Goal: Information Seeking & Learning: Learn about a topic

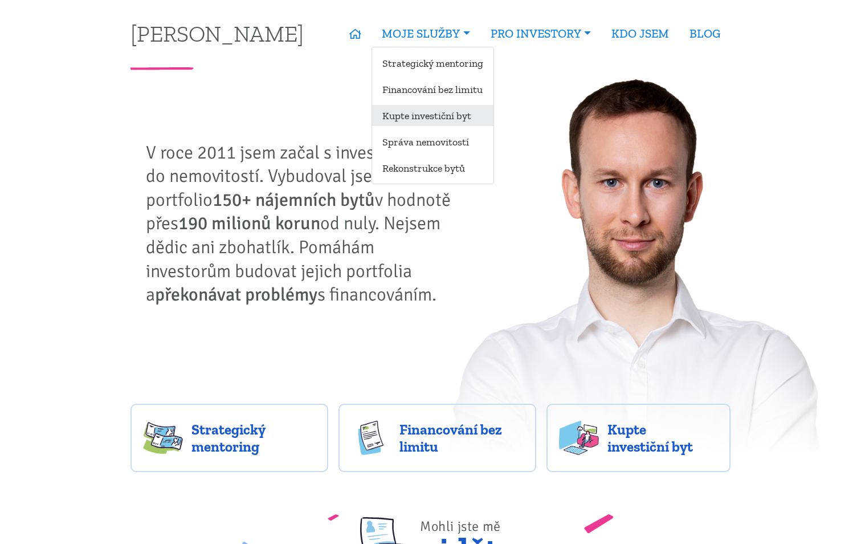
click at [452, 119] on link "Kupte investiční byt" at bounding box center [432, 115] width 121 height 21
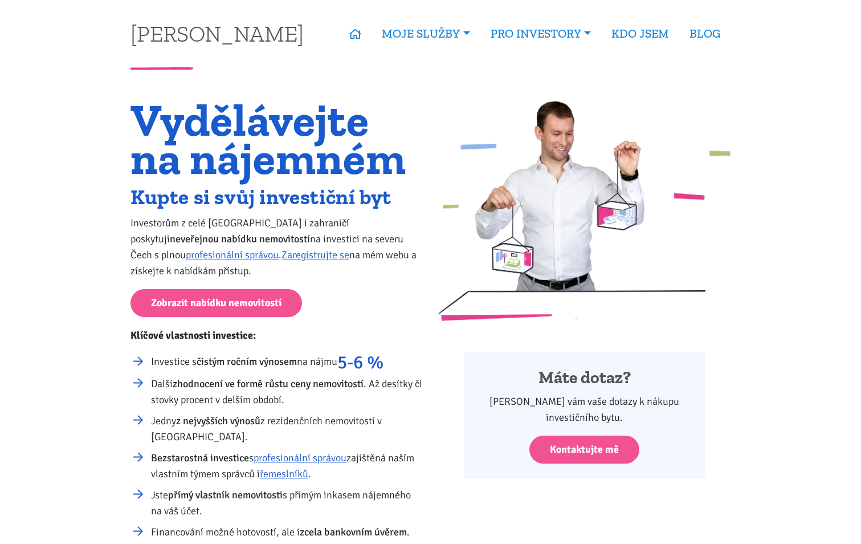
scroll to position [171, 0]
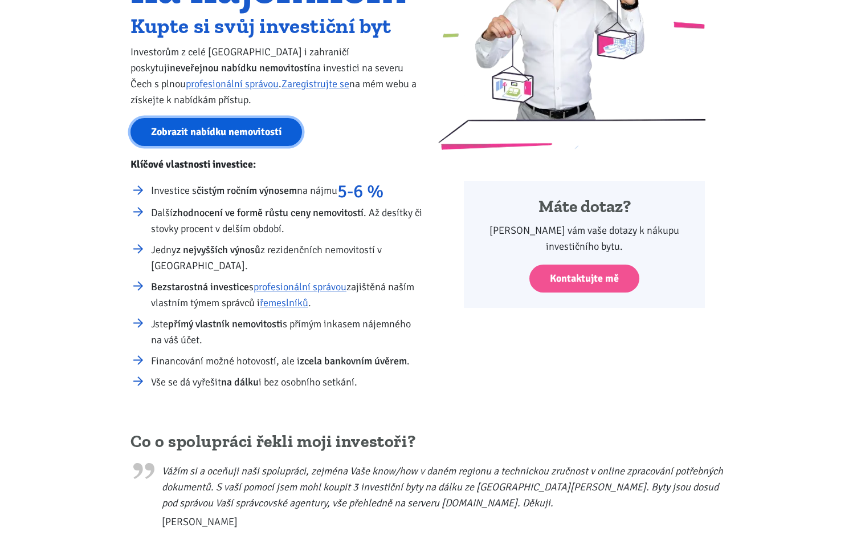
click at [255, 135] on link "Zobrazit nabídku nemovitostí" at bounding box center [217, 132] width 172 height 28
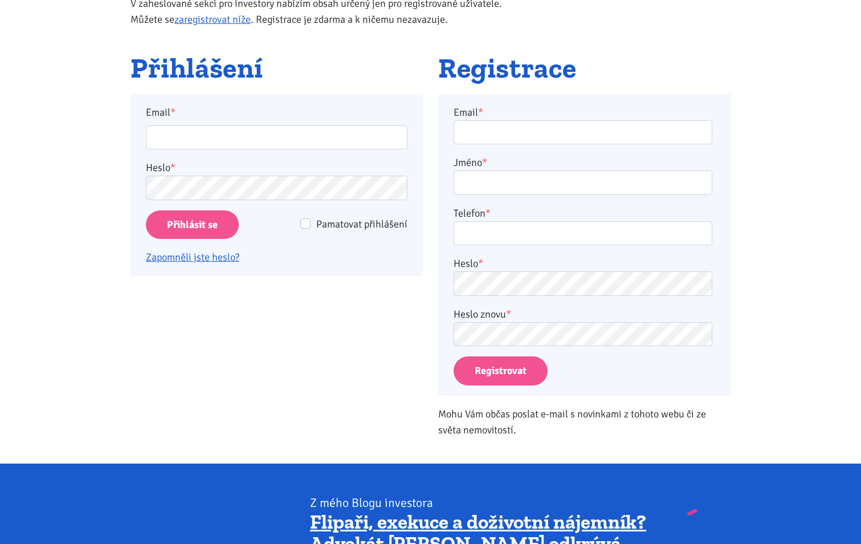
scroll to position [114, 0]
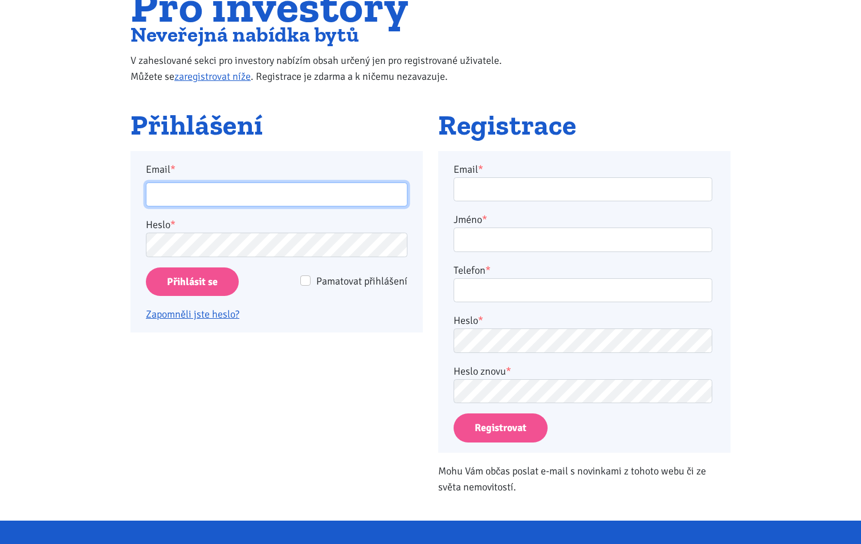
type input "ledererova@hotmail.com"
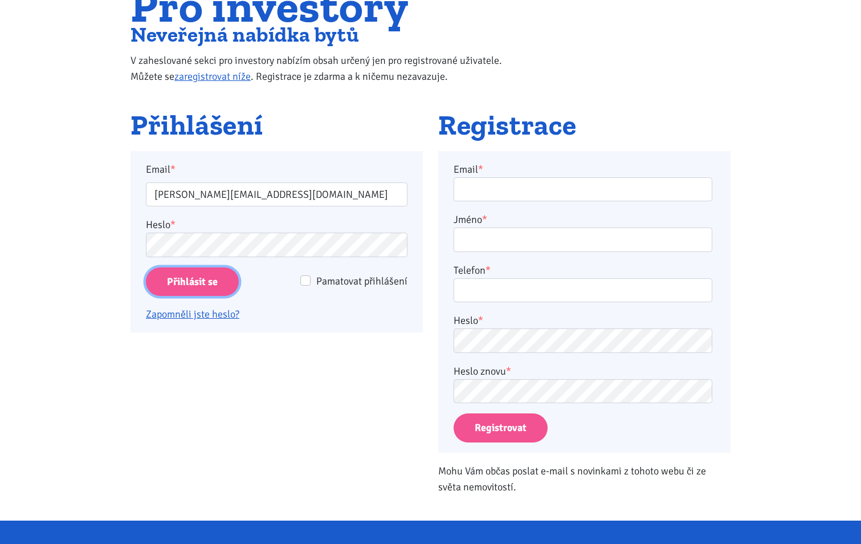
click at [201, 283] on input "Přihlásit se" at bounding box center [192, 281] width 93 height 29
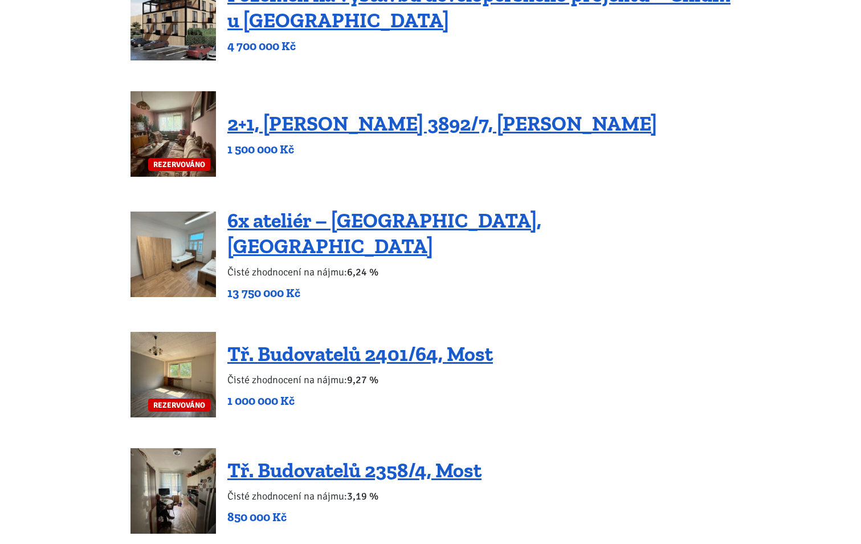
scroll to position [855, 0]
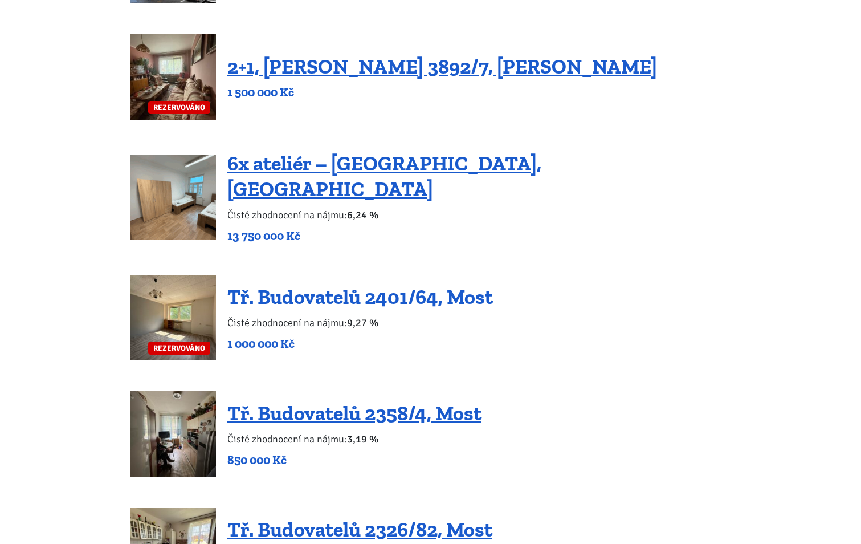
click at [347, 284] on link "Tř. Budovatelů 2401/64, Most" at bounding box center [360, 296] width 266 height 25
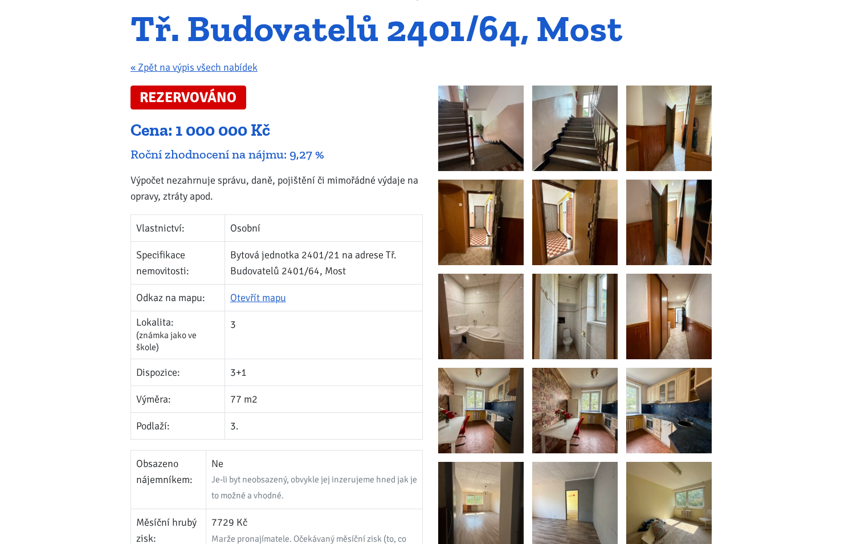
scroll to position [171, 0]
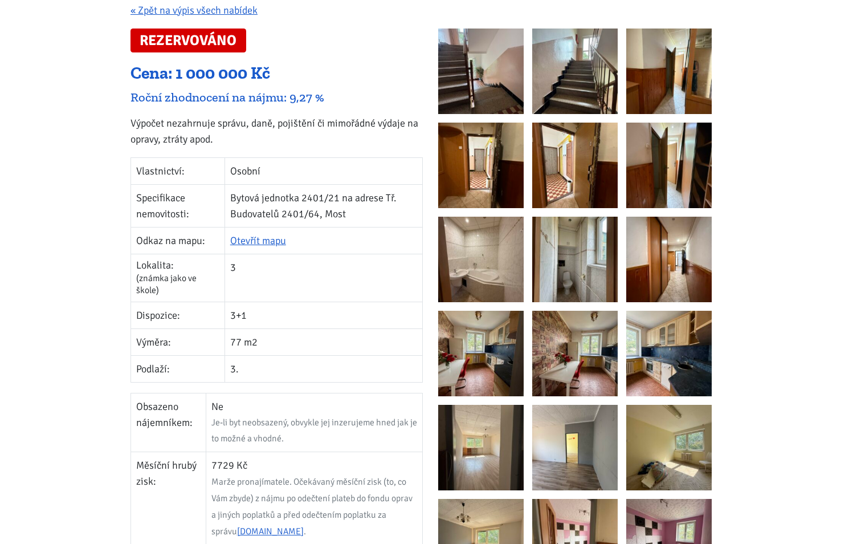
click at [663, 464] on img at bounding box center [668, 447] width 85 height 85
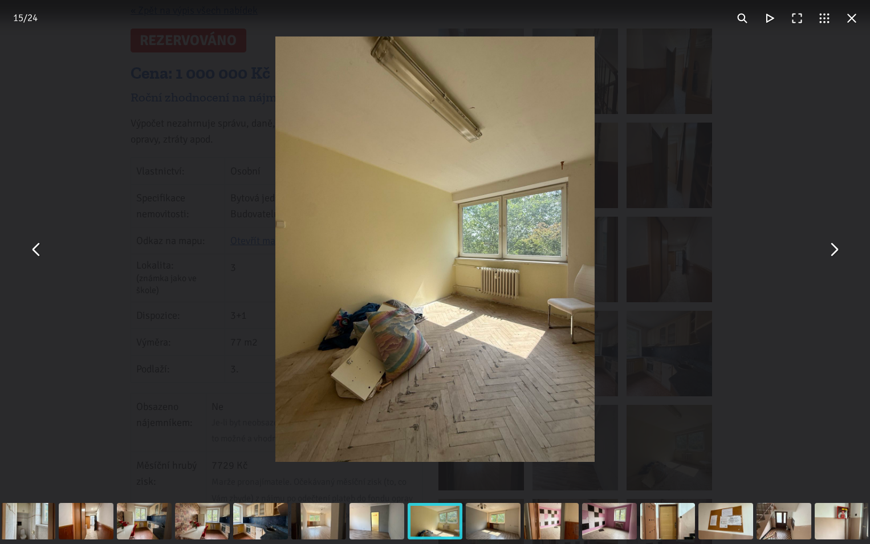
click at [834, 249] on button "You can close this modal content with the ESC key" at bounding box center [833, 248] width 27 height 27
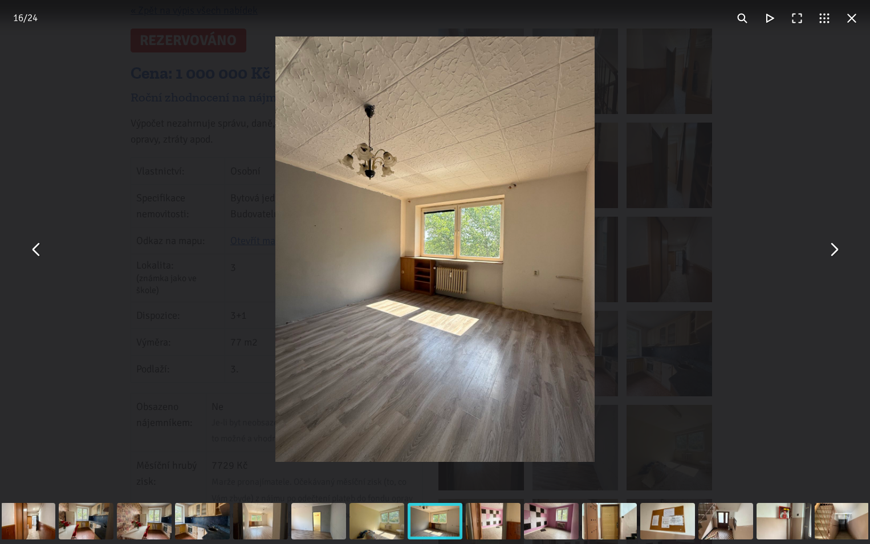
click at [834, 249] on button "You can close this modal content with the ESC key" at bounding box center [833, 248] width 27 height 27
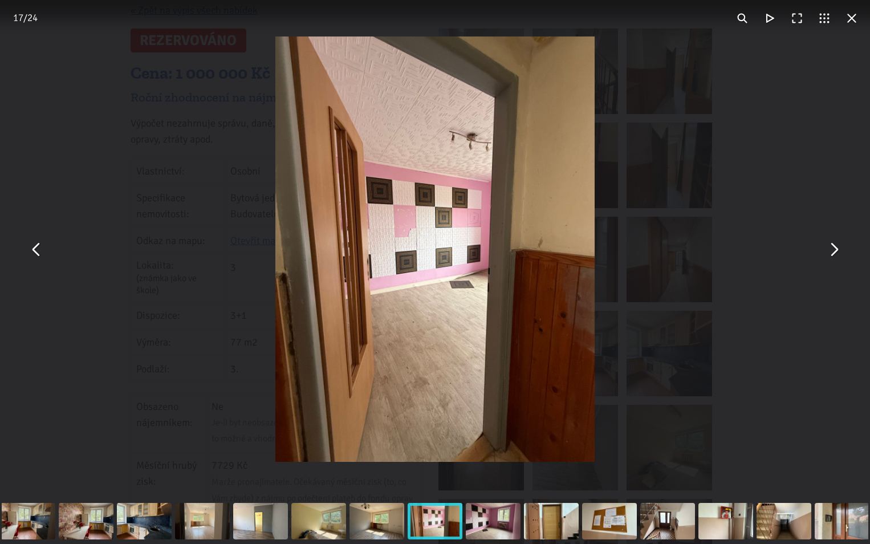
click at [834, 249] on button "You can close this modal content with the ESC key" at bounding box center [833, 248] width 27 height 27
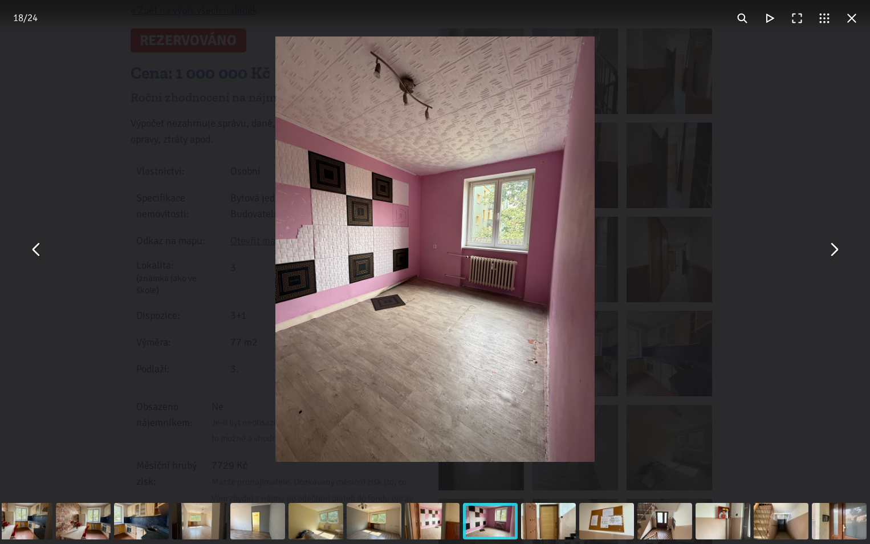
click at [834, 249] on button "You can close this modal content with the ESC key" at bounding box center [833, 248] width 27 height 27
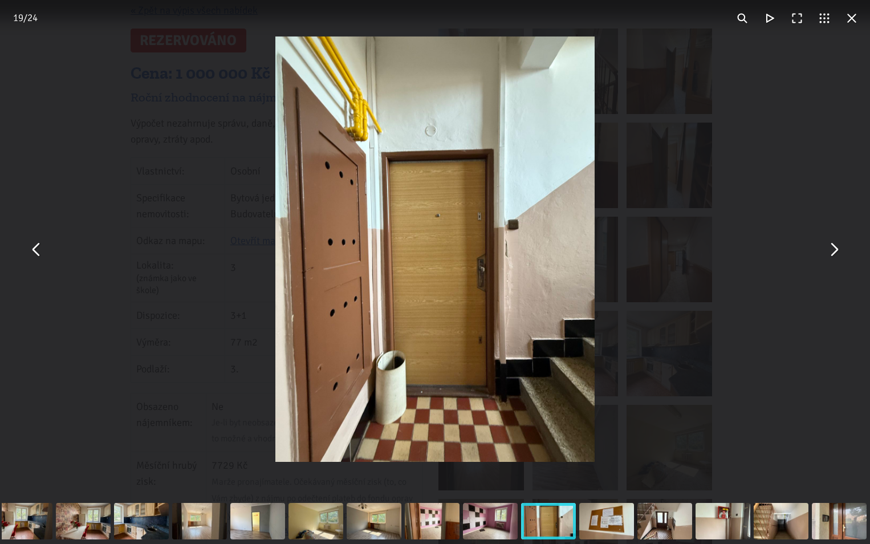
click at [834, 249] on button "You can close this modal content with the ESC key" at bounding box center [833, 248] width 27 height 27
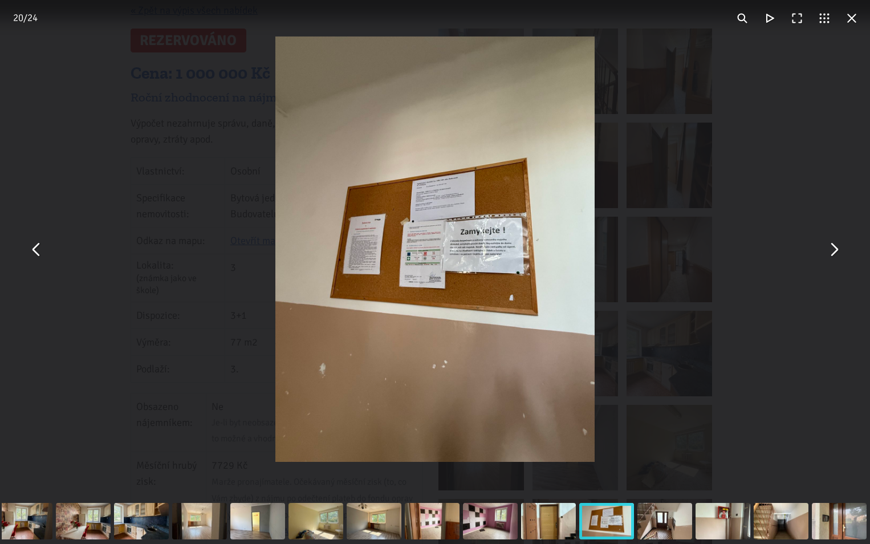
click at [834, 249] on button "You can close this modal content with the ESC key" at bounding box center [833, 248] width 27 height 27
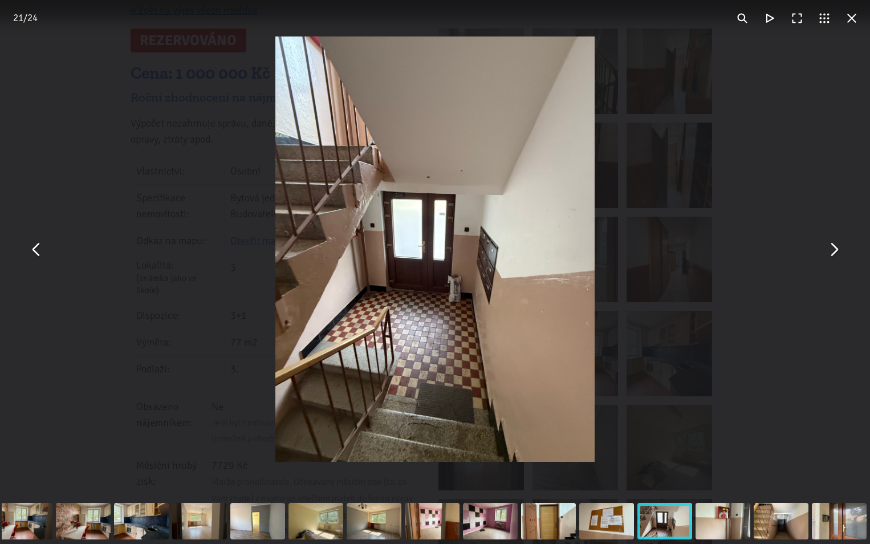
click at [834, 249] on button "You can close this modal content with the ESC key" at bounding box center [833, 248] width 27 height 27
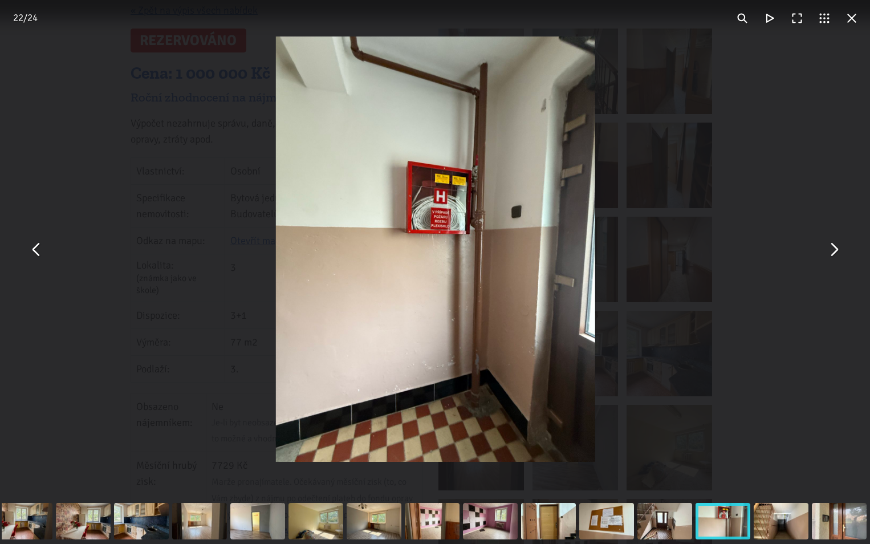
click at [834, 249] on button "You can close this modal content with the ESC key" at bounding box center [833, 248] width 27 height 27
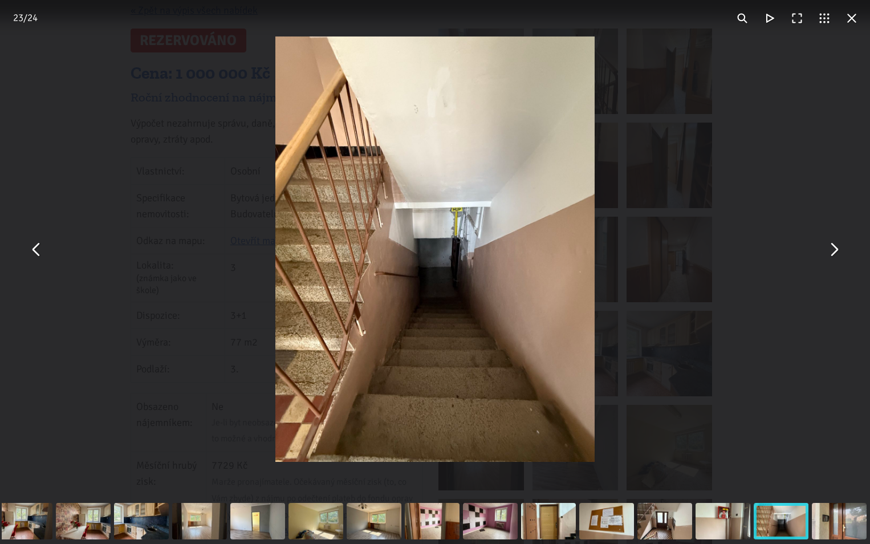
click at [834, 249] on button "You can close this modal content with the ESC key" at bounding box center [833, 248] width 27 height 27
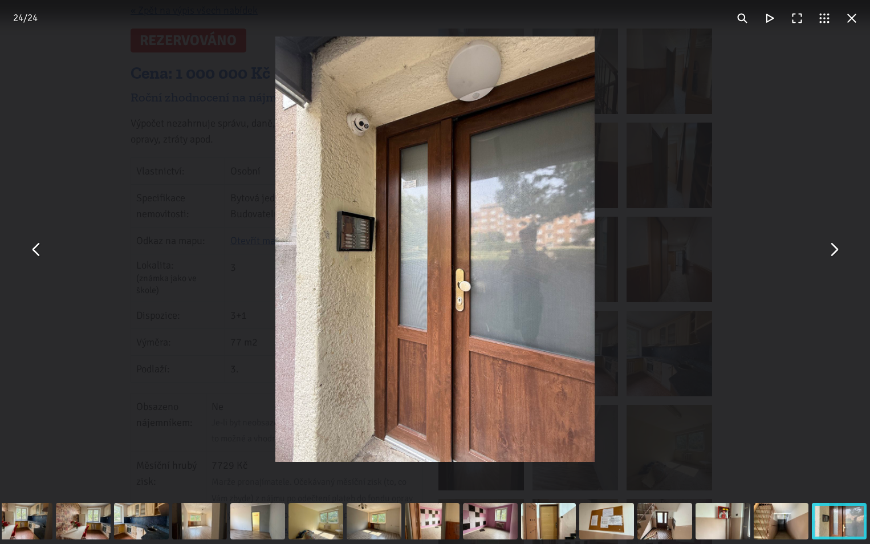
click at [834, 249] on button "You can close this modal content with the ESC key" at bounding box center [833, 248] width 27 height 27
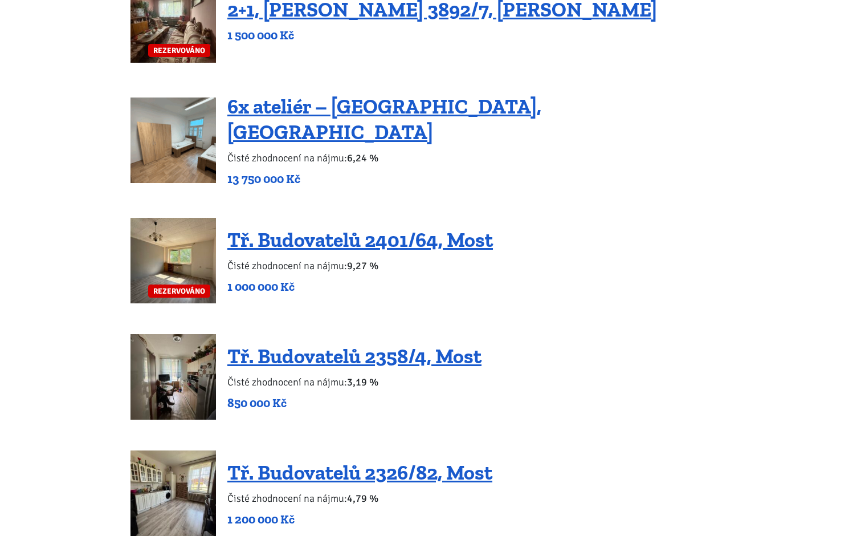
scroll to position [969, 0]
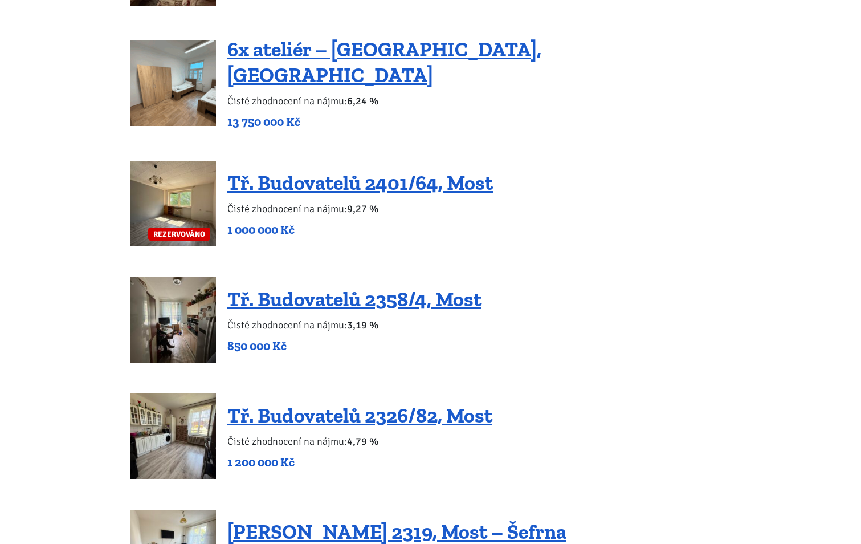
click at [174, 302] on img at bounding box center [173, 319] width 85 height 85
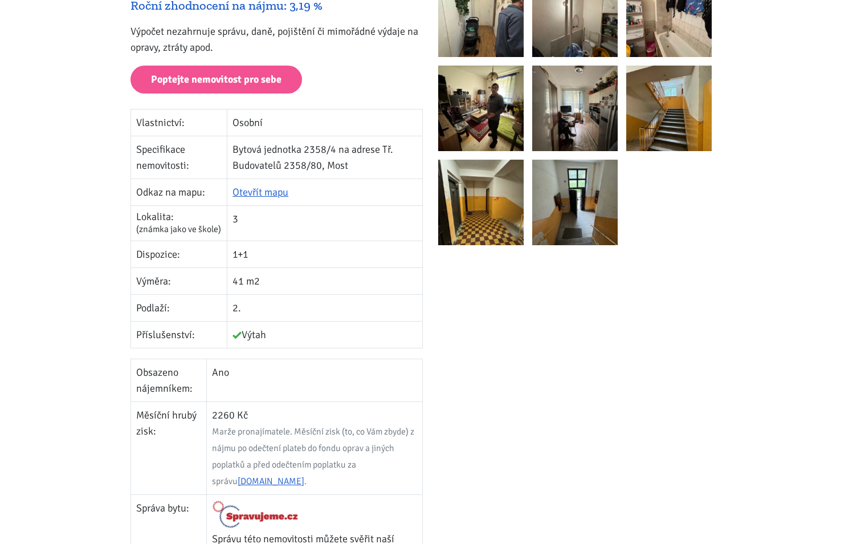
scroll to position [57, 0]
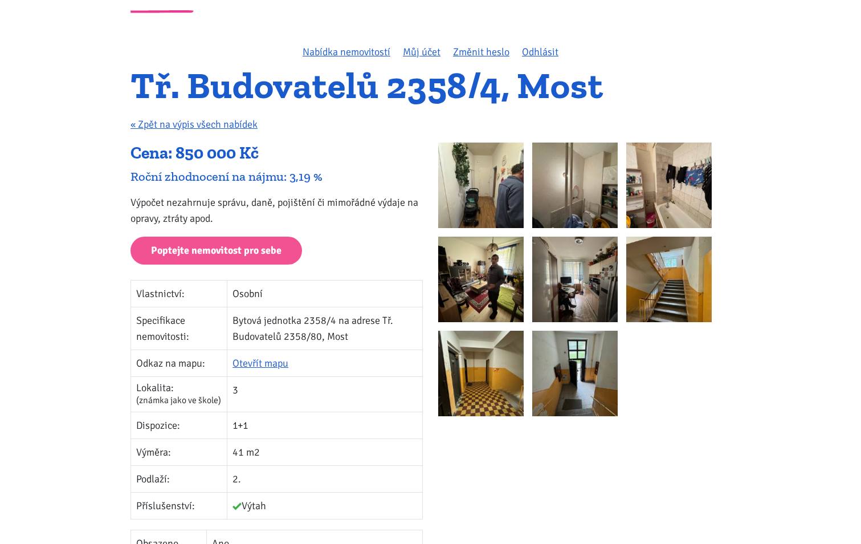
click at [486, 182] on img at bounding box center [480, 184] width 85 height 85
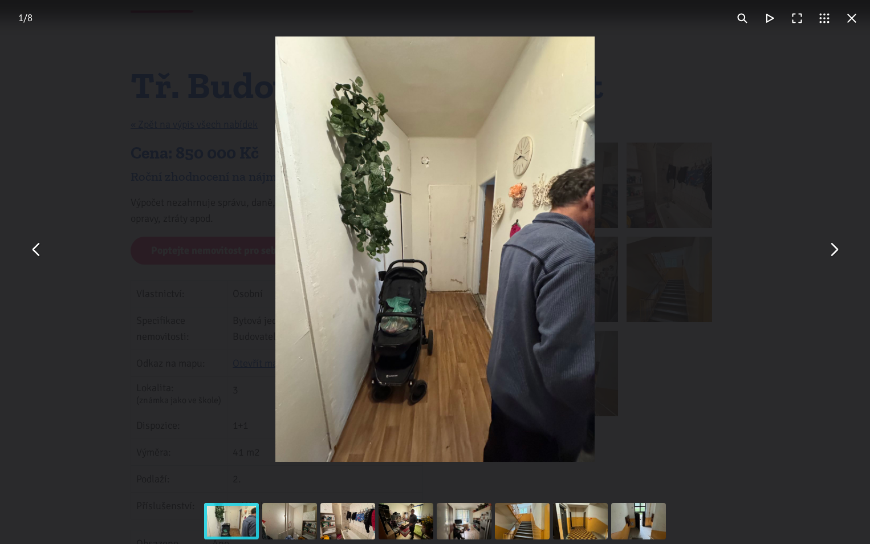
click at [835, 248] on button "You can close this modal content with the ESC key" at bounding box center [833, 248] width 27 height 27
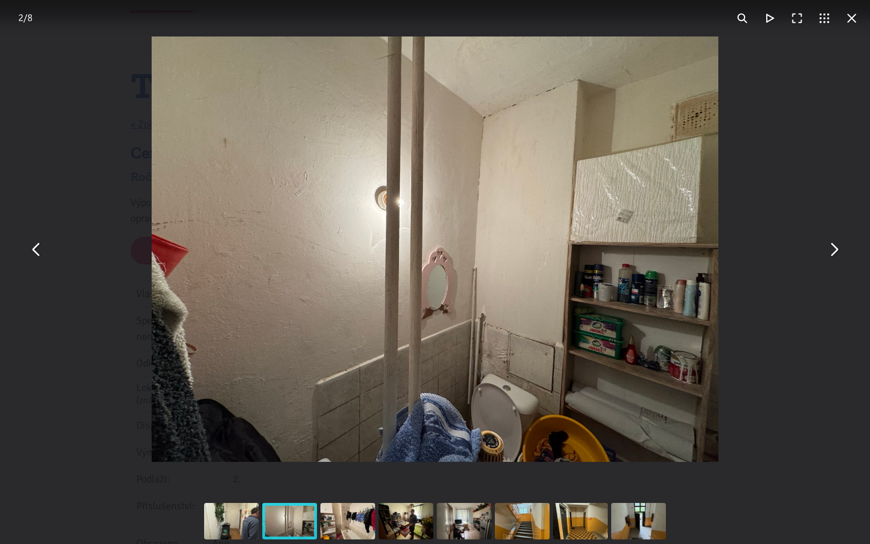
click at [835, 248] on button "You can close this modal content with the ESC key" at bounding box center [833, 248] width 27 height 27
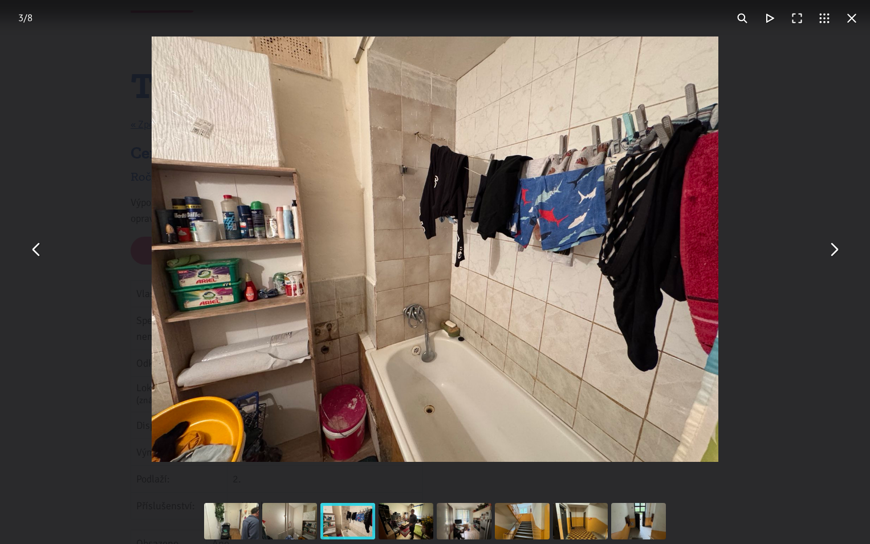
click at [835, 248] on button "You can close this modal content with the ESC key" at bounding box center [833, 248] width 27 height 27
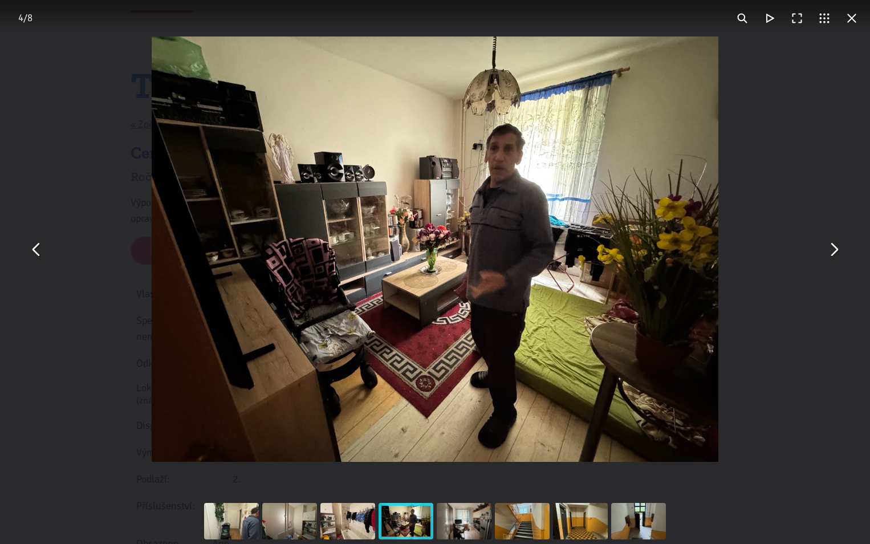
click at [835, 248] on button "You can close this modal content with the ESC key" at bounding box center [833, 248] width 27 height 27
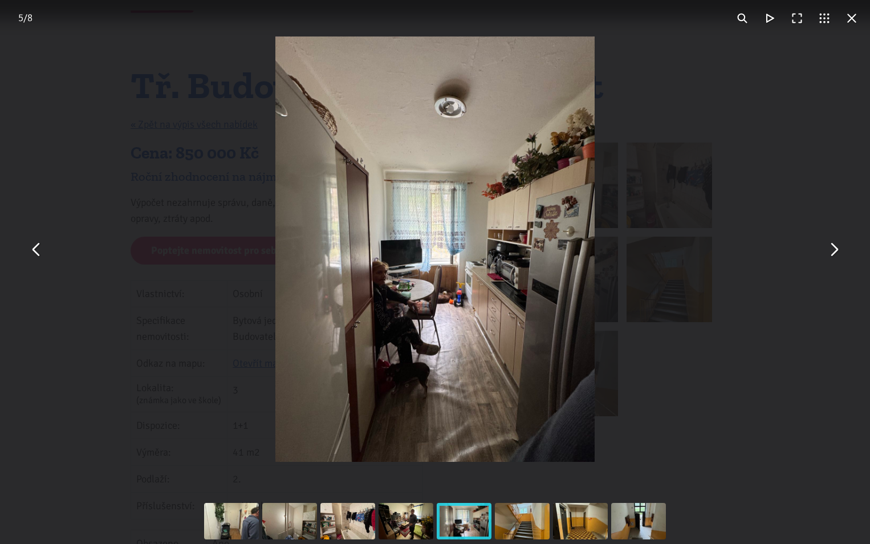
click at [835, 248] on button "You can close this modal content with the ESC key" at bounding box center [833, 248] width 27 height 27
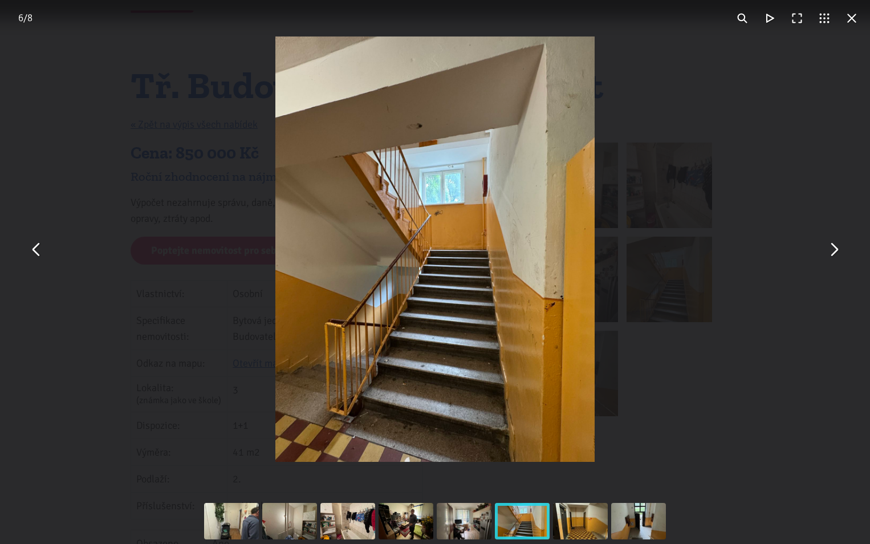
click at [36, 250] on button "You can close this modal content with the ESC key" at bounding box center [36, 248] width 27 height 27
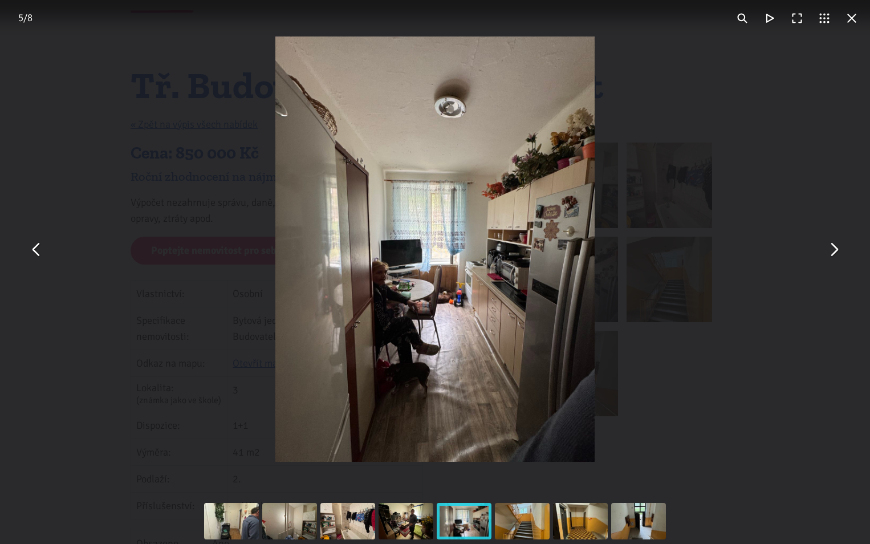
click at [849, 20] on button "You can close this modal content with the ESC key" at bounding box center [851, 18] width 27 height 27
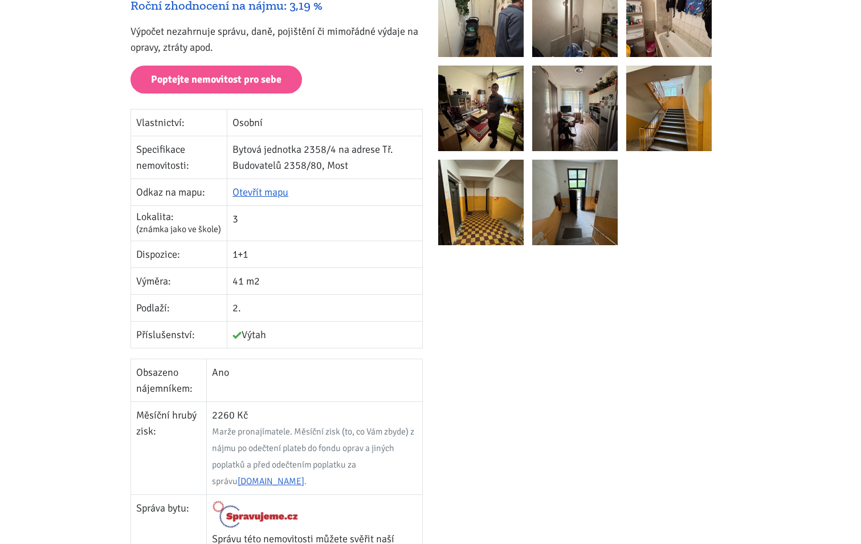
scroll to position [171, 0]
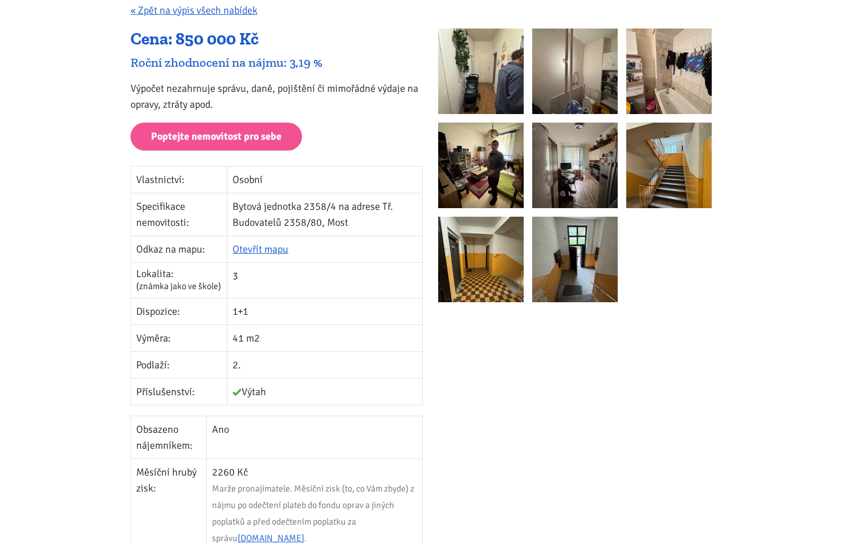
click at [490, 92] on img at bounding box center [480, 70] width 85 height 85
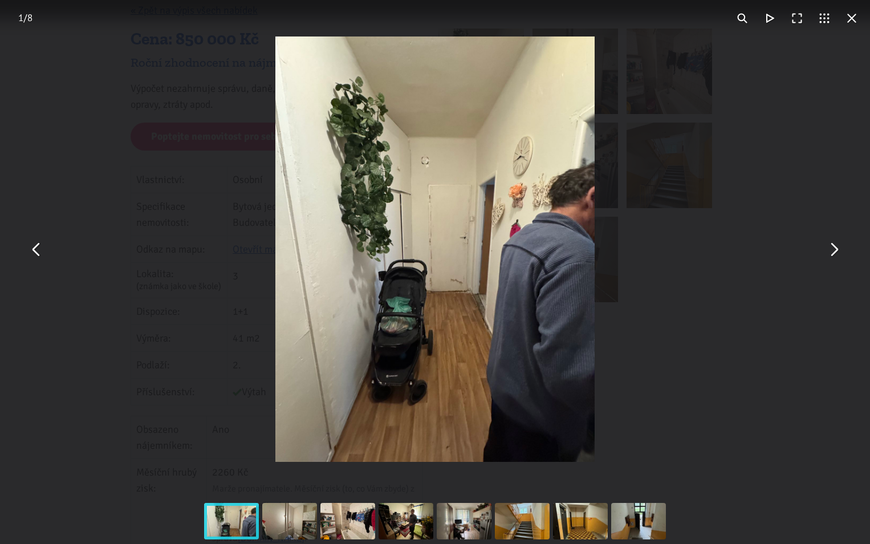
click at [834, 254] on button "You can close this modal content with the ESC key" at bounding box center [833, 248] width 27 height 27
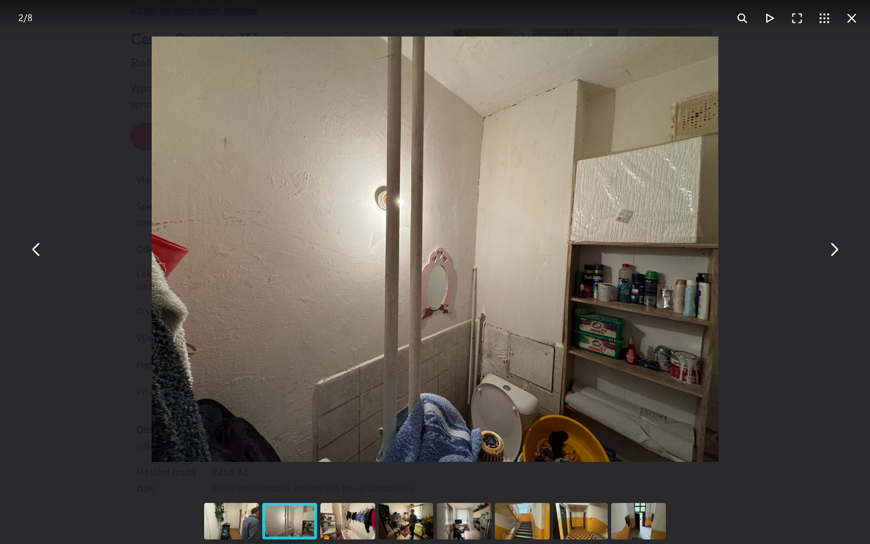
click at [834, 254] on button "You can close this modal content with the ESC key" at bounding box center [833, 248] width 27 height 27
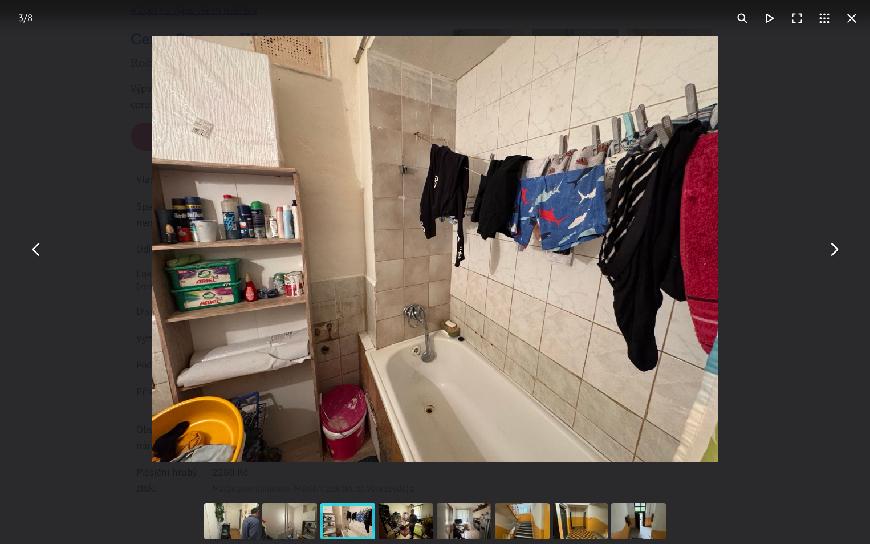
click at [834, 254] on button "You can close this modal content with the ESC key" at bounding box center [833, 248] width 27 height 27
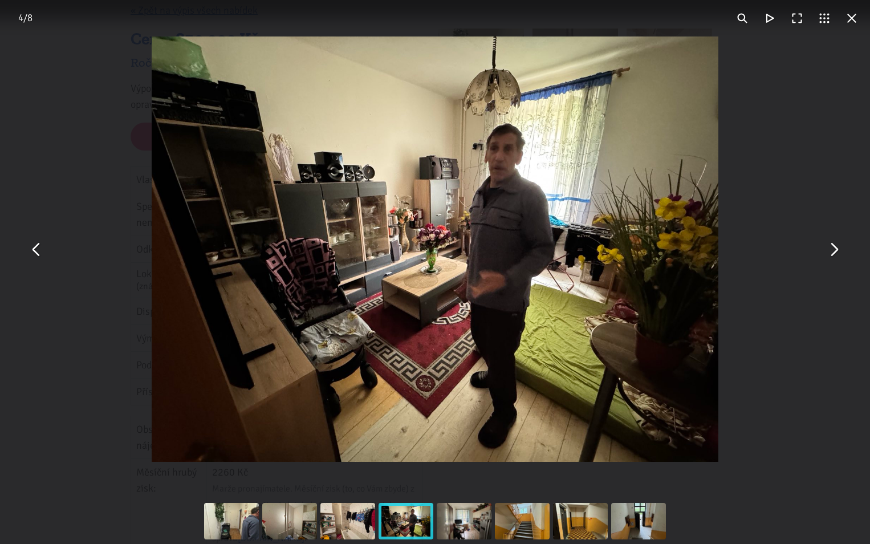
click at [834, 253] on button "You can close this modal content with the ESC key" at bounding box center [833, 248] width 27 height 27
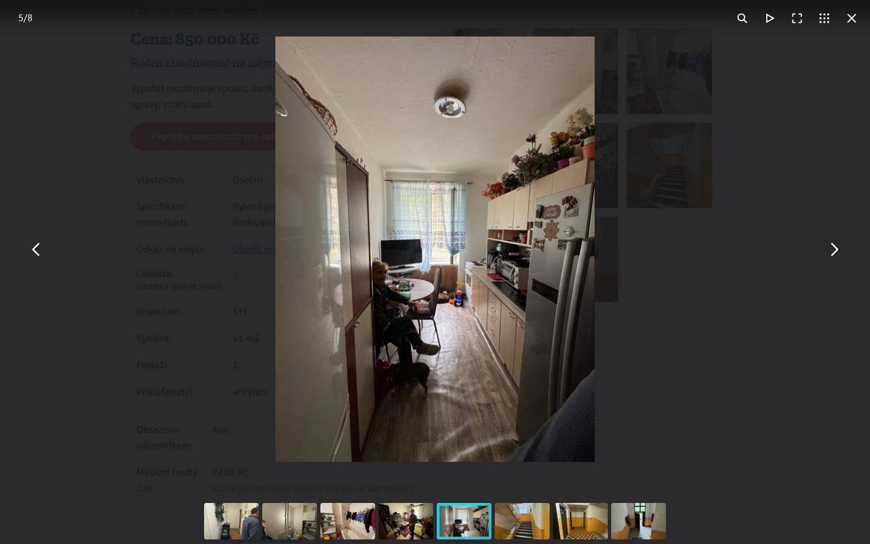
click at [832, 251] on button "You can close this modal content with the ESC key" at bounding box center [833, 248] width 27 height 27
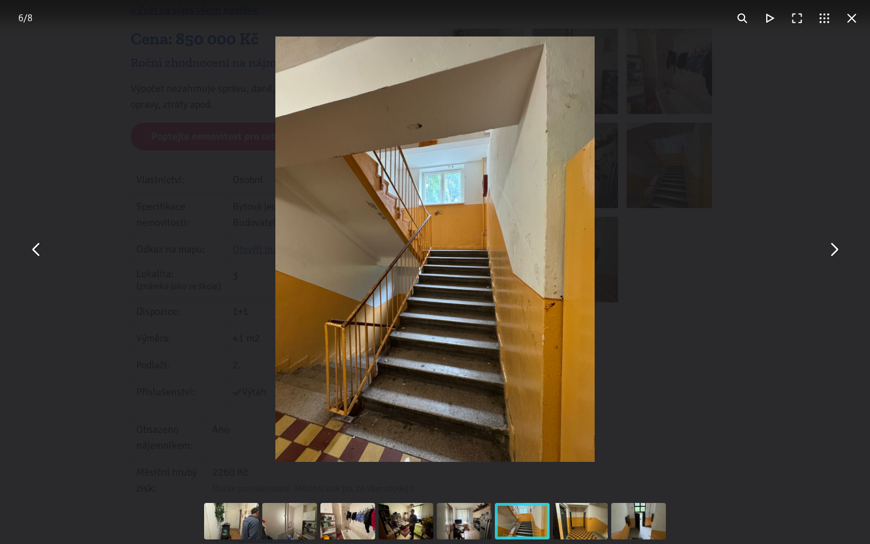
click at [855, 17] on button "You can close this modal content with the ESC key" at bounding box center [851, 18] width 27 height 27
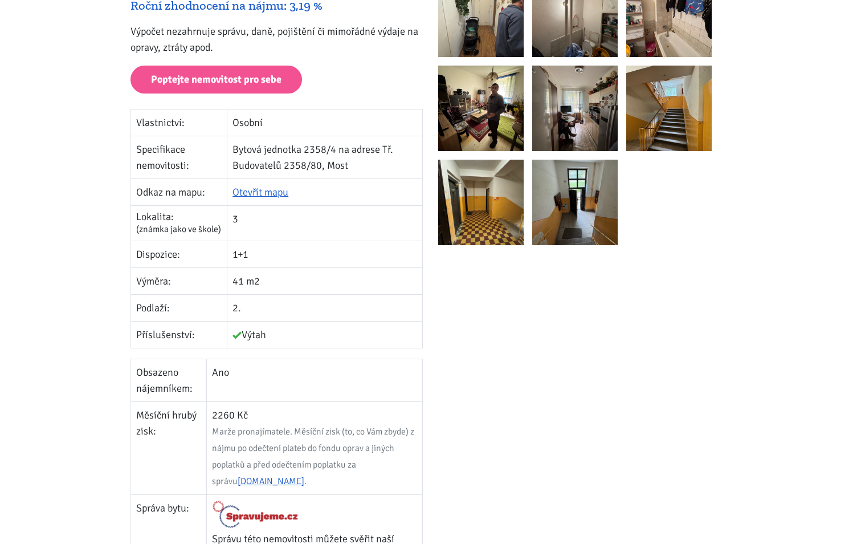
scroll to position [114, 0]
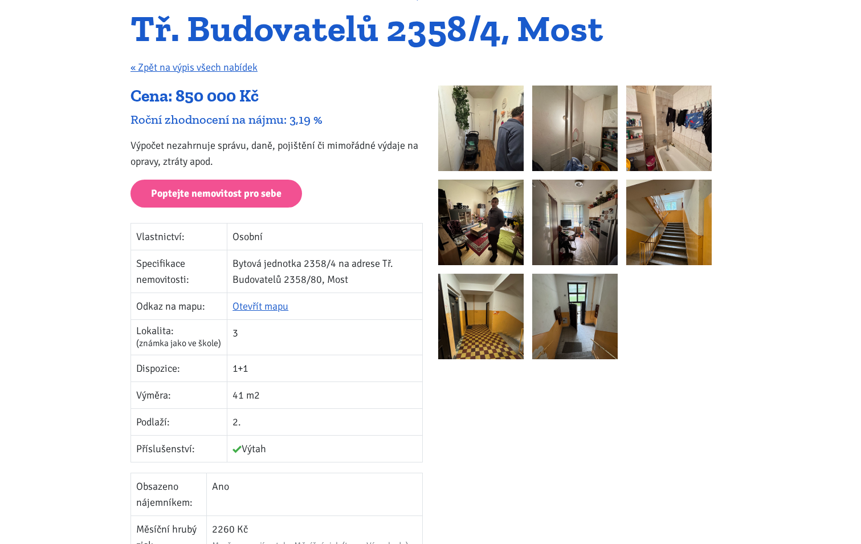
click at [478, 135] on img at bounding box center [480, 127] width 85 height 85
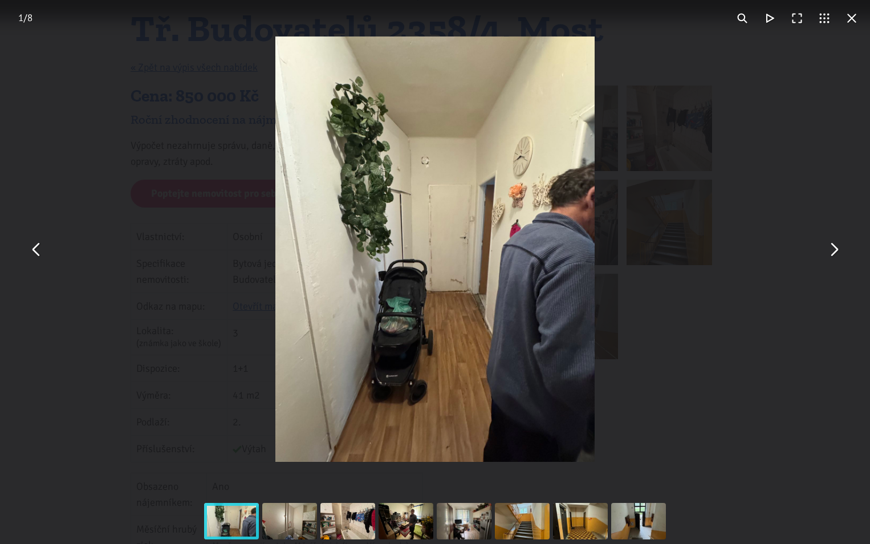
click at [836, 254] on button "You can close this modal content with the ESC key" at bounding box center [833, 248] width 27 height 27
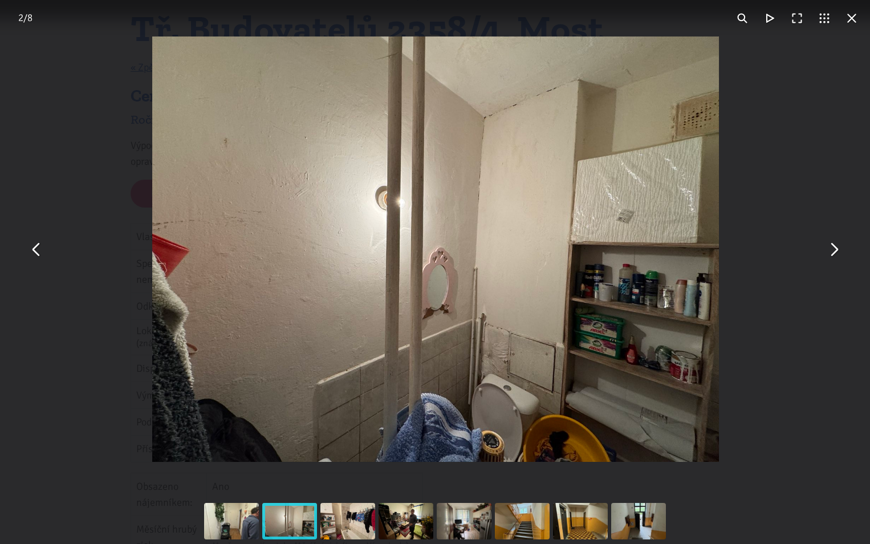
click at [836, 254] on button "You can close this modal content with the ESC key" at bounding box center [833, 248] width 27 height 27
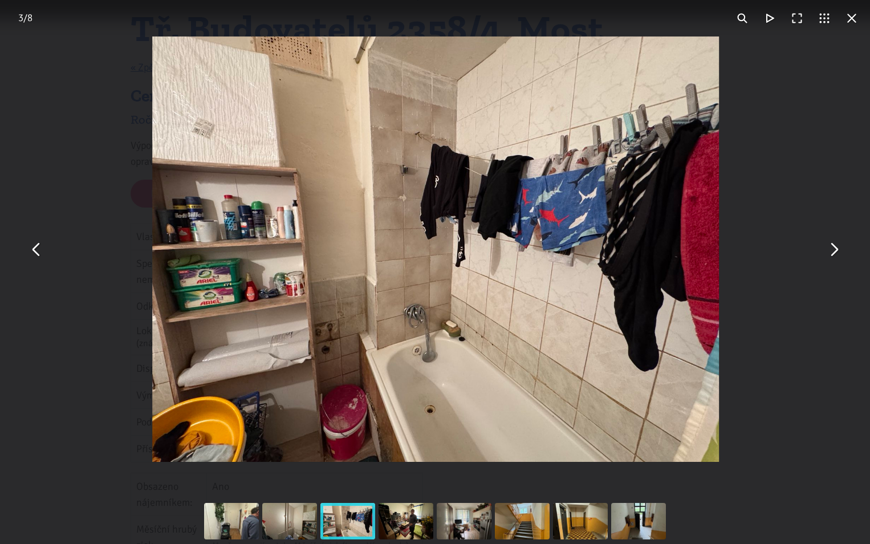
click at [836, 254] on button "You can close this modal content with the ESC key" at bounding box center [833, 248] width 27 height 27
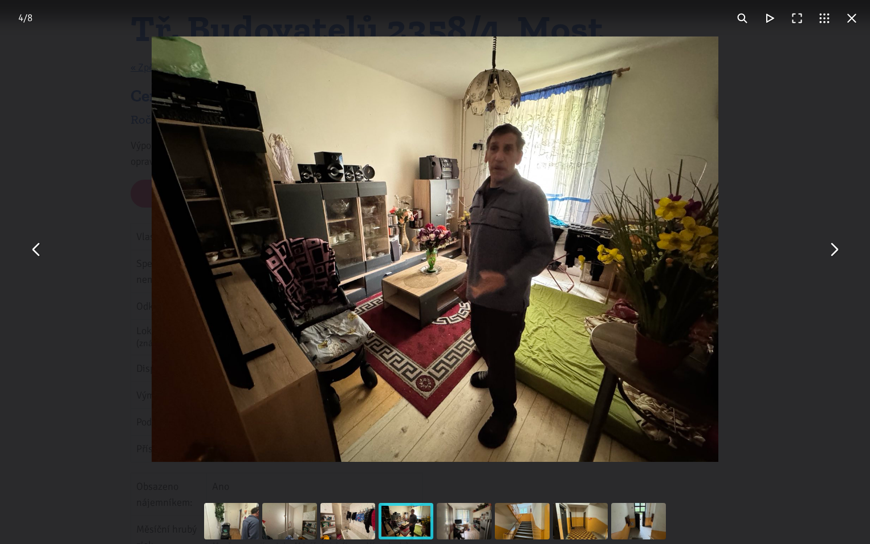
click at [832, 257] on button "You can close this modal content with the ESC key" at bounding box center [833, 248] width 27 height 27
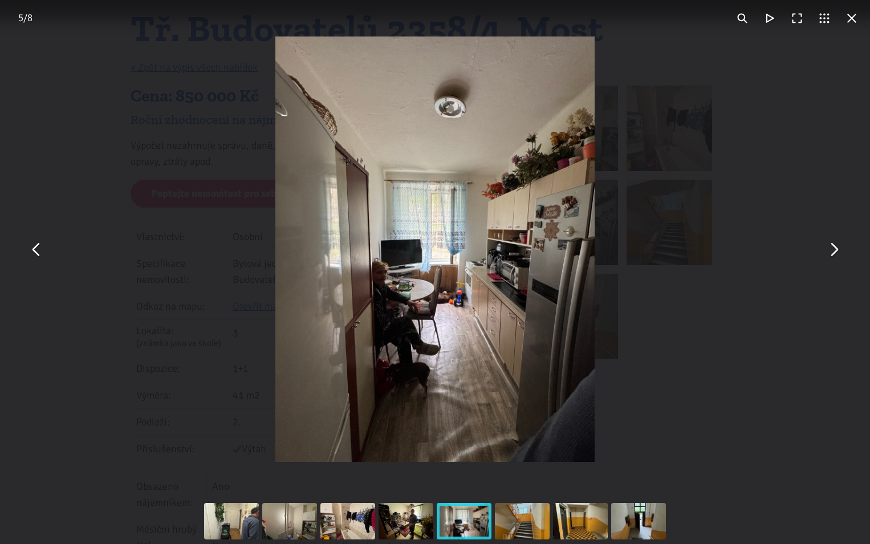
click at [854, 24] on button "You can close this modal content with the ESC key" at bounding box center [851, 18] width 27 height 27
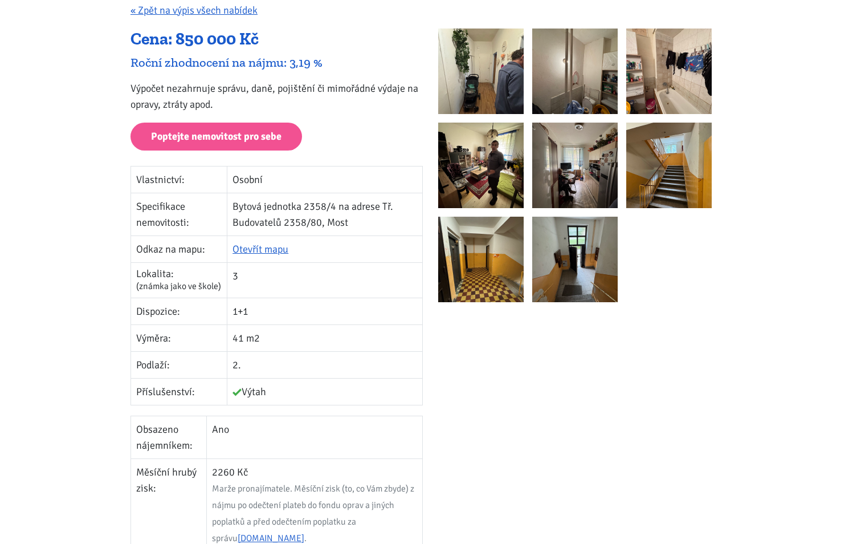
scroll to position [0, 0]
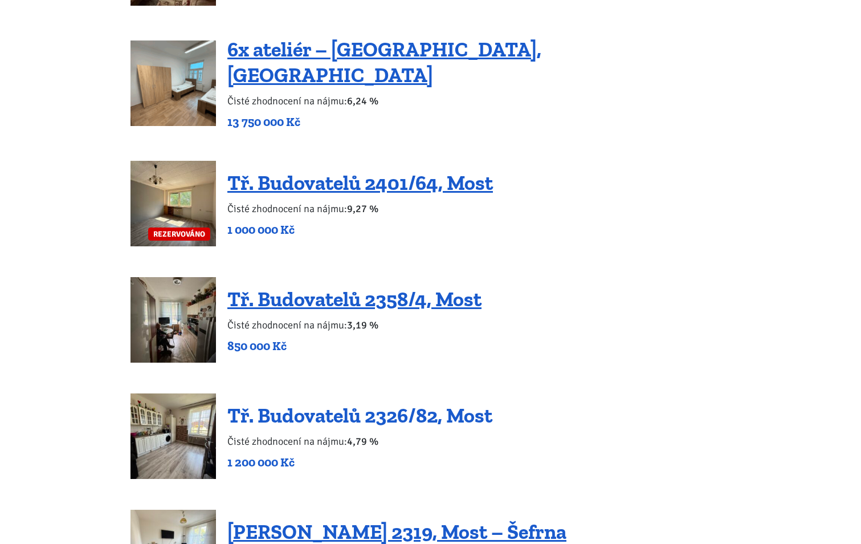
scroll to position [1026, 0]
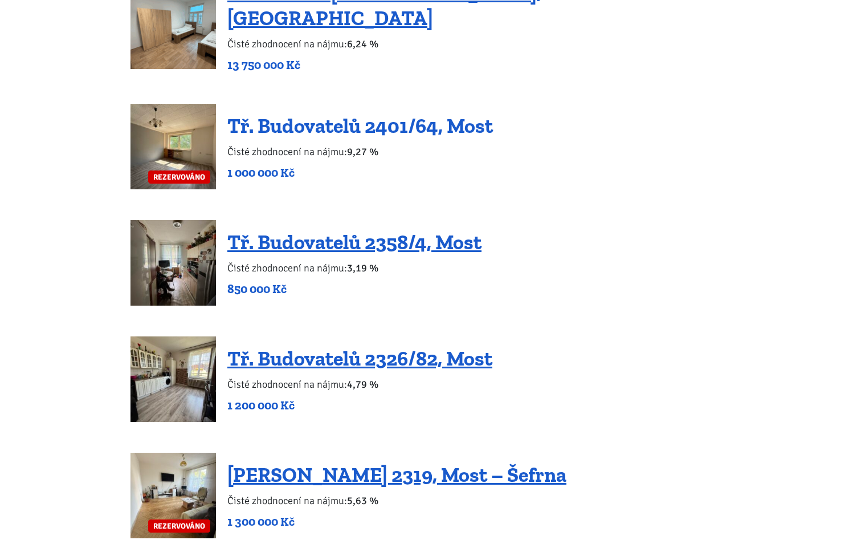
click at [296, 115] on link "Tř. Budovatelů 2401/64, Most" at bounding box center [360, 125] width 266 height 25
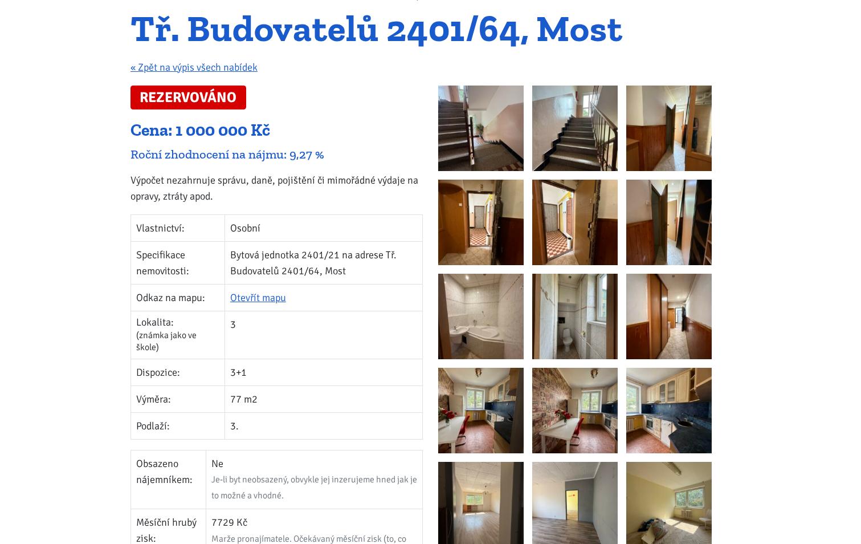
scroll to position [342, 0]
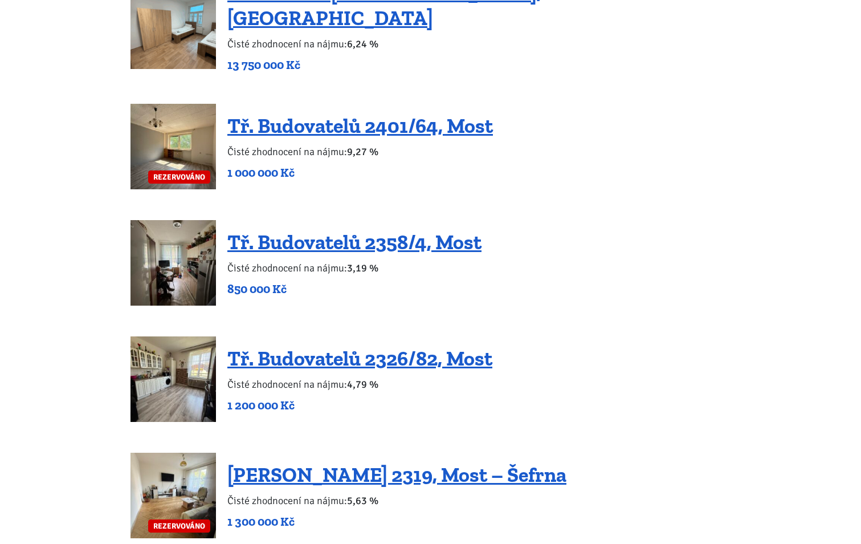
scroll to position [1083, 0]
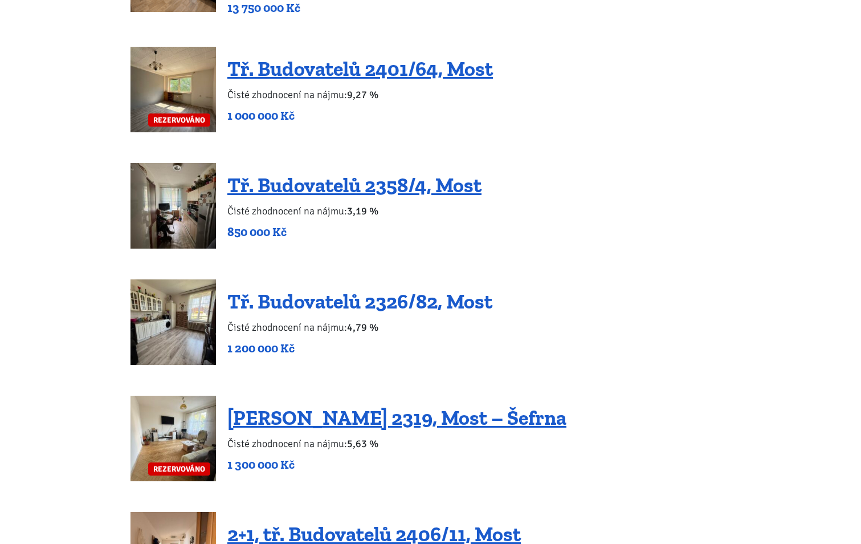
click at [284, 289] on link "Tř. Budovatelů 2326/82, Most" at bounding box center [359, 301] width 265 height 25
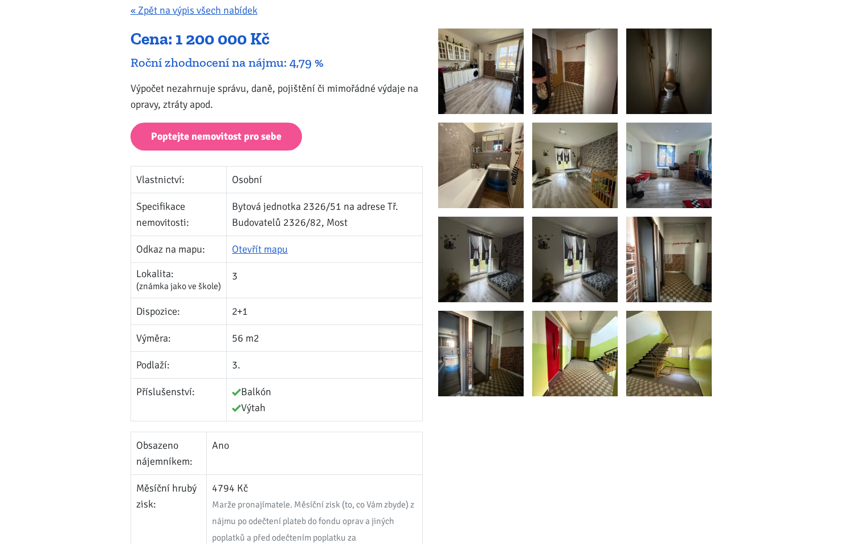
scroll to position [114, 0]
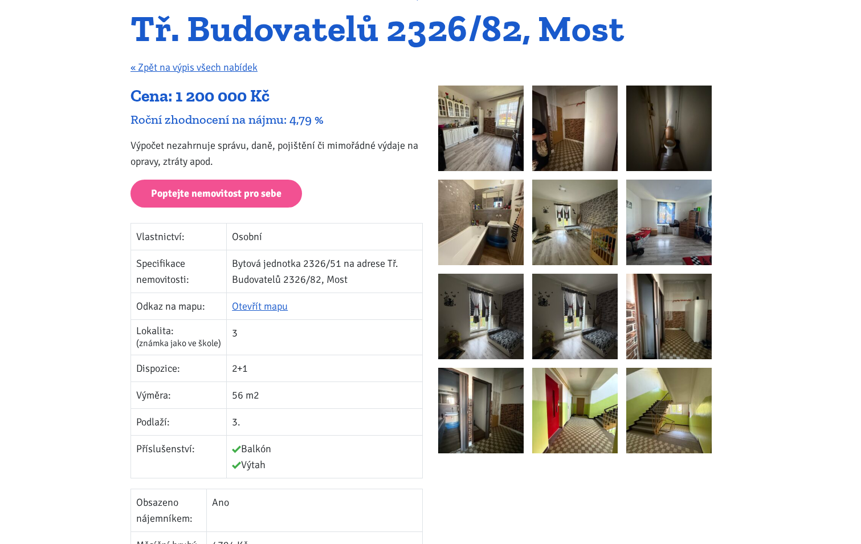
click at [475, 132] on img at bounding box center [480, 127] width 85 height 85
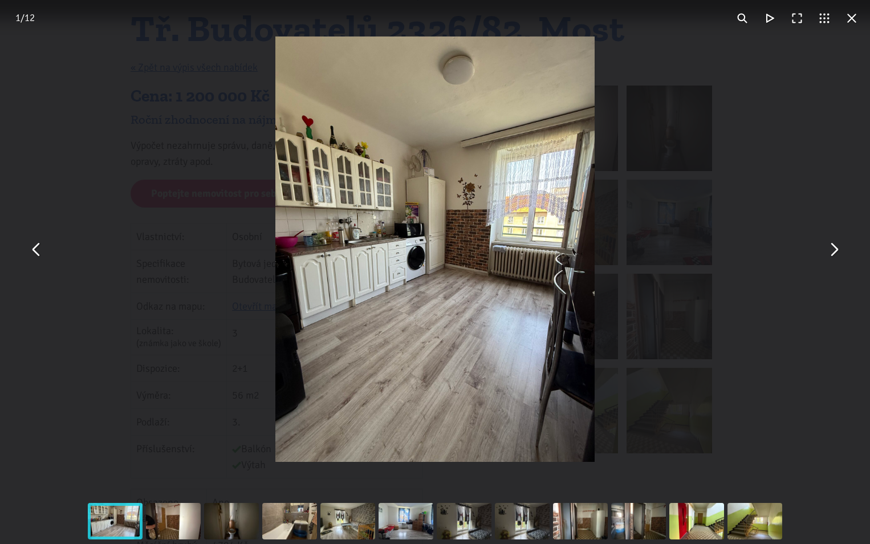
click at [838, 250] on button "You can close this modal content with the ESC key" at bounding box center [833, 248] width 27 height 27
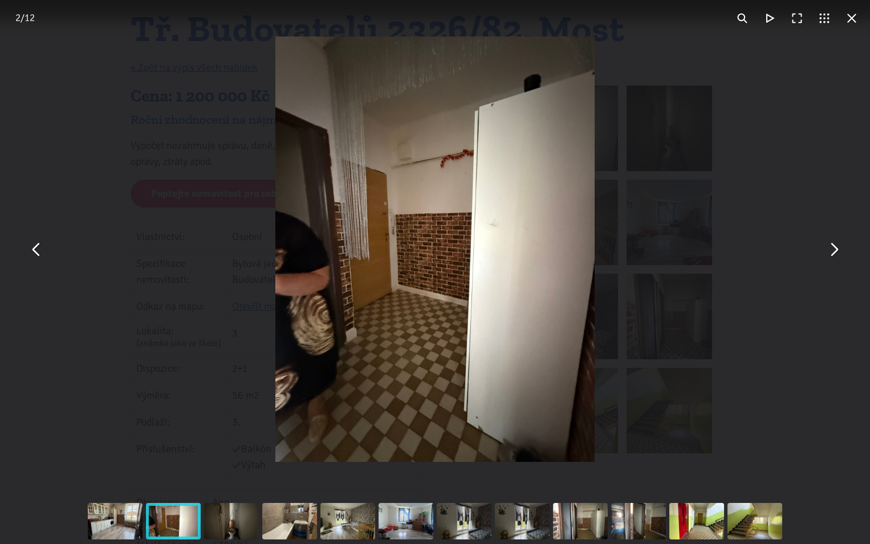
click at [836, 252] on button "You can close this modal content with the ESC key" at bounding box center [833, 248] width 27 height 27
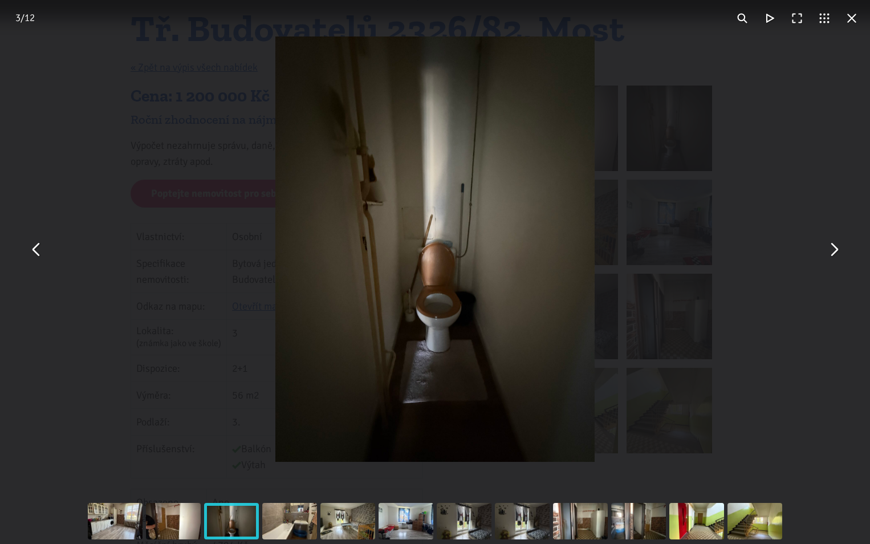
click at [836, 252] on button "You can close this modal content with the ESC key" at bounding box center [833, 248] width 27 height 27
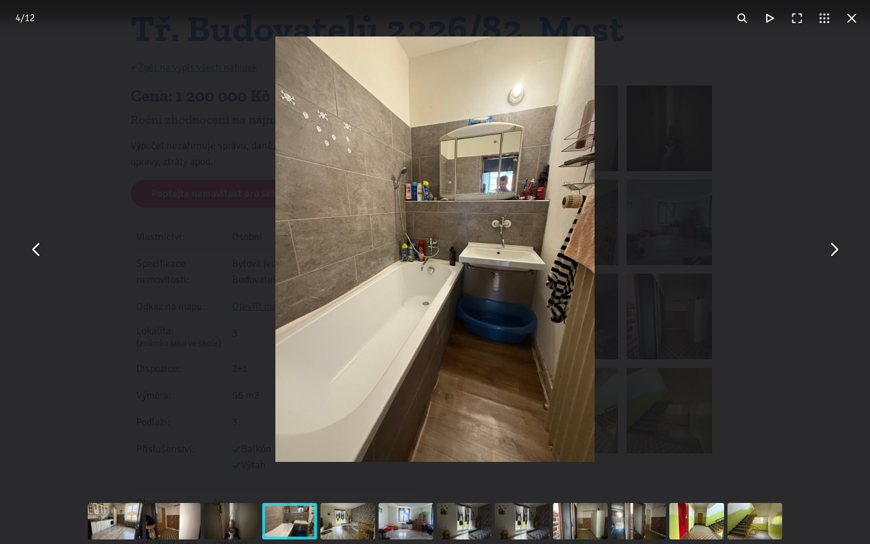
click at [836, 252] on button "You can close this modal content with the ESC key" at bounding box center [833, 248] width 27 height 27
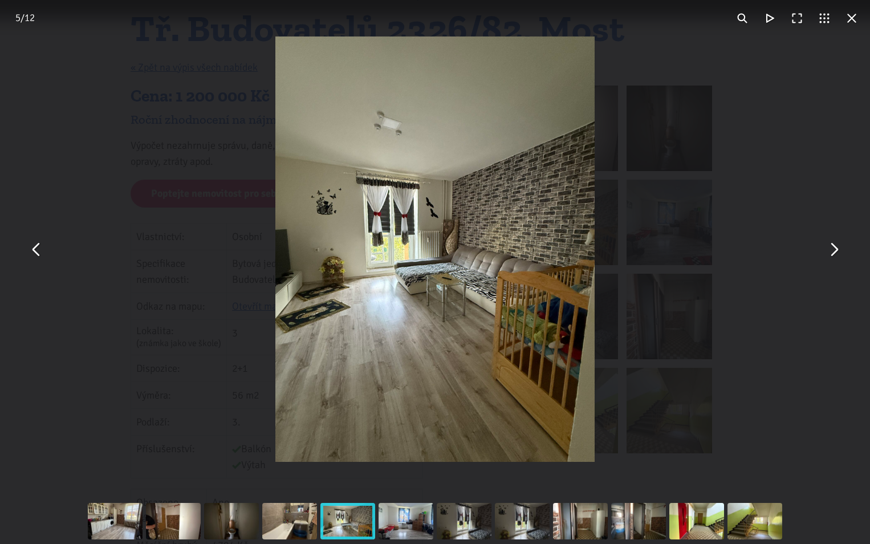
click at [836, 252] on button "You can close this modal content with the ESC key" at bounding box center [833, 248] width 27 height 27
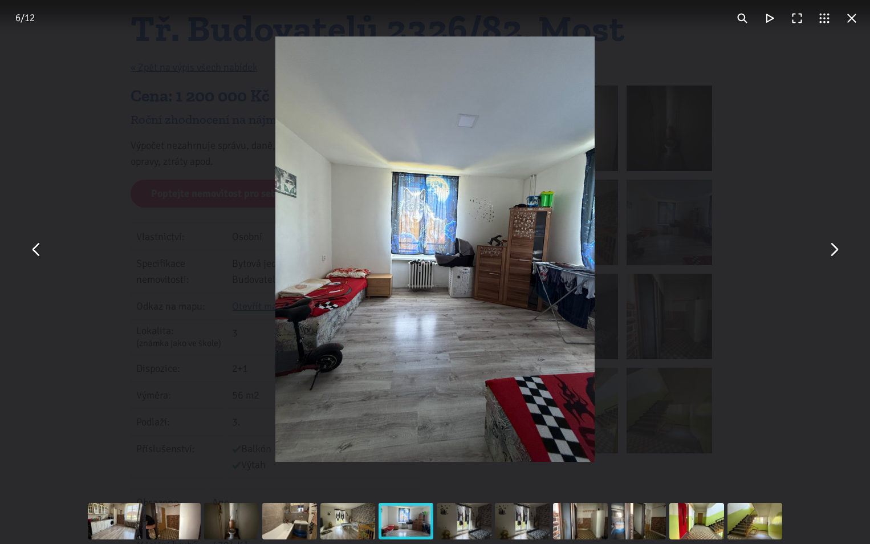
click at [836, 252] on button "You can close this modal content with the ESC key" at bounding box center [833, 248] width 27 height 27
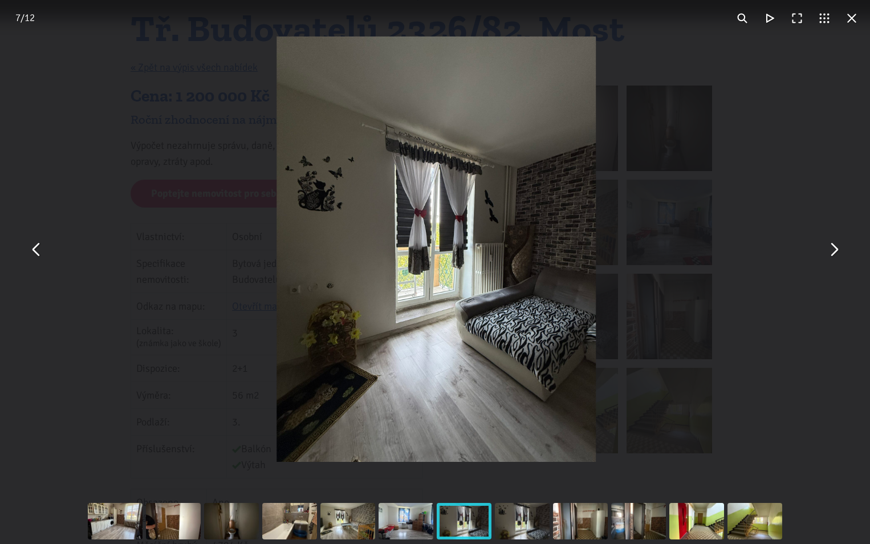
click at [836, 252] on button "You can close this modal content with the ESC key" at bounding box center [833, 248] width 27 height 27
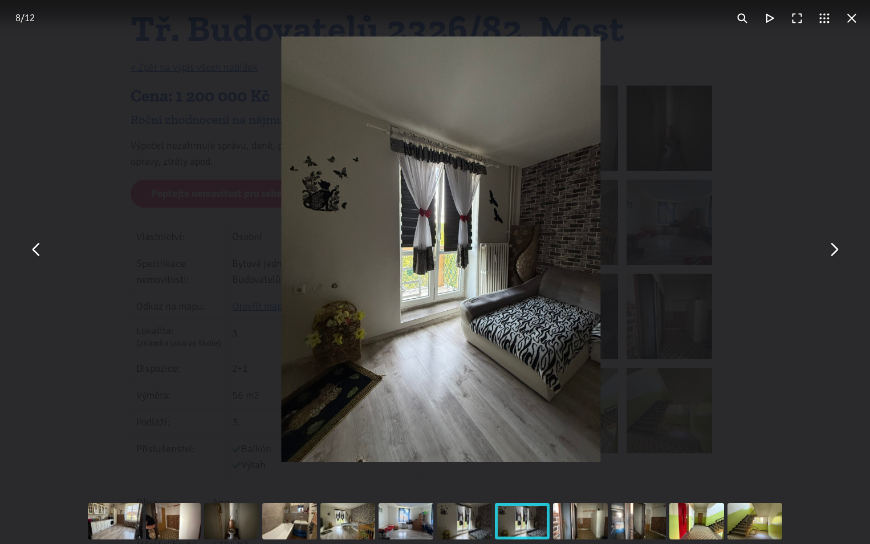
click at [836, 252] on button "You can close this modal content with the ESC key" at bounding box center [833, 248] width 27 height 27
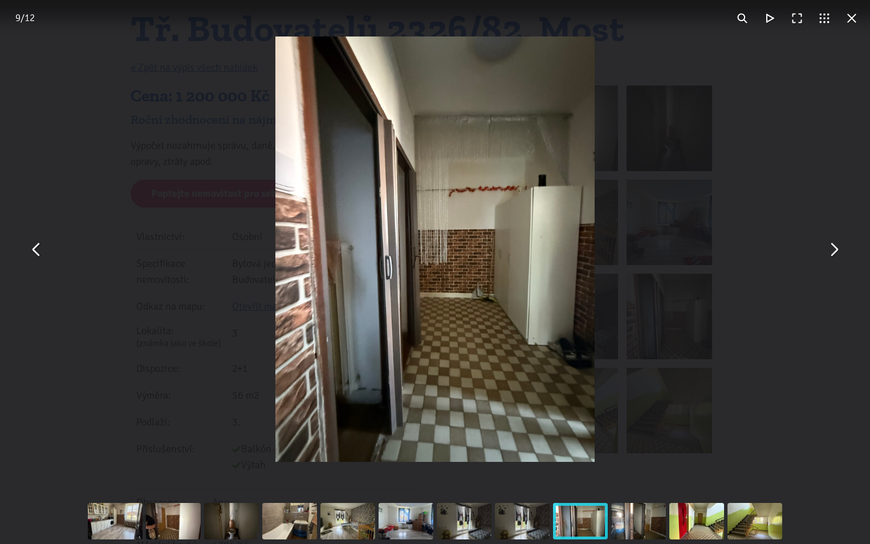
click at [840, 253] on button "You can close this modal content with the ESC key" at bounding box center [833, 248] width 27 height 27
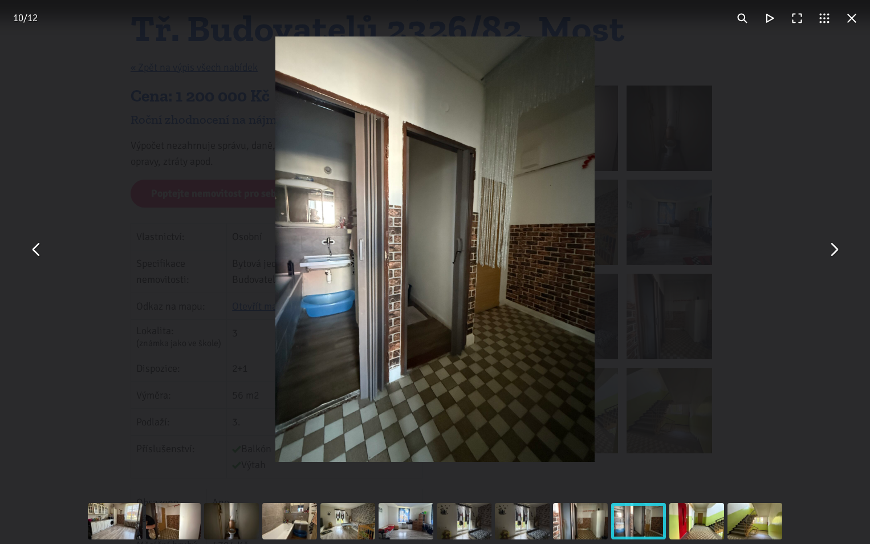
click at [850, 20] on button "You can close this modal content with the ESC key" at bounding box center [851, 18] width 27 height 27
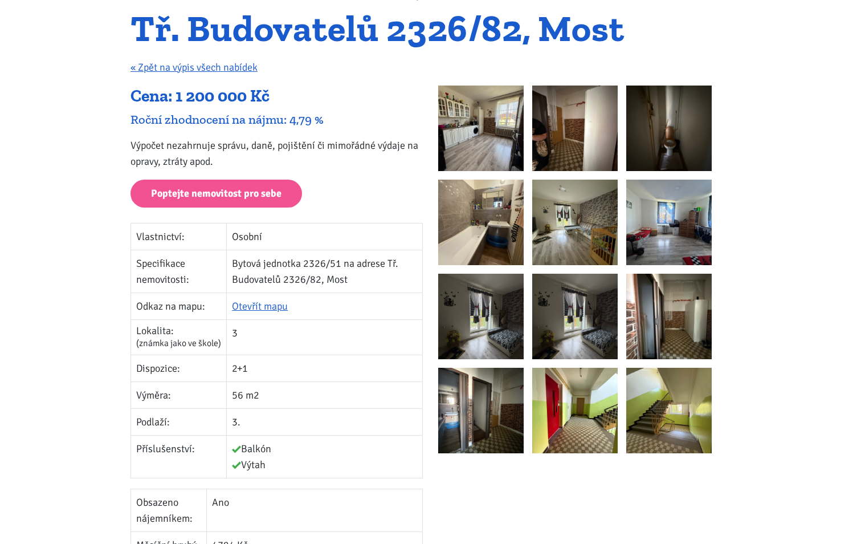
click at [466, 123] on img at bounding box center [480, 127] width 85 height 85
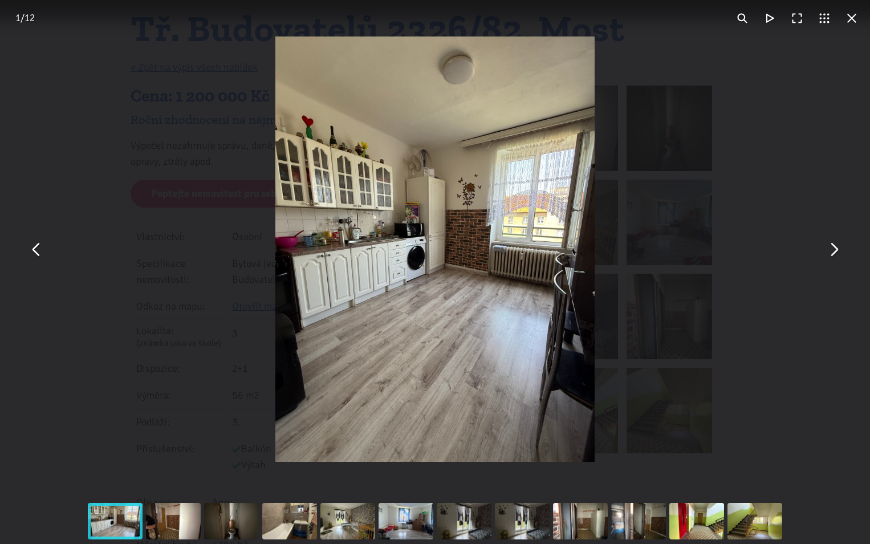
click at [836, 247] on button "You can close this modal content with the ESC key" at bounding box center [833, 248] width 27 height 27
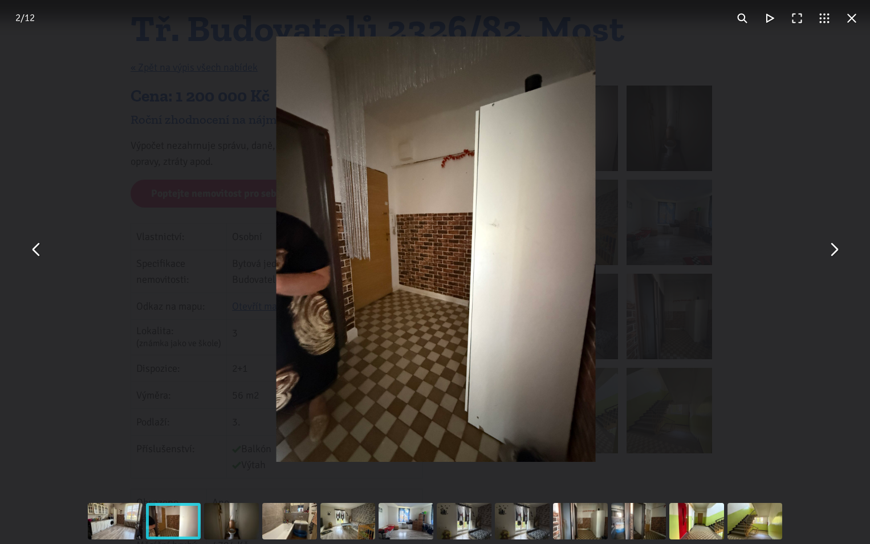
click at [836, 247] on button "You can close this modal content with the ESC key" at bounding box center [833, 248] width 27 height 27
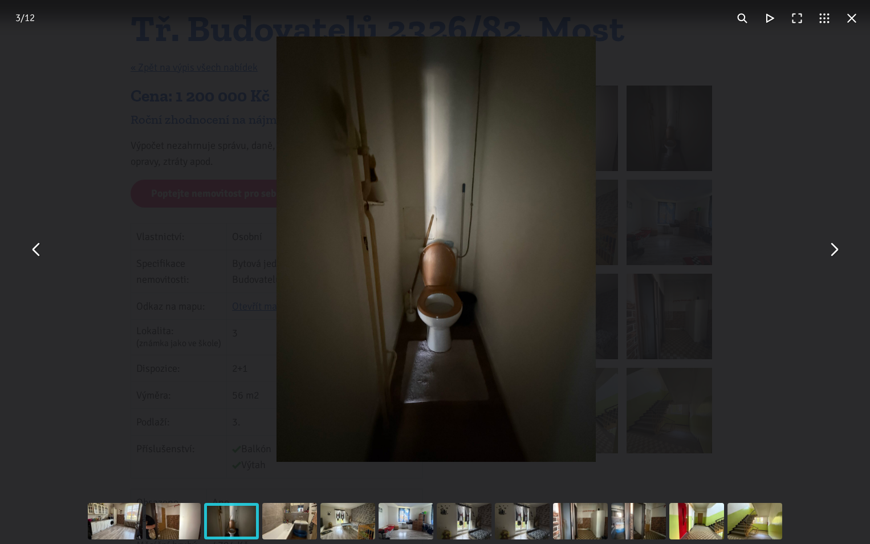
click at [836, 247] on button "You can close this modal content with the ESC key" at bounding box center [833, 248] width 27 height 27
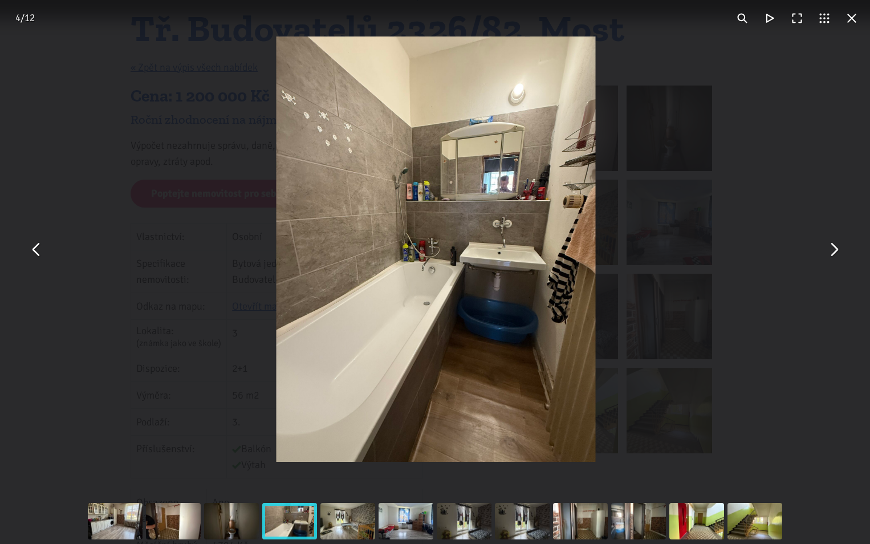
click at [836, 247] on button "You can close this modal content with the ESC key" at bounding box center [833, 248] width 27 height 27
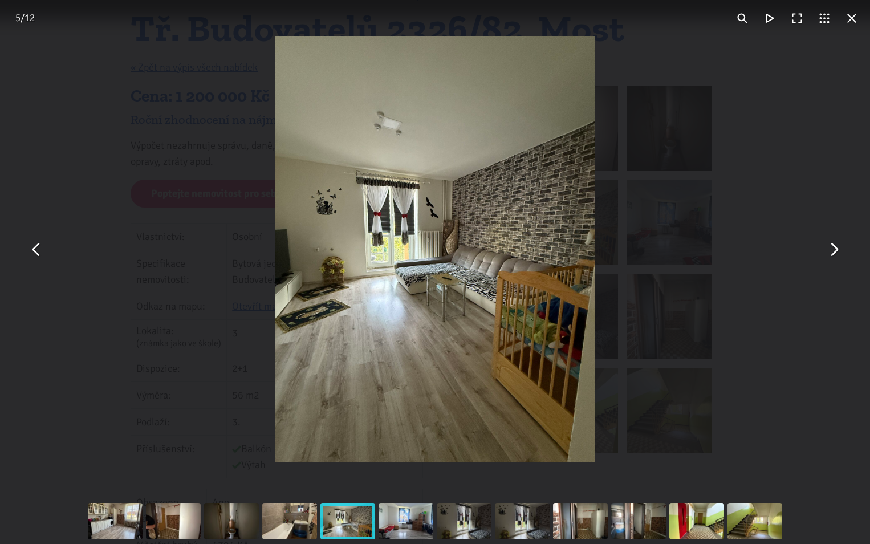
click at [38, 250] on button "You can close this modal content with the ESC key" at bounding box center [36, 248] width 27 height 27
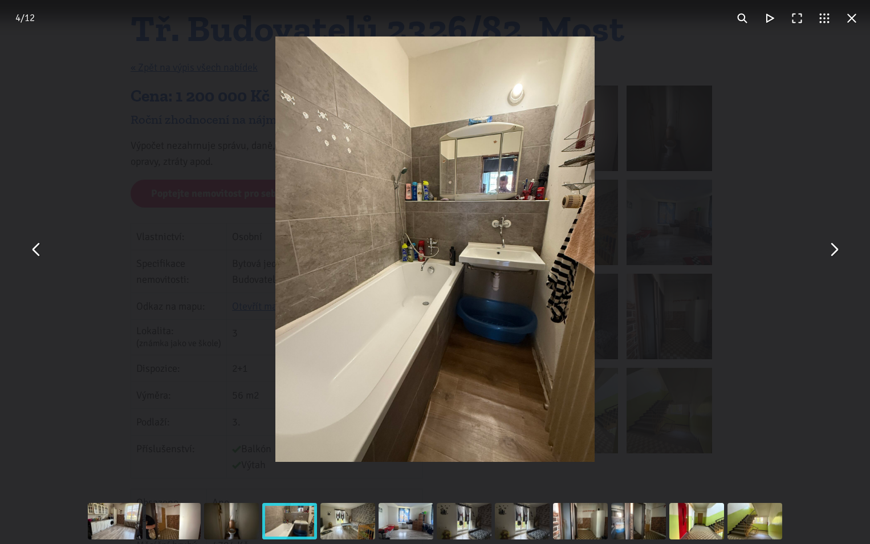
click at [833, 246] on button "You can close this modal content with the ESC key" at bounding box center [833, 248] width 27 height 27
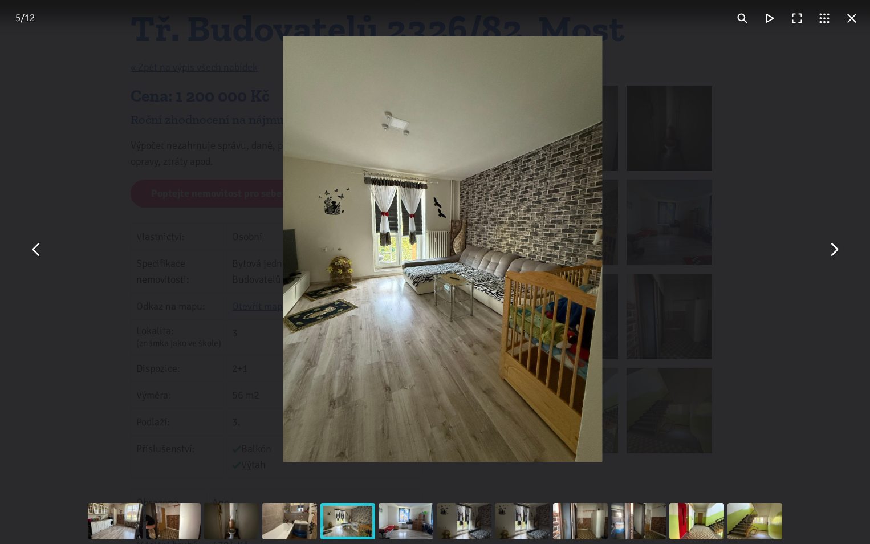
click at [833, 246] on button "You can close this modal content with the ESC key" at bounding box center [833, 248] width 27 height 27
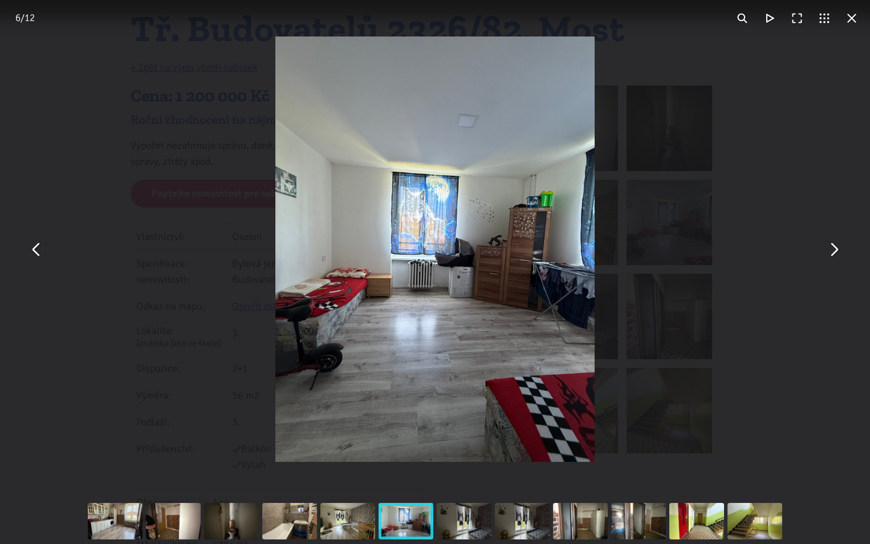
click at [859, 17] on button "You can close this modal content with the ESC key" at bounding box center [851, 18] width 27 height 27
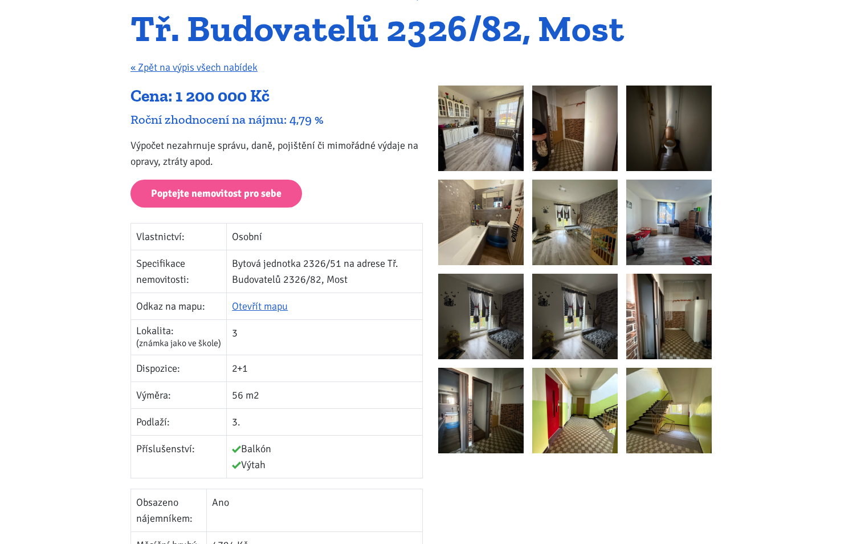
scroll to position [57, 0]
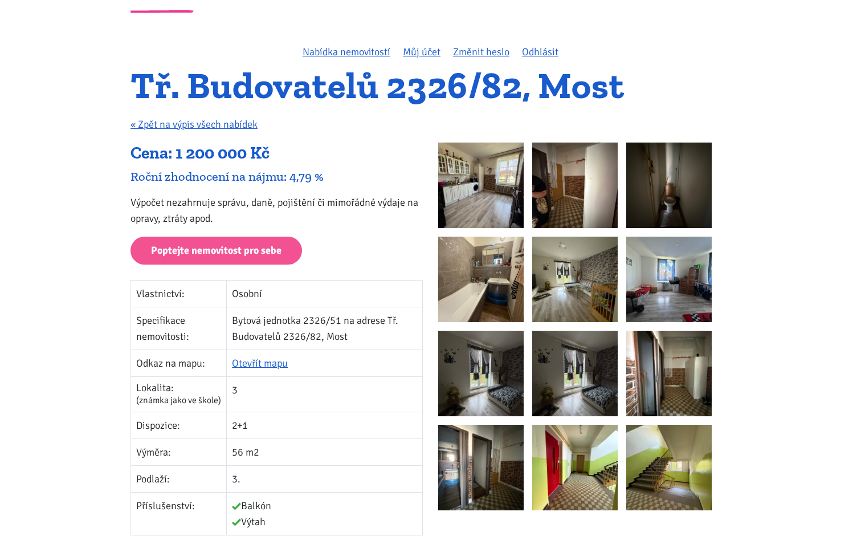
click at [602, 487] on img at bounding box center [574, 467] width 85 height 85
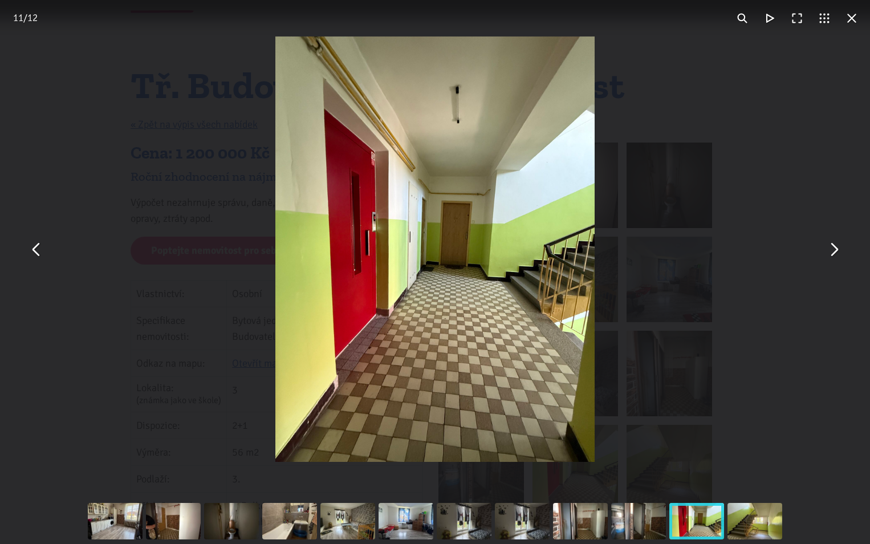
click at [834, 254] on button "You can close this modal content with the ESC key" at bounding box center [833, 248] width 27 height 27
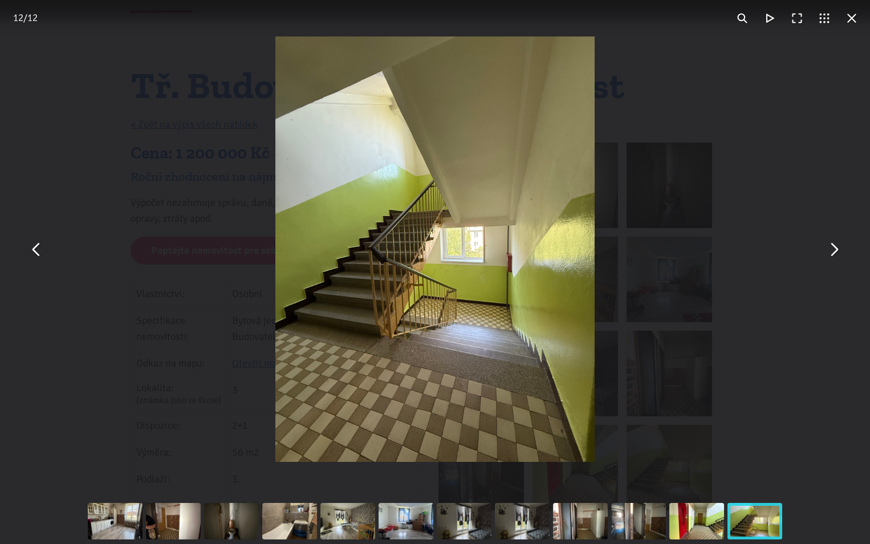
click at [42, 250] on button "You can close this modal content with the ESC key" at bounding box center [36, 248] width 27 height 27
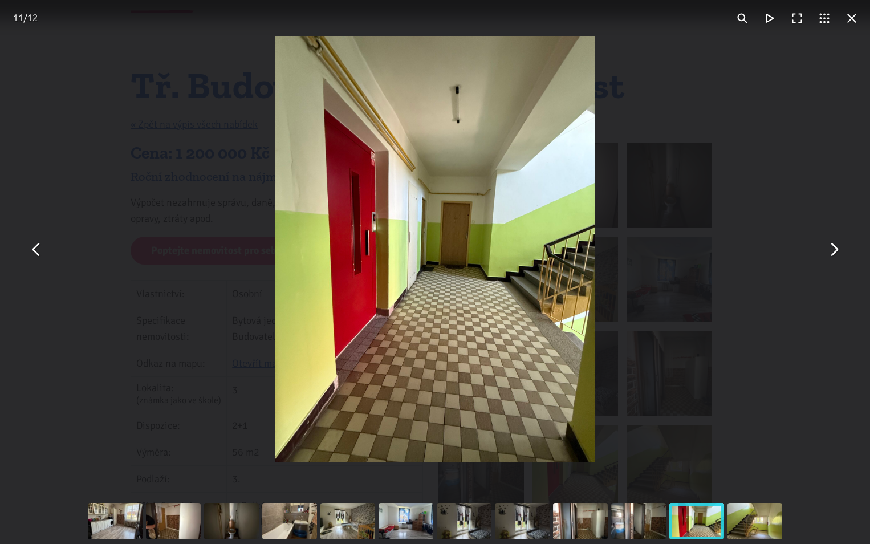
click at [854, 18] on button "You can close this modal content with the ESC key" at bounding box center [851, 18] width 27 height 27
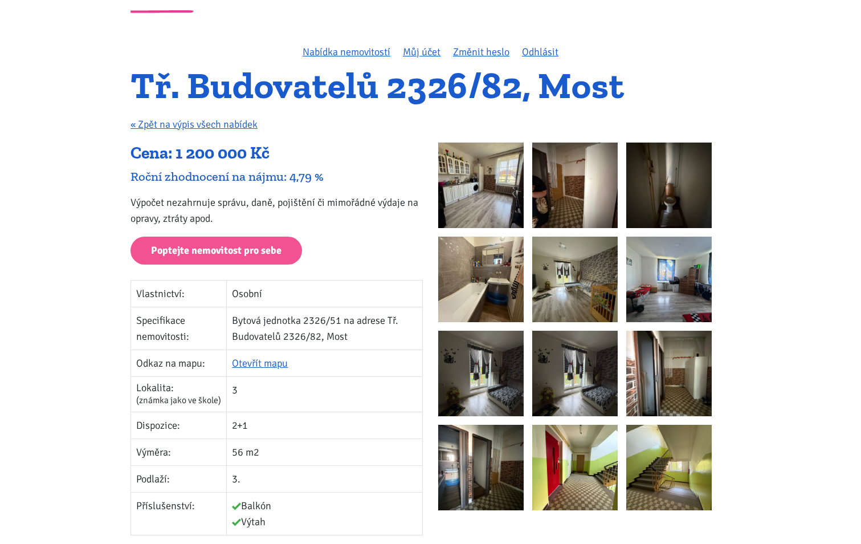
click at [471, 377] on img at bounding box center [480, 373] width 85 height 85
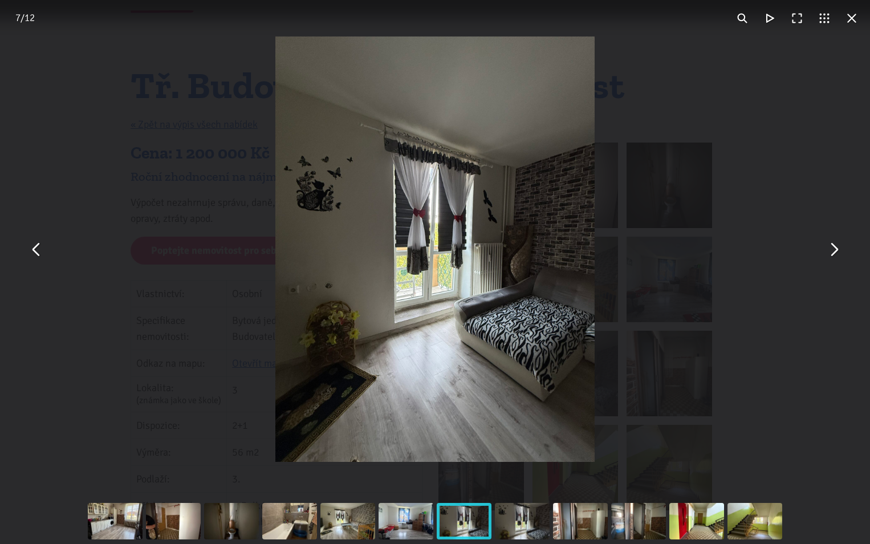
click at [851, 18] on button "You can close this modal content with the ESC key" at bounding box center [851, 18] width 27 height 27
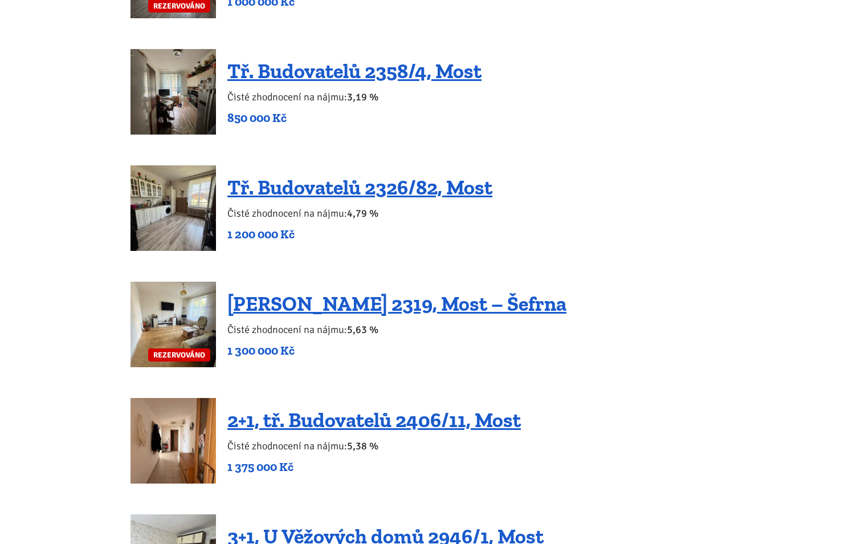
scroll to position [1311, 0]
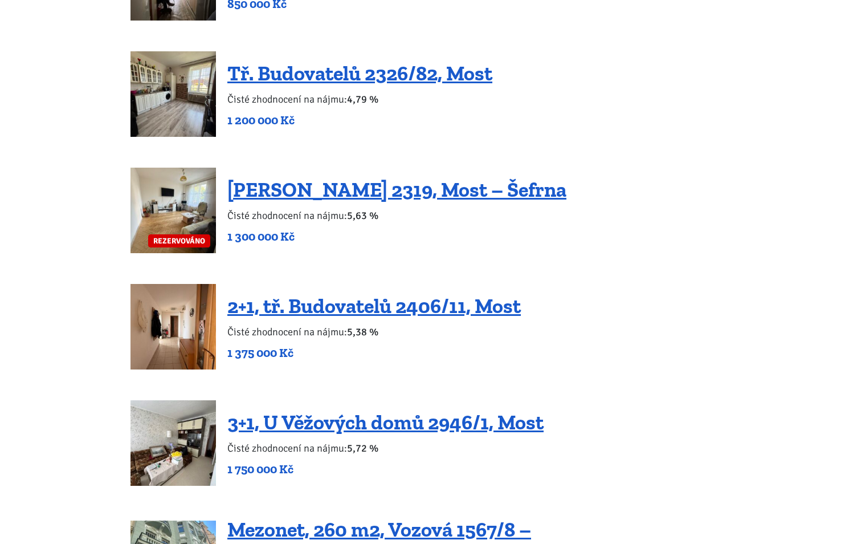
click at [176, 201] on img at bounding box center [173, 210] width 85 height 85
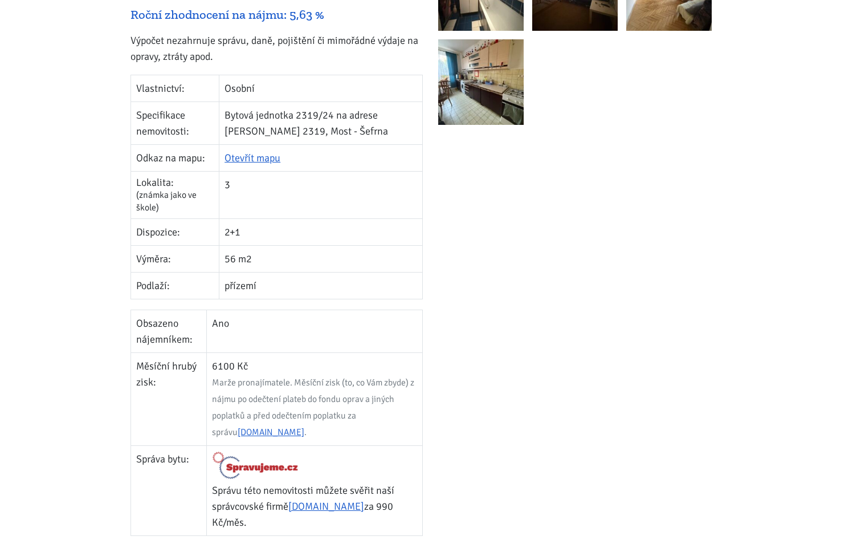
scroll to position [171, 0]
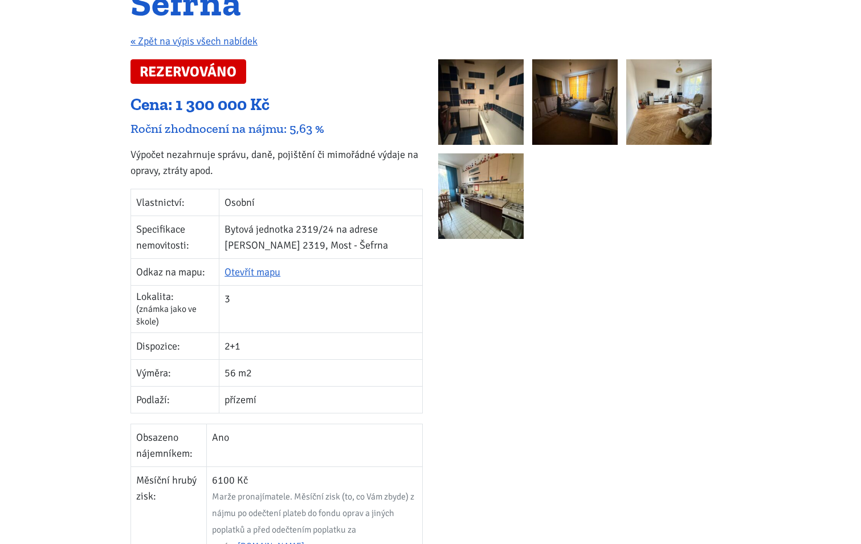
click at [459, 115] on img at bounding box center [480, 101] width 85 height 85
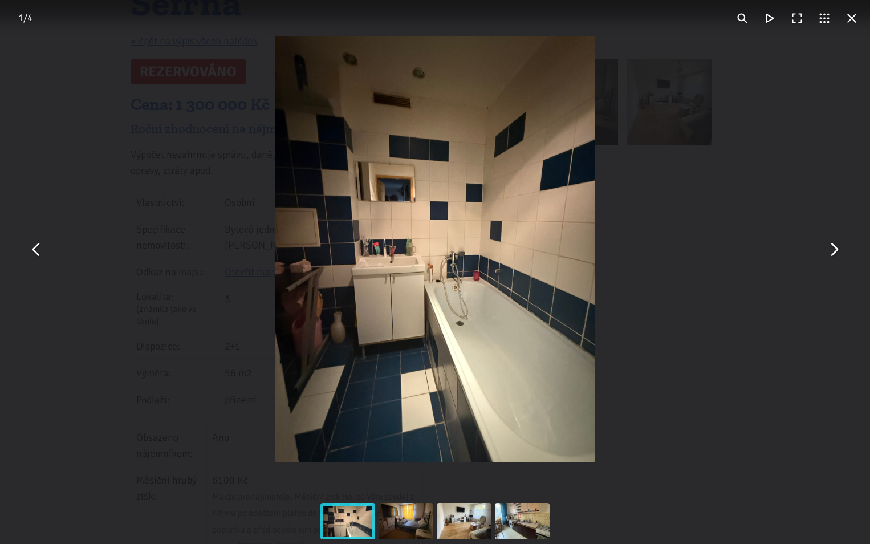
click at [834, 248] on button "You can close this modal content with the ESC key" at bounding box center [833, 248] width 27 height 27
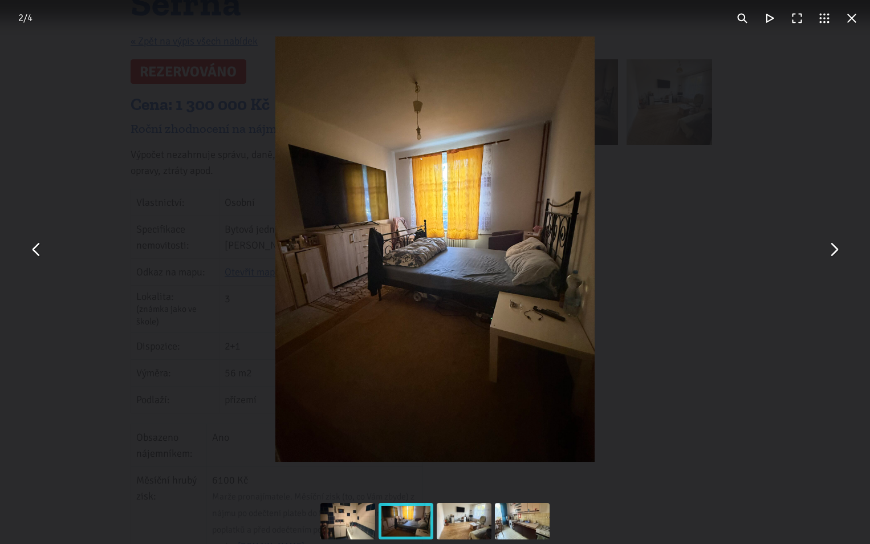
click at [834, 248] on button "You can close this modal content with the ESC key" at bounding box center [833, 248] width 27 height 27
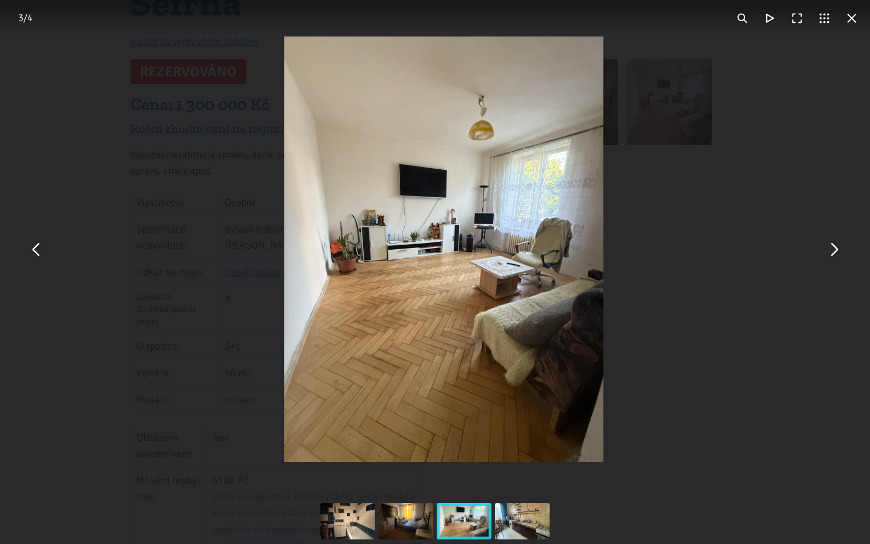
click at [834, 248] on button "You can close this modal content with the ESC key" at bounding box center [833, 248] width 27 height 27
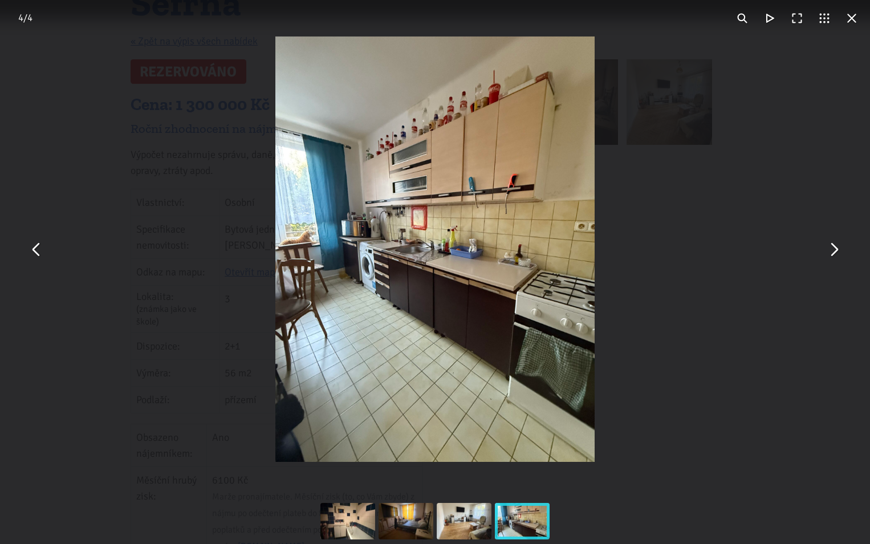
click at [847, 21] on button "You can close this modal content with the ESC key" at bounding box center [851, 18] width 27 height 27
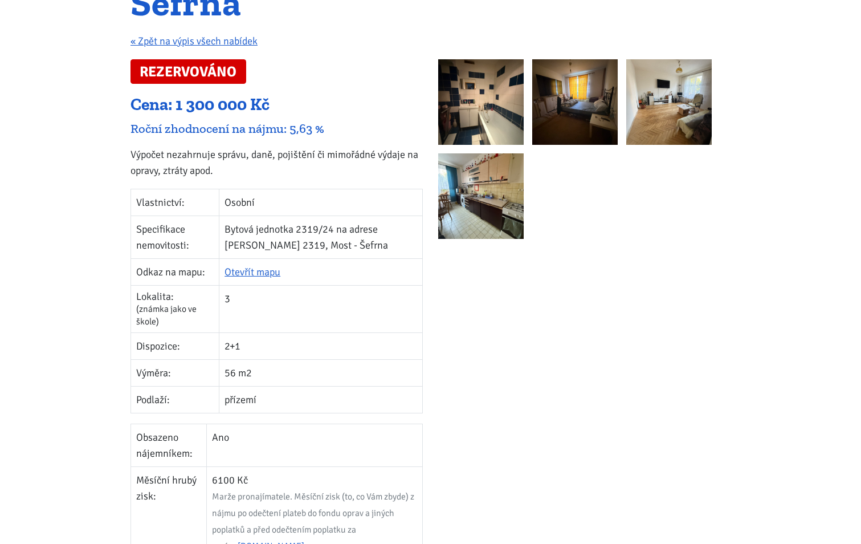
scroll to position [0, 0]
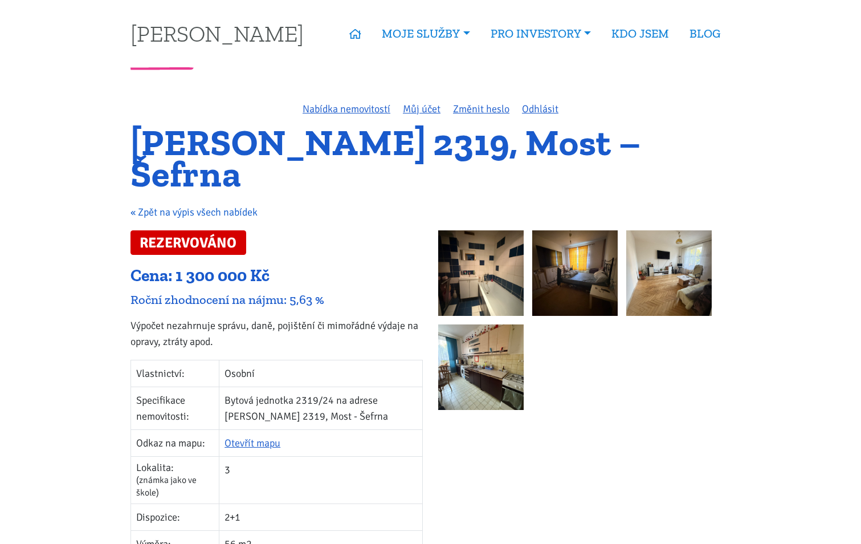
click at [161, 209] on link "« Zpět na výpis všech nabídek" at bounding box center [194, 212] width 127 height 13
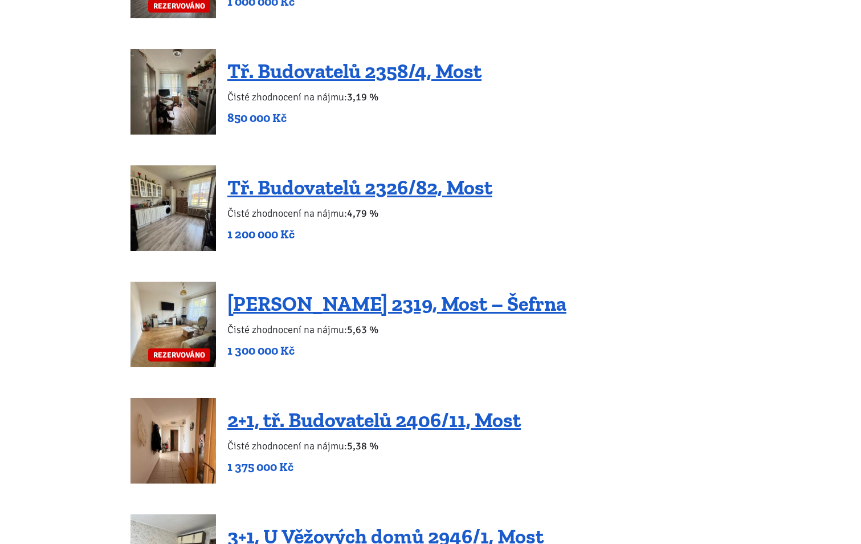
scroll to position [1311, 0]
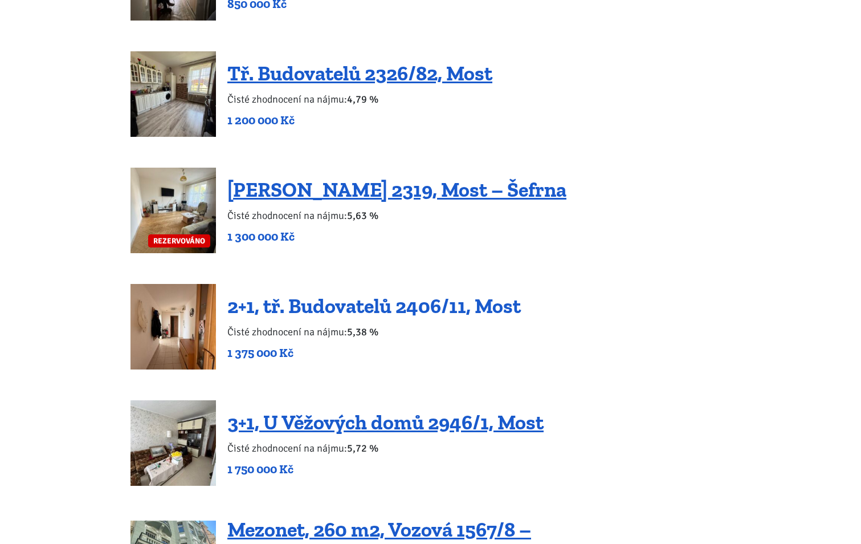
click at [345, 294] on link "2+1, tř. Budovatelů 2406/11, Most" at bounding box center [374, 306] width 294 height 25
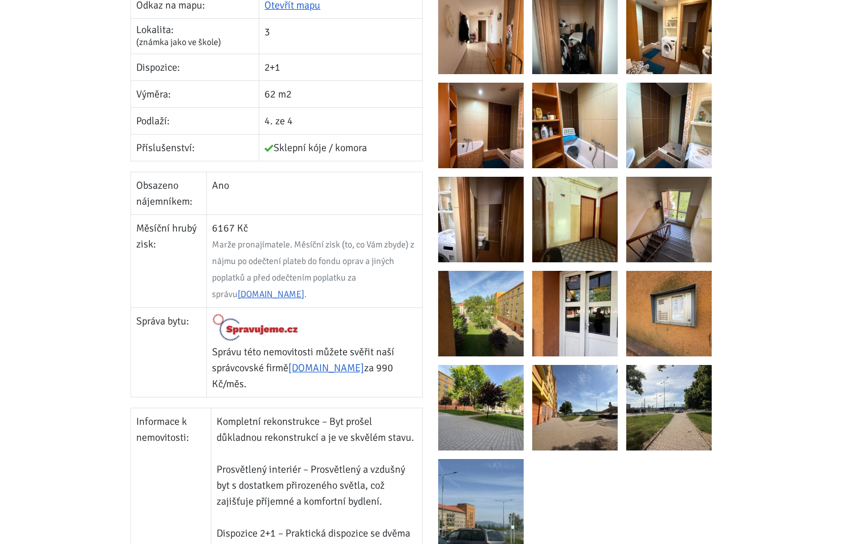
scroll to position [456, 0]
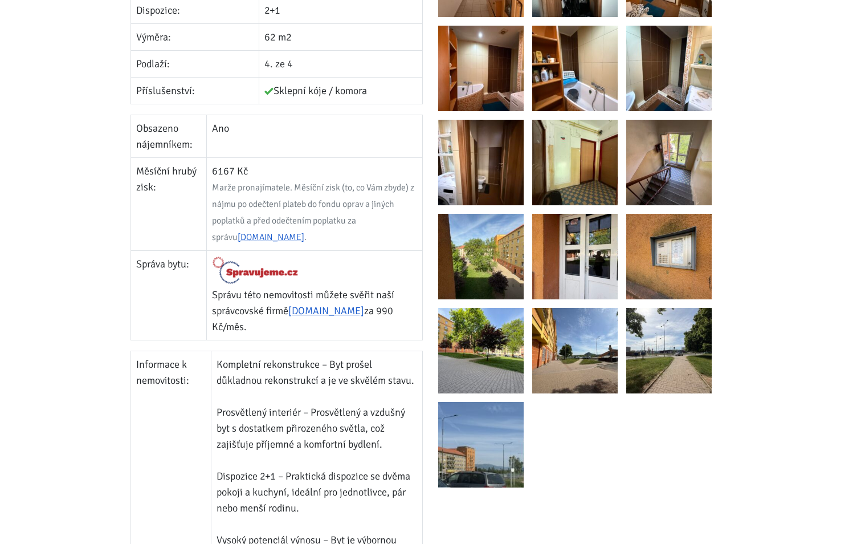
click at [557, 343] on img at bounding box center [574, 350] width 85 height 85
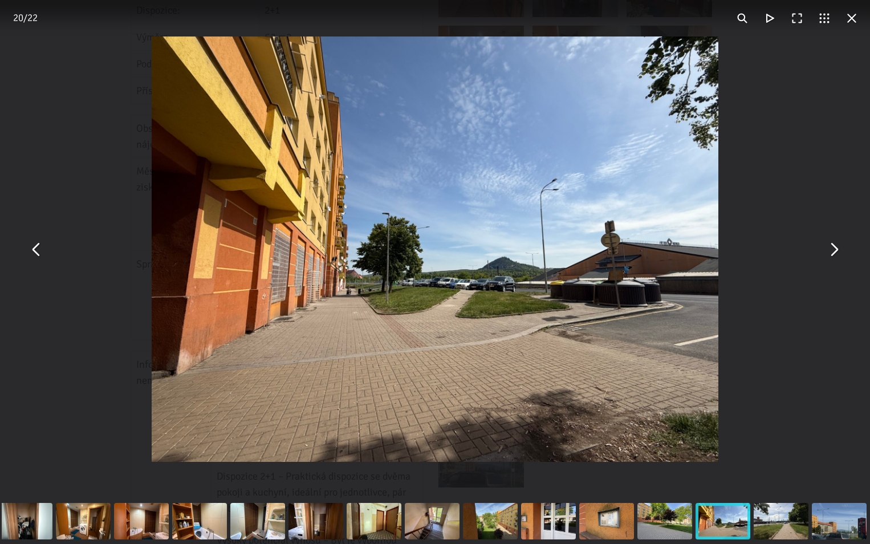
click at [847, 21] on button "You can close this modal content with the ESC key" at bounding box center [851, 18] width 27 height 27
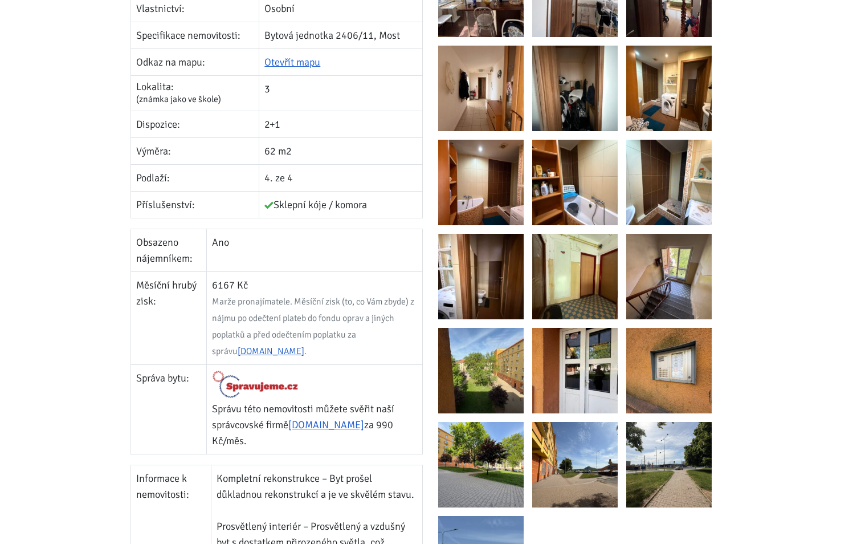
scroll to position [285, 0]
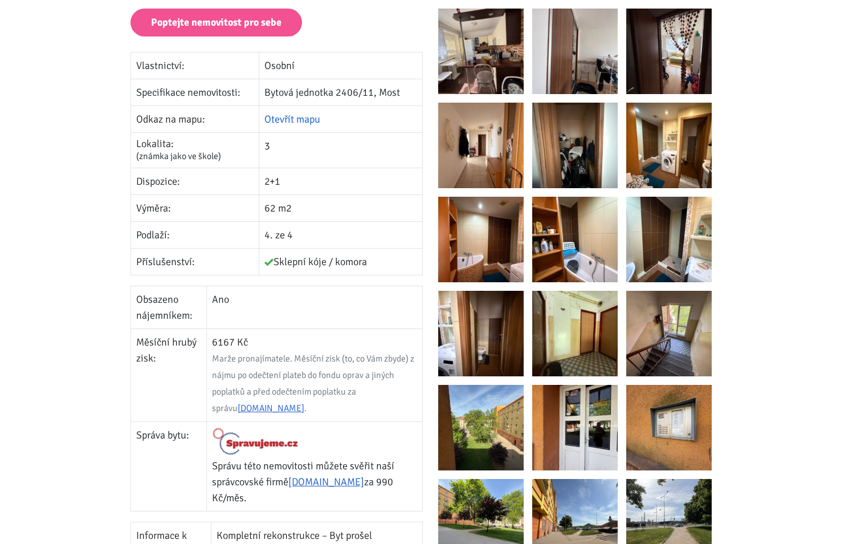
click at [305, 119] on link "Otevřít mapu" at bounding box center [292, 119] width 56 height 13
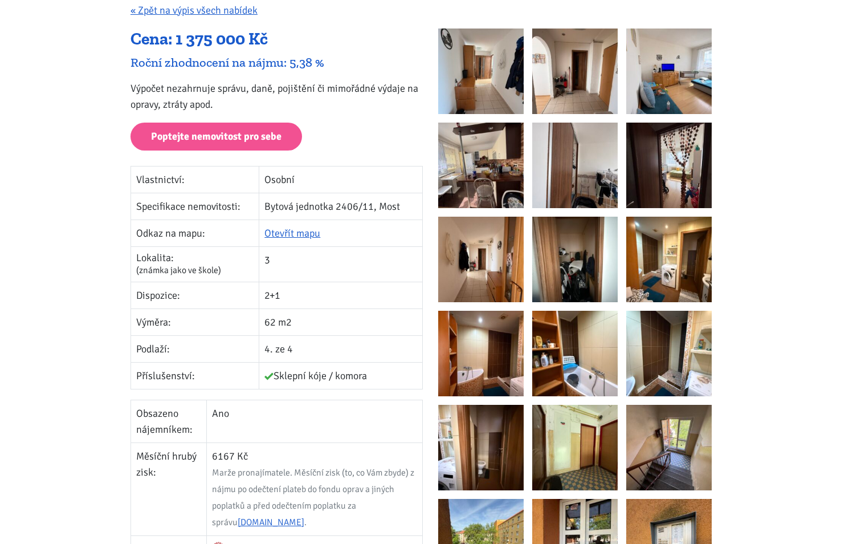
scroll to position [57, 0]
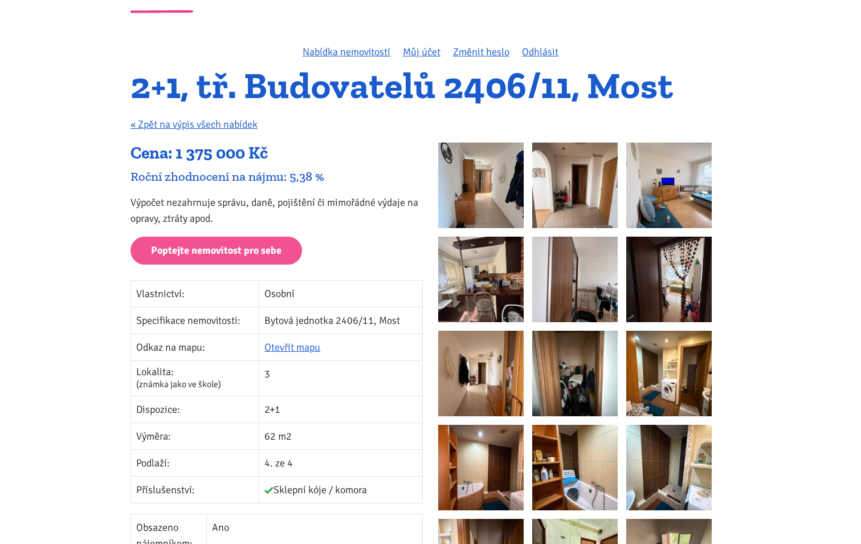
click at [487, 205] on img at bounding box center [480, 184] width 85 height 85
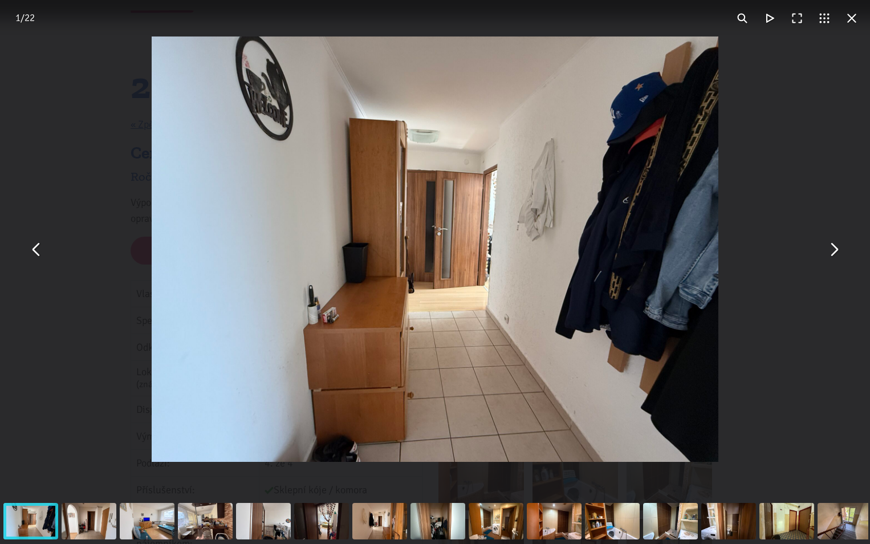
click at [842, 255] on button "You can close this modal content with the ESC key" at bounding box center [833, 248] width 27 height 27
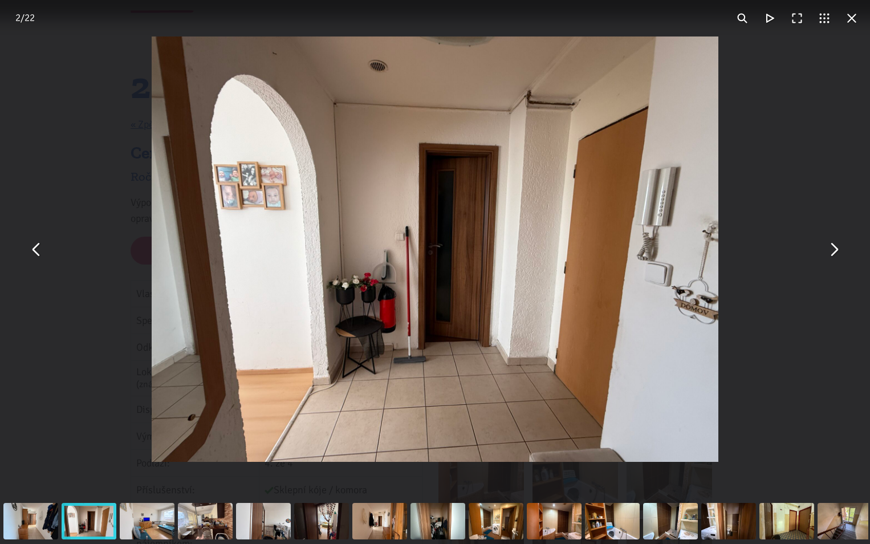
click at [842, 255] on button "You can close this modal content with the ESC key" at bounding box center [833, 248] width 27 height 27
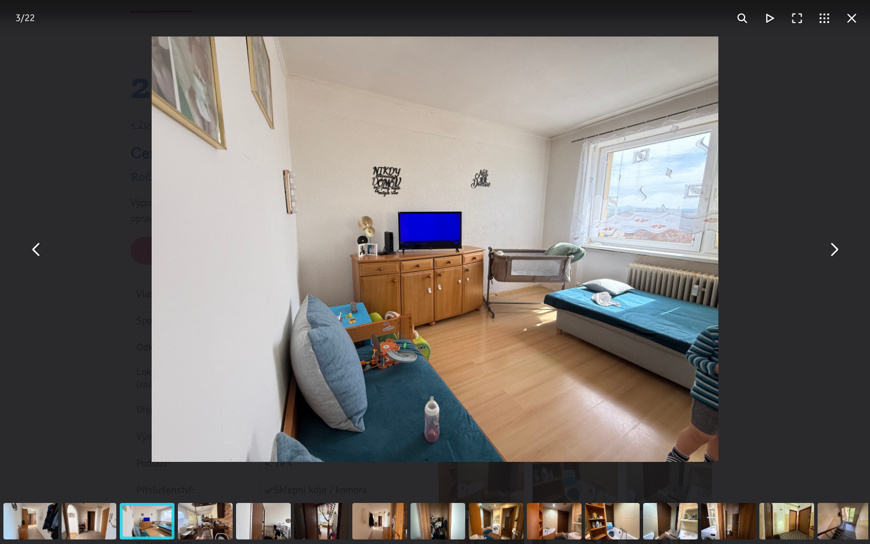
click at [38, 258] on button "You can close this modal content with the ESC key" at bounding box center [36, 248] width 27 height 27
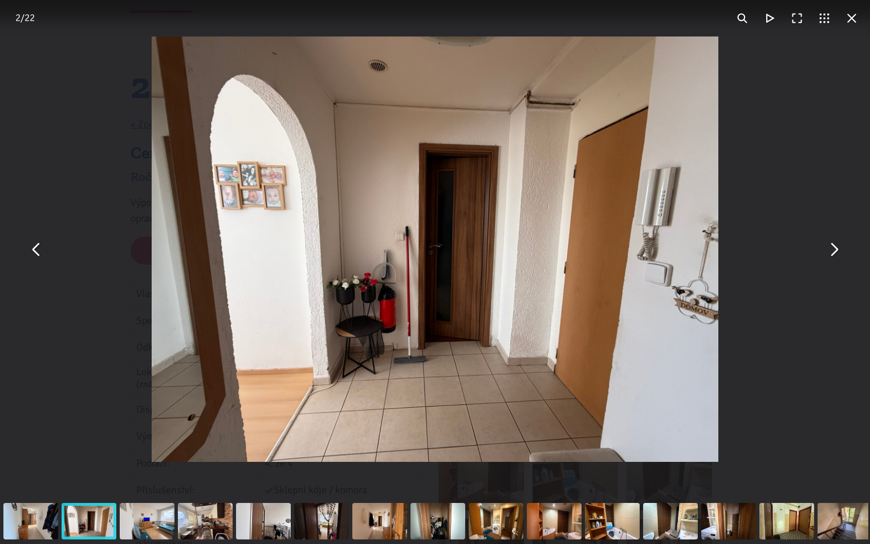
click at [830, 251] on button "You can close this modal content with the ESC key" at bounding box center [833, 248] width 27 height 27
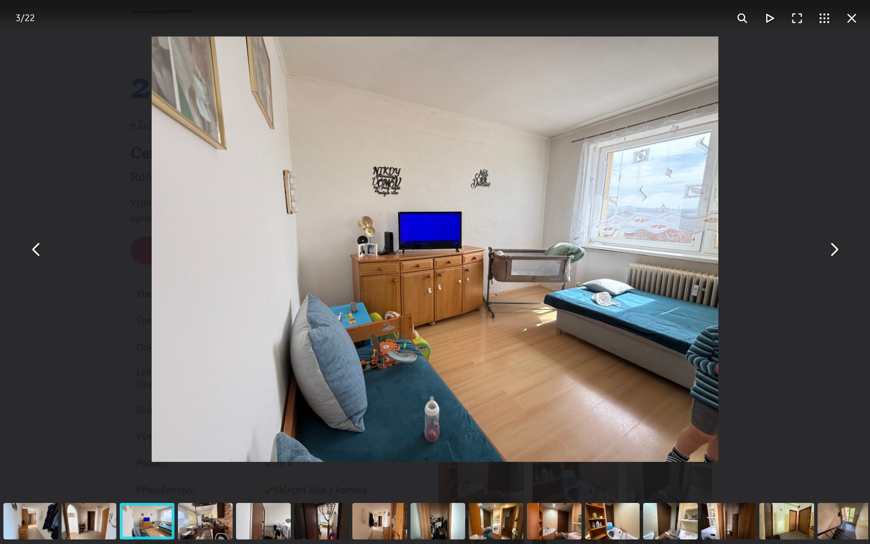
click at [830, 251] on button "You can close this modal content with the ESC key" at bounding box center [833, 248] width 27 height 27
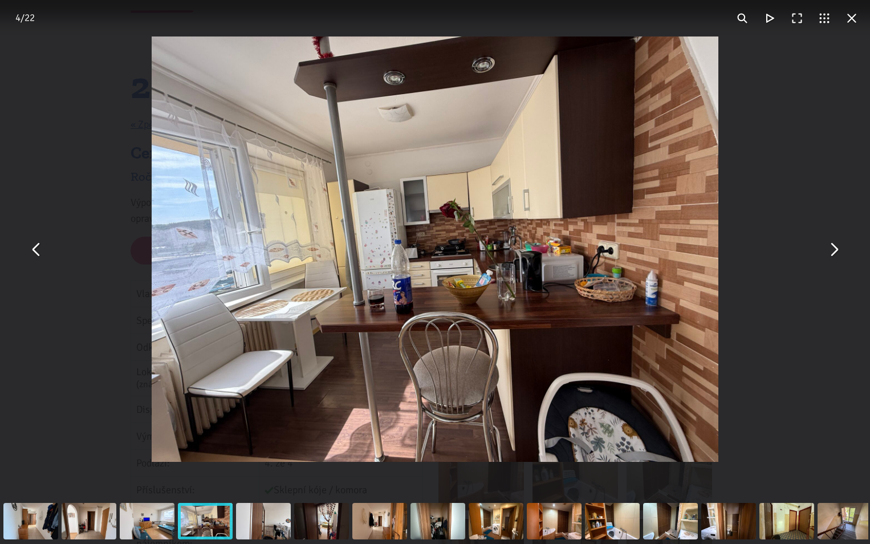
click at [830, 251] on button "You can close this modal content with the ESC key" at bounding box center [833, 248] width 27 height 27
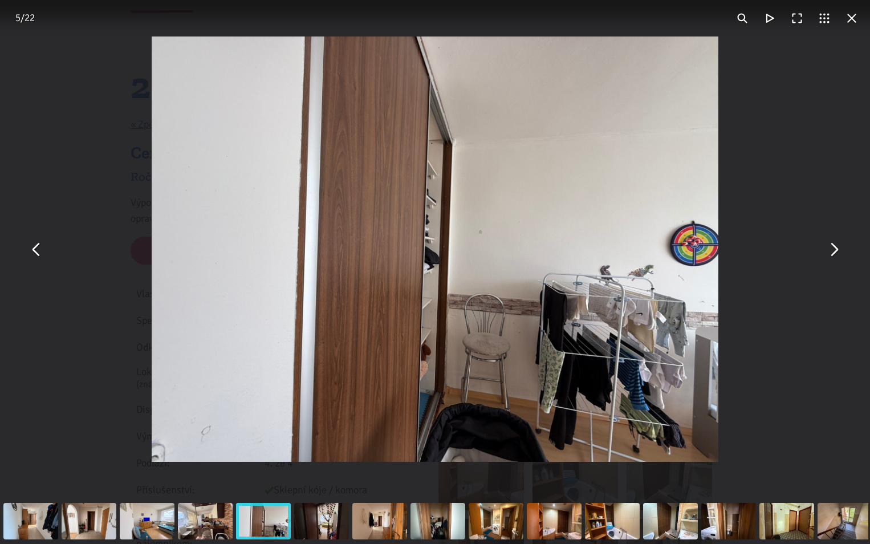
click at [830, 251] on button "You can close this modal content with the ESC key" at bounding box center [833, 248] width 27 height 27
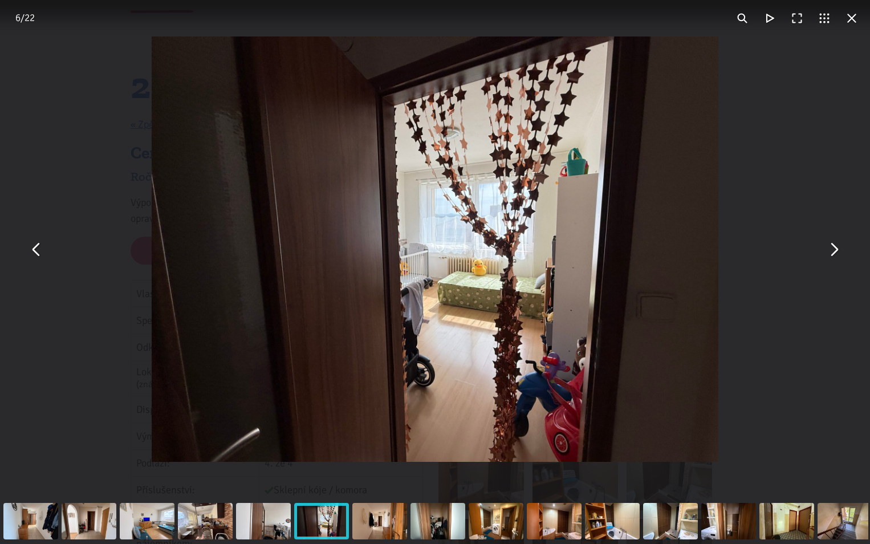
click at [830, 251] on button "You can close this modal content with the ESC key" at bounding box center [833, 248] width 27 height 27
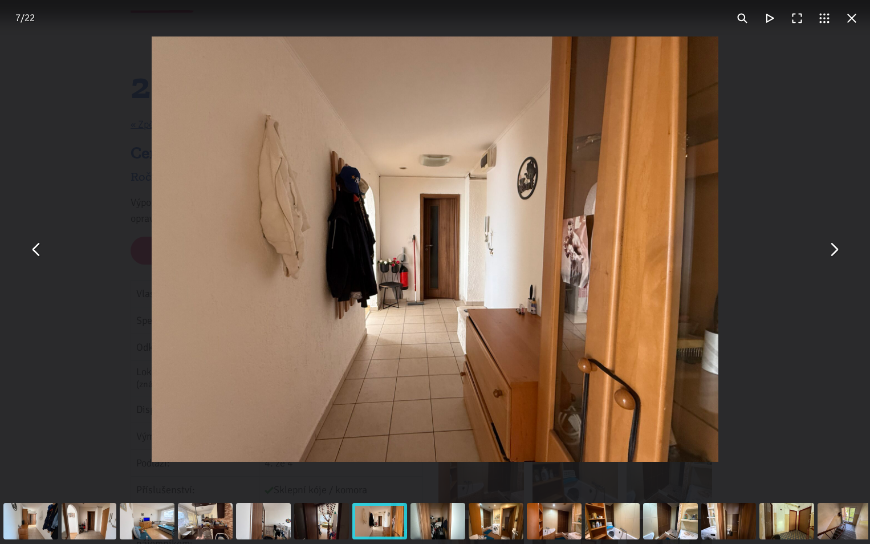
click at [830, 251] on button "You can close this modal content with the ESC key" at bounding box center [833, 248] width 27 height 27
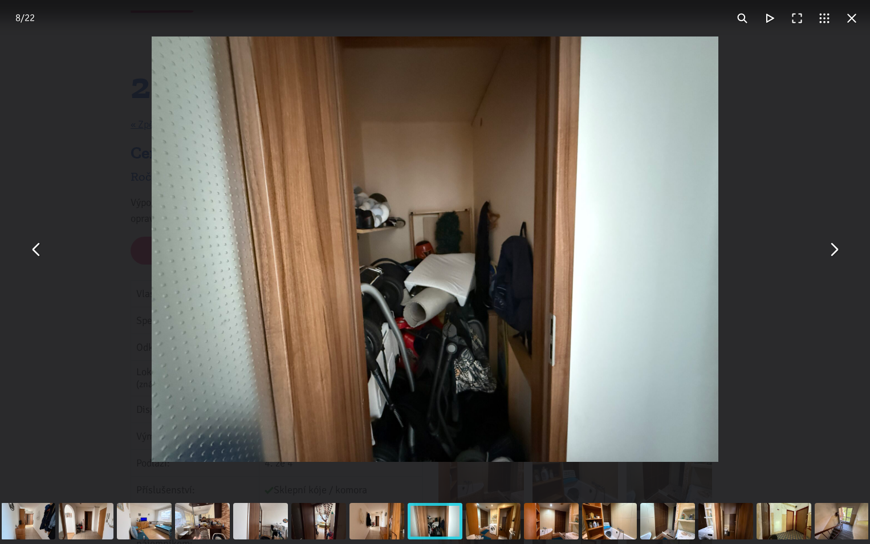
click at [830, 251] on button "You can close this modal content with the ESC key" at bounding box center [833, 248] width 27 height 27
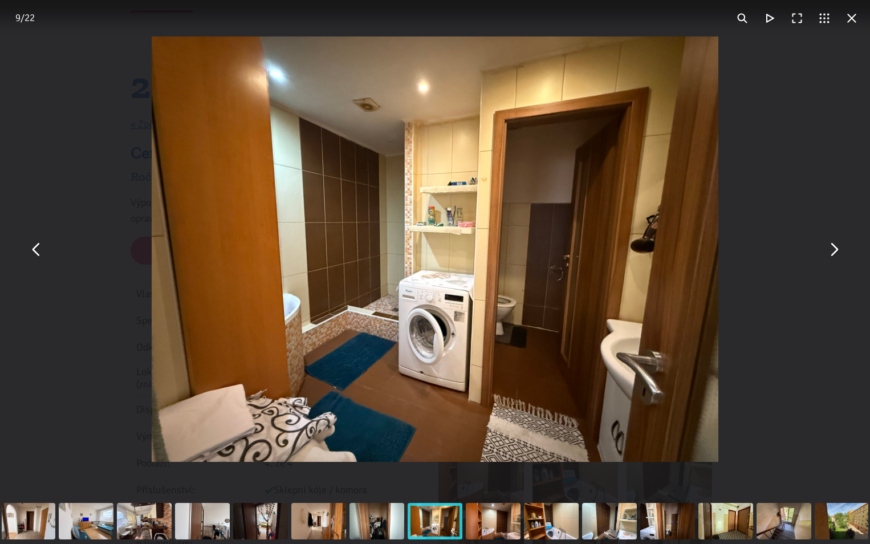
click at [830, 251] on button "You can close this modal content with the ESC key" at bounding box center [833, 248] width 27 height 27
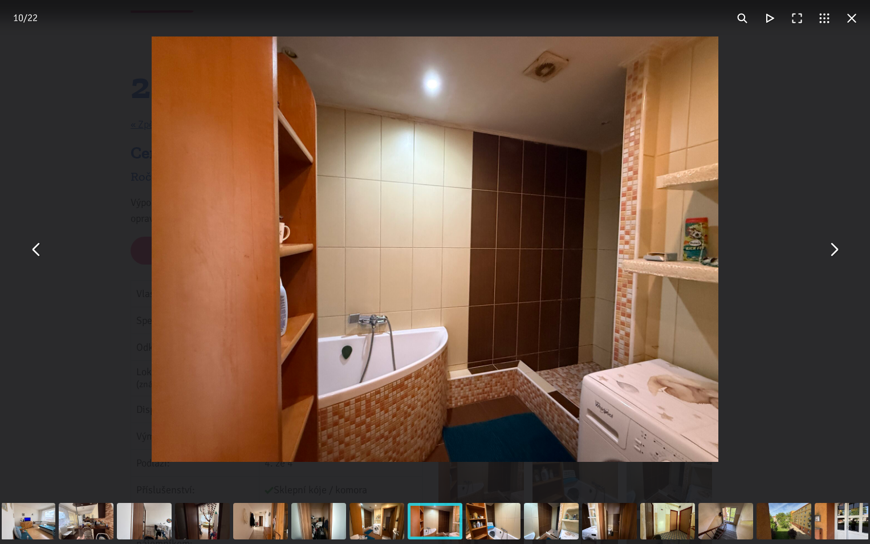
click at [830, 251] on button "You can close this modal content with the ESC key" at bounding box center [833, 248] width 27 height 27
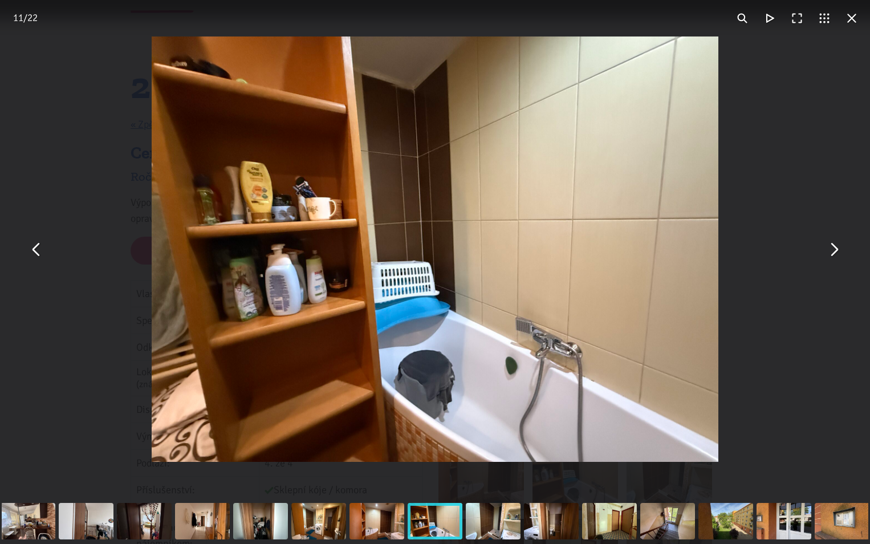
click at [830, 251] on button "You can close this modal content with the ESC key" at bounding box center [833, 248] width 27 height 27
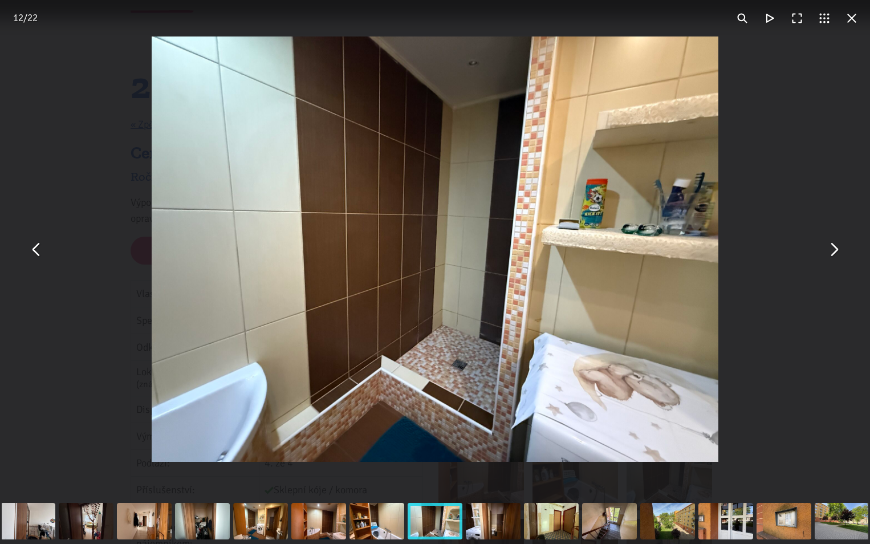
click at [830, 251] on button "You can close this modal content with the ESC key" at bounding box center [833, 248] width 27 height 27
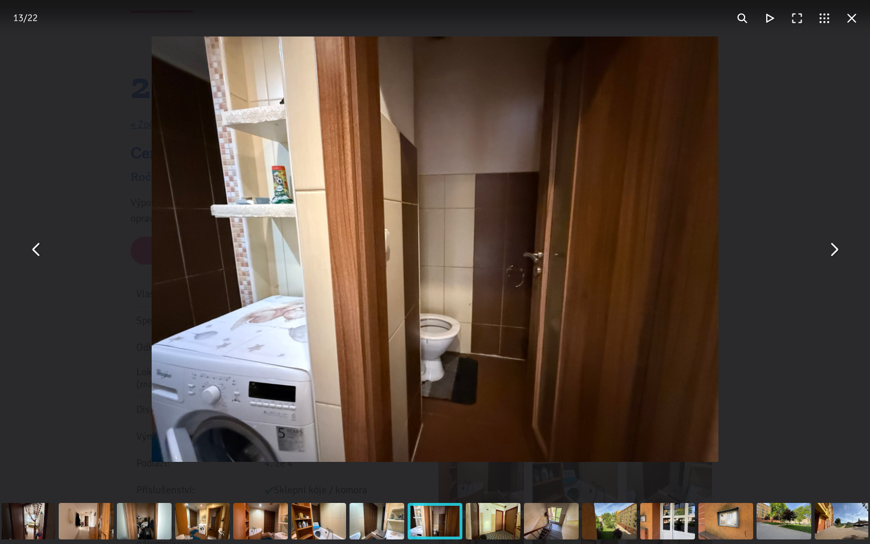
click at [842, 23] on button "You can close this modal content with the ESC key" at bounding box center [851, 18] width 27 height 27
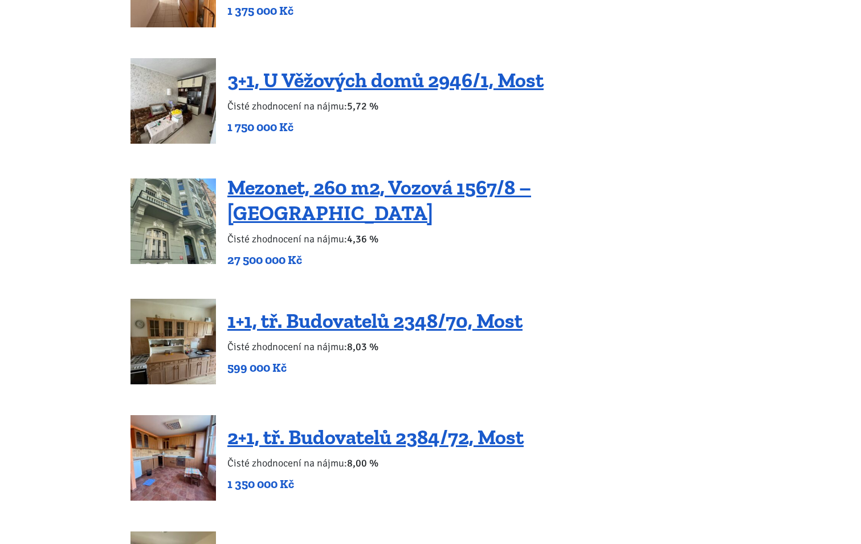
scroll to position [1710, 0]
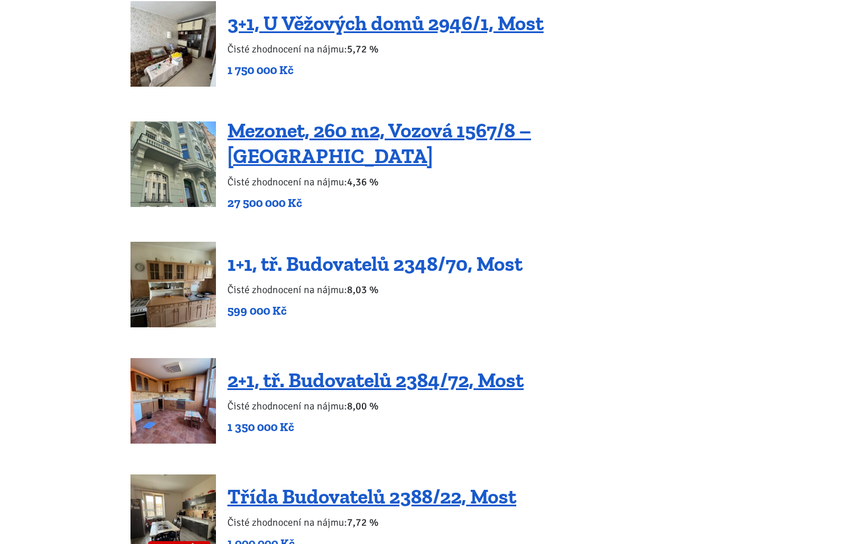
click at [318, 251] on link "1+1, tř. Budovatelů 2348/70, Most" at bounding box center [374, 263] width 295 height 25
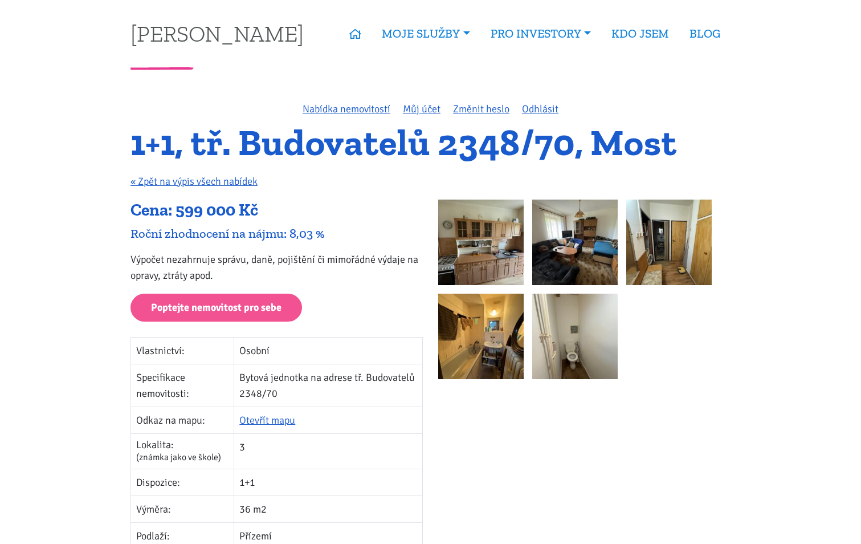
click at [510, 251] on img at bounding box center [480, 241] width 85 height 85
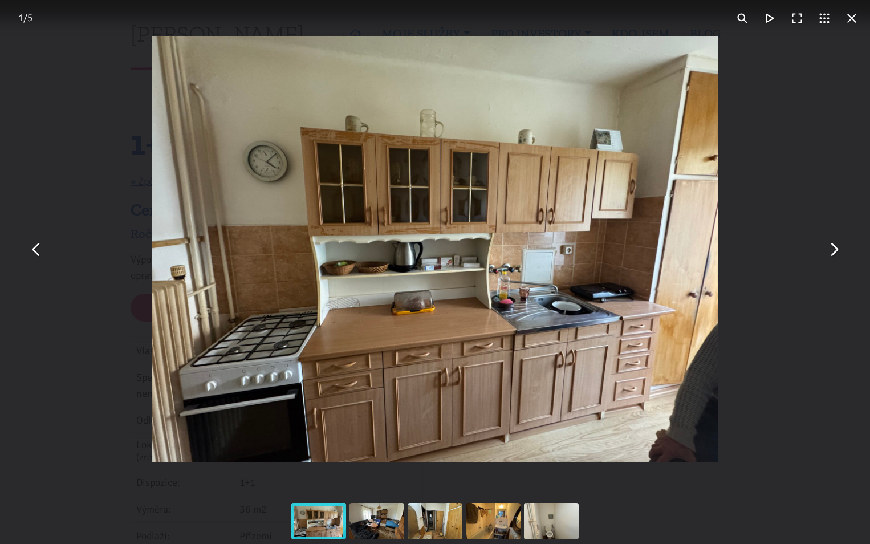
click at [833, 254] on button "You can close this modal content with the ESC key" at bounding box center [833, 248] width 27 height 27
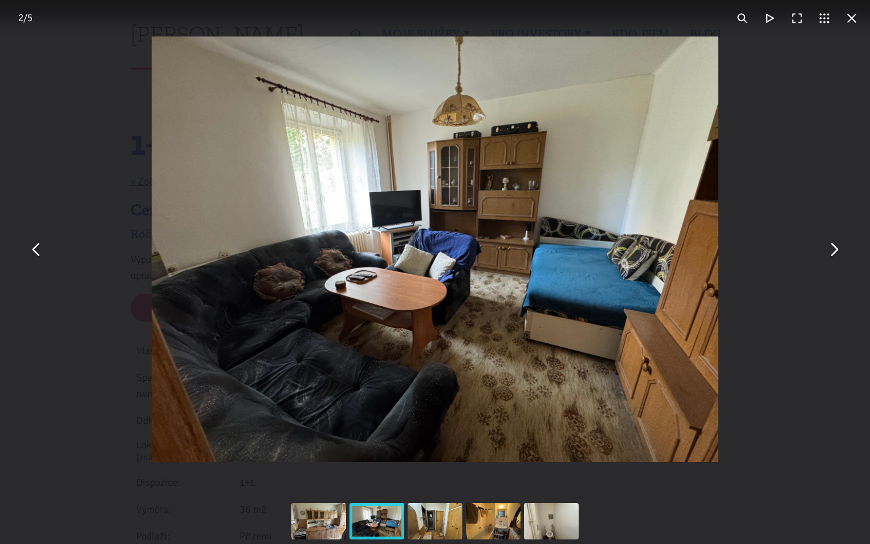
click at [833, 253] on button "You can close this modal content with the ESC key" at bounding box center [833, 248] width 27 height 27
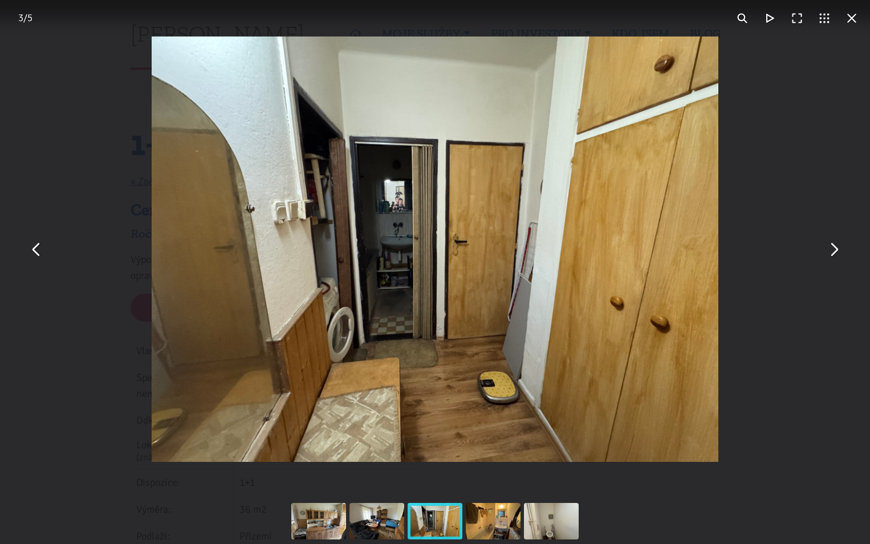
click at [833, 253] on button "You can close this modal content with the ESC key" at bounding box center [833, 248] width 27 height 27
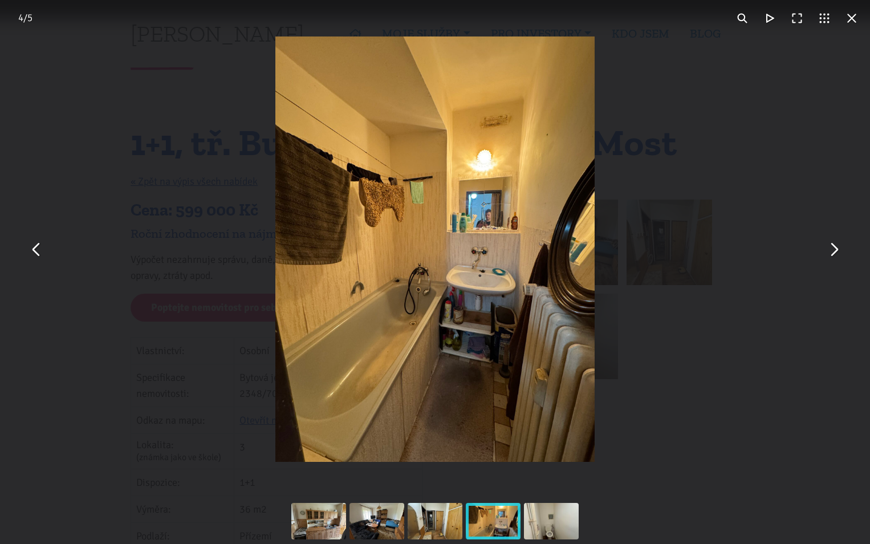
click at [833, 253] on button "You can close this modal content with the ESC key" at bounding box center [833, 248] width 27 height 27
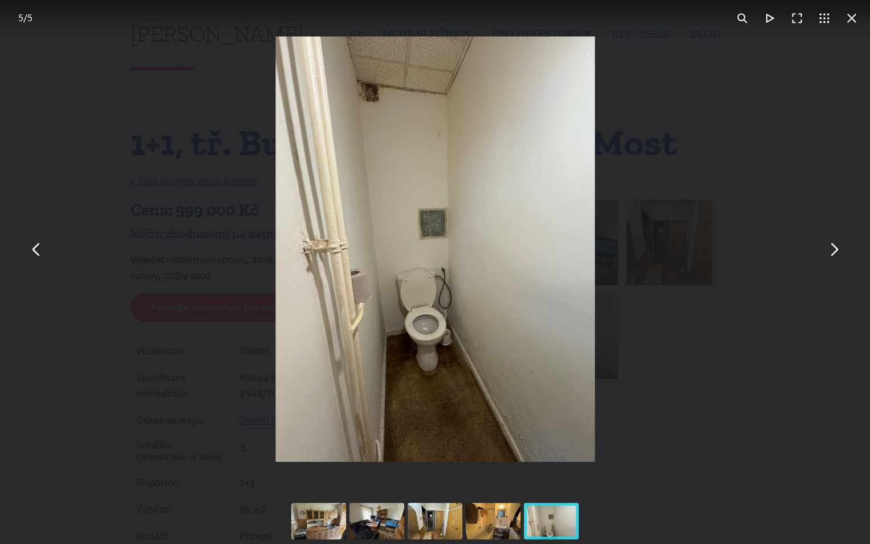
click at [833, 253] on button "You can close this modal content with the ESC key" at bounding box center [833, 248] width 27 height 27
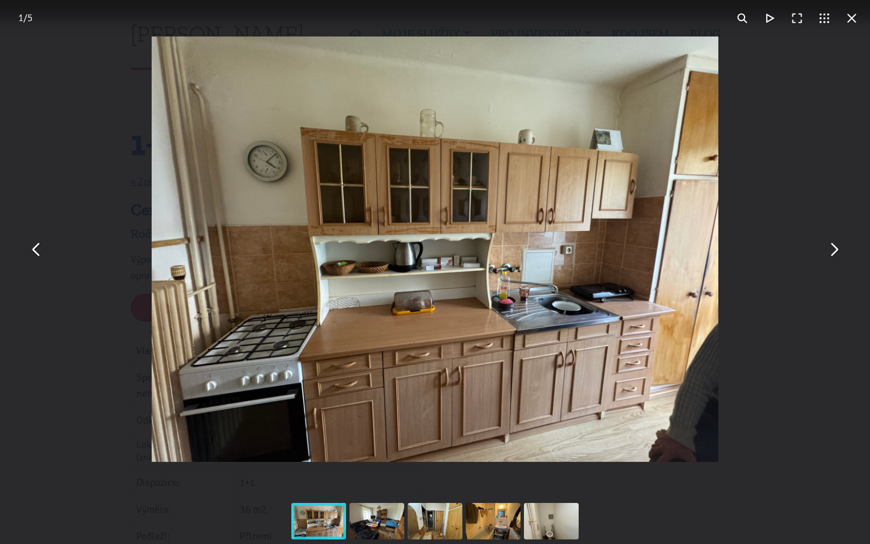
click at [833, 253] on button "You can close this modal content with the ESC key" at bounding box center [833, 248] width 27 height 27
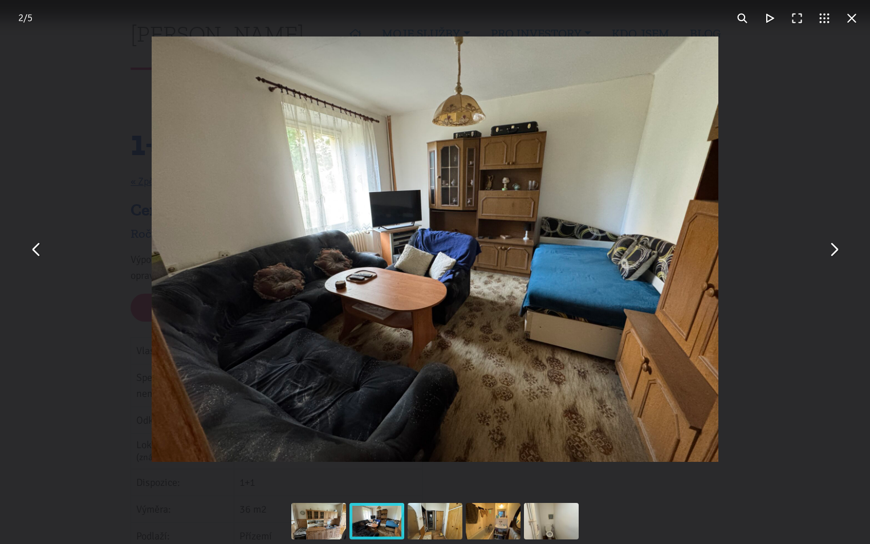
click at [833, 253] on button "You can close this modal content with the ESC key" at bounding box center [833, 248] width 27 height 27
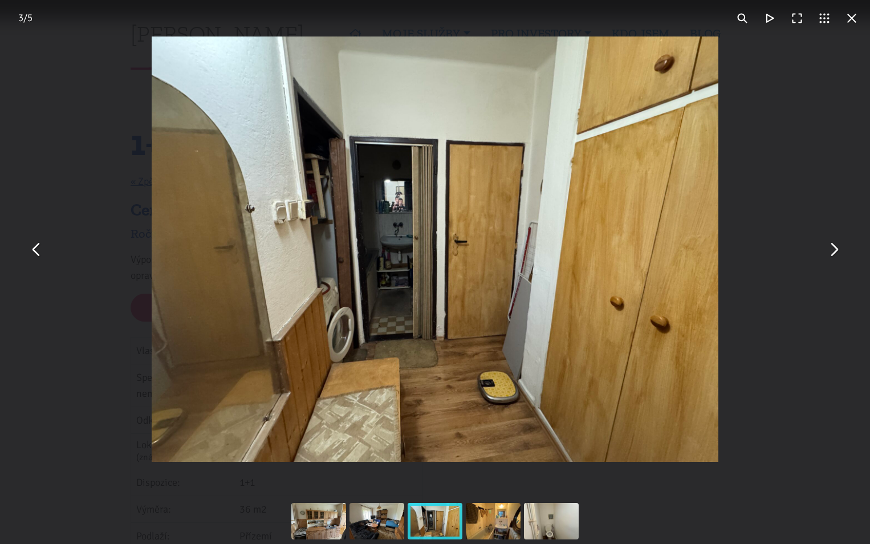
click at [844, 19] on button "You can close this modal content with the ESC key" at bounding box center [851, 18] width 27 height 27
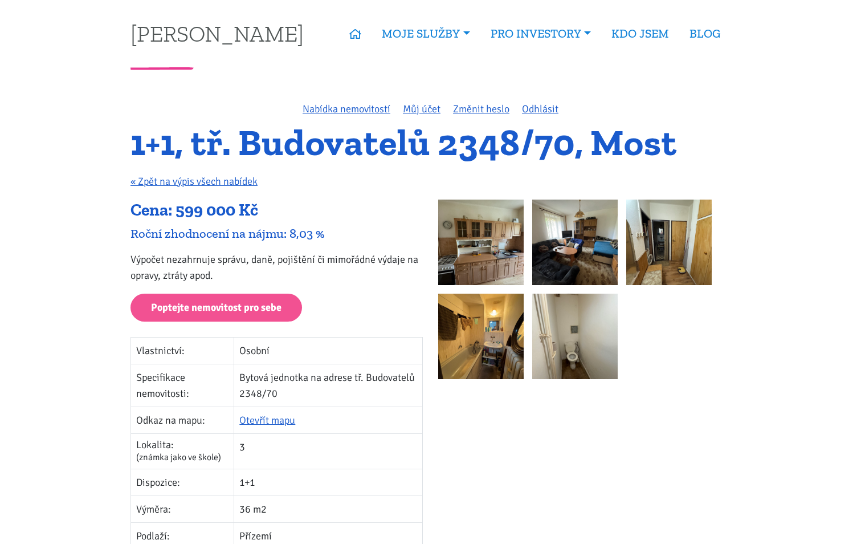
click at [663, 253] on img at bounding box center [668, 241] width 85 height 85
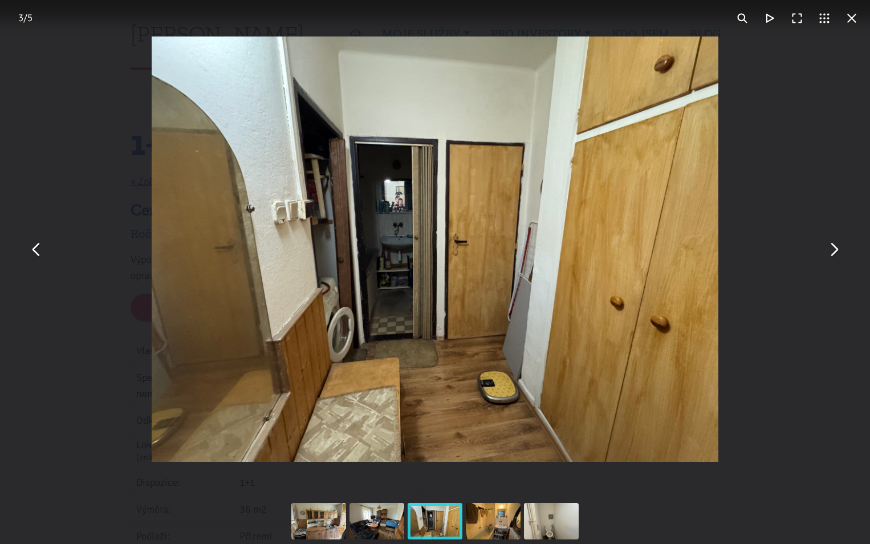
click at [845, 21] on button "You can close this modal content with the ESC key" at bounding box center [851, 18] width 27 height 27
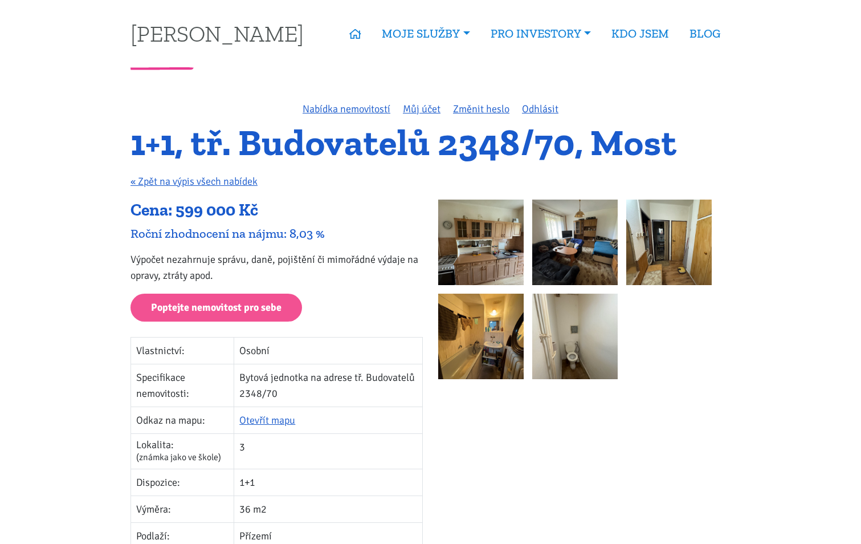
click at [471, 264] on img at bounding box center [480, 241] width 85 height 85
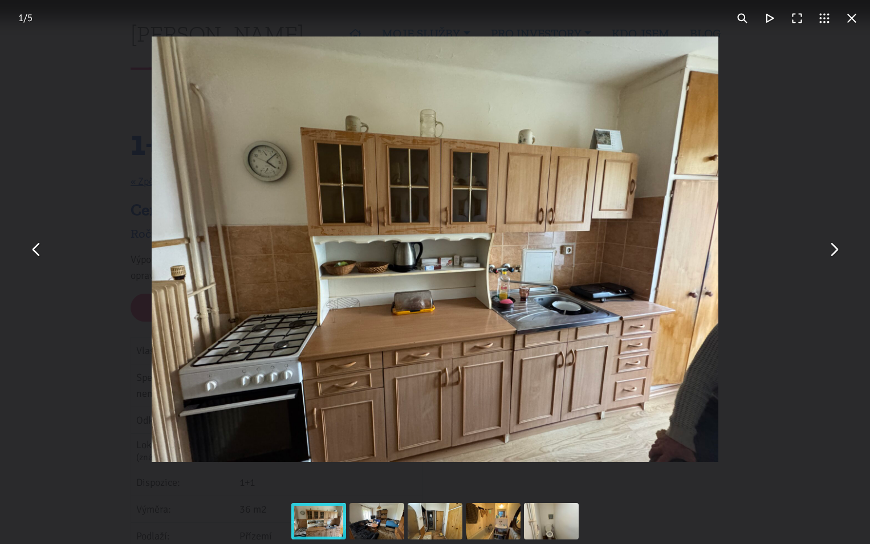
click at [834, 250] on button "You can close this modal content with the ESC key" at bounding box center [833, 248] width 27 height 27
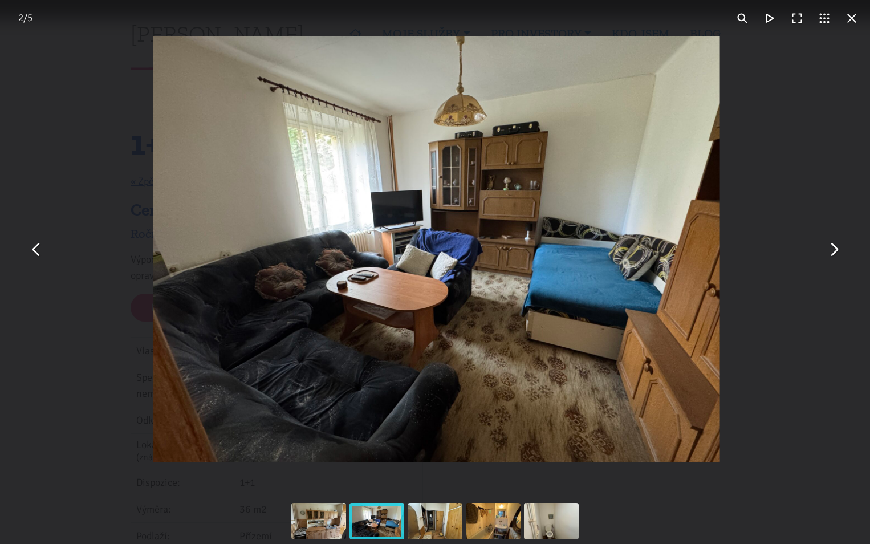
click at [834, 250] on button "You can close this modal content with the ESC key" at bounding box center [833, 248] width 27 height 27
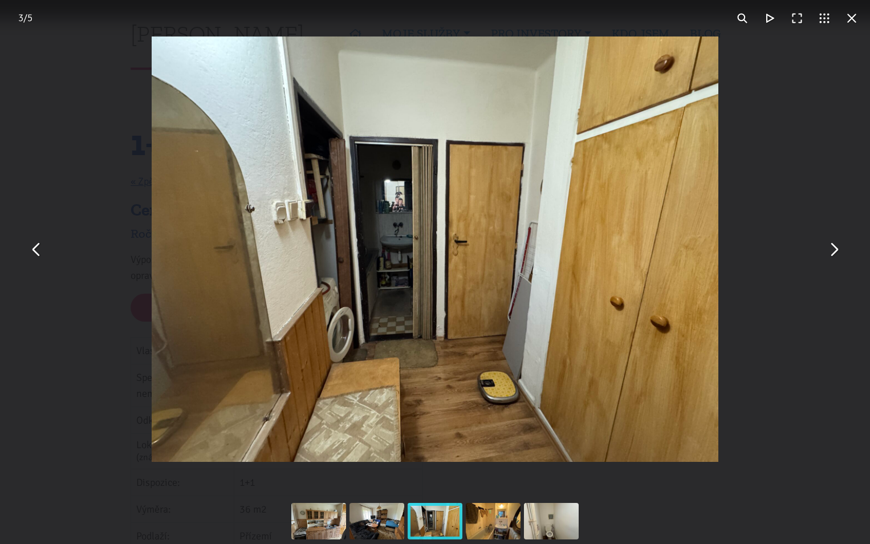
click at [834, 250] on button "You can close this modal content with the ESC key" at bounding box center [833, 248] width 27 height 27
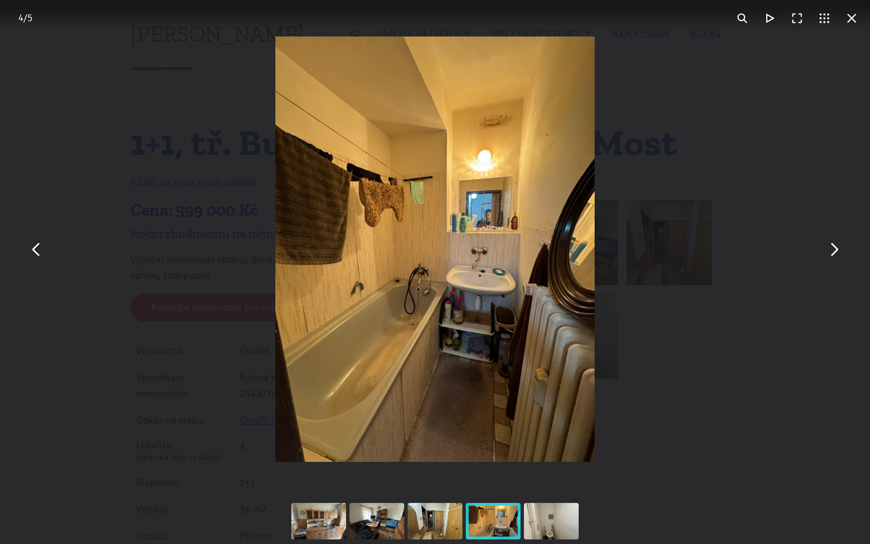
click at [834, 250] on button "You can close this modal content with the ESC key" at bounding box center [833, 248] width 27 height 27
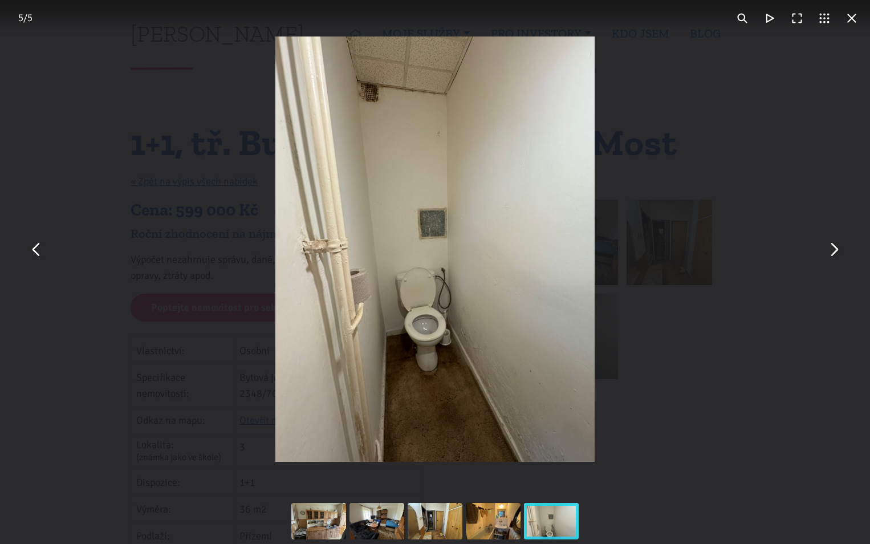
click at [834, 250] on button "You can close this modal content with the ESC key" at bounding box center [833, 248] width 27 height 27
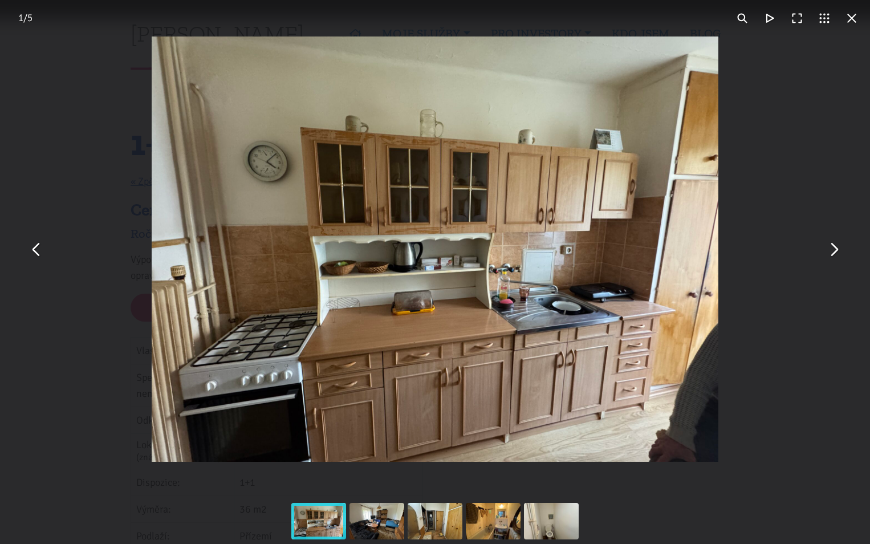
click at [834, 250] on button "You can close this modal content with the ESC key" at bounding box center [833, 248] width 27 height 27
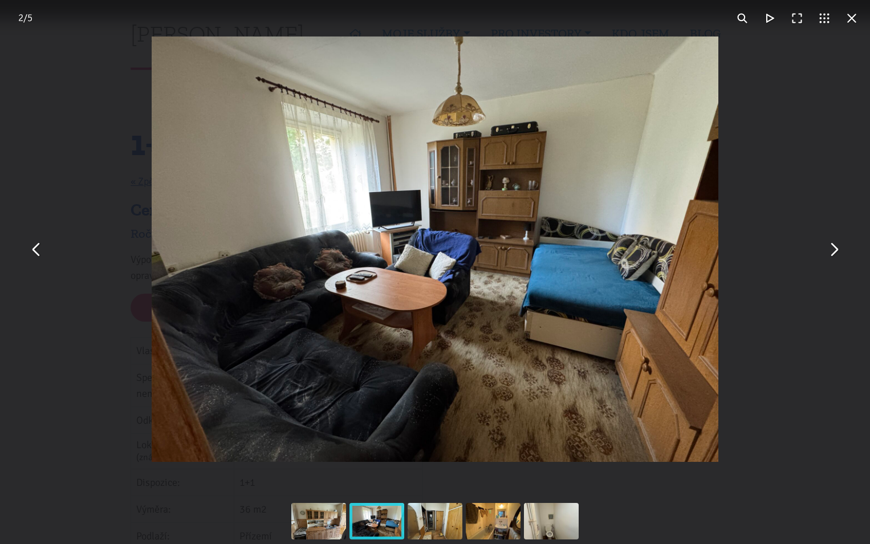
click at [834, 250] on button "You can close this modal content with the ESC key" at bounding box center [833, 248] width 27 height 27
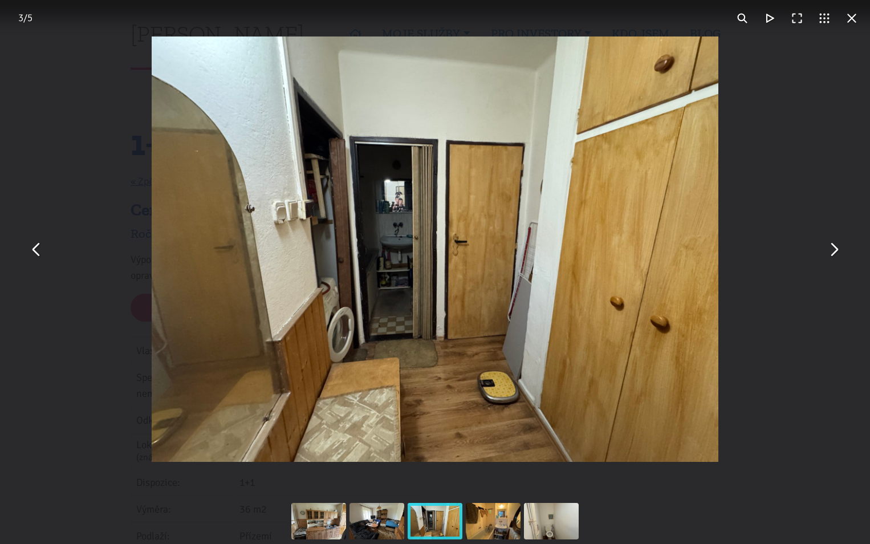
click at [850, 10] on button "You can close this modal content with the ESC key" at bounding box center [851, 18] width 27 height 27
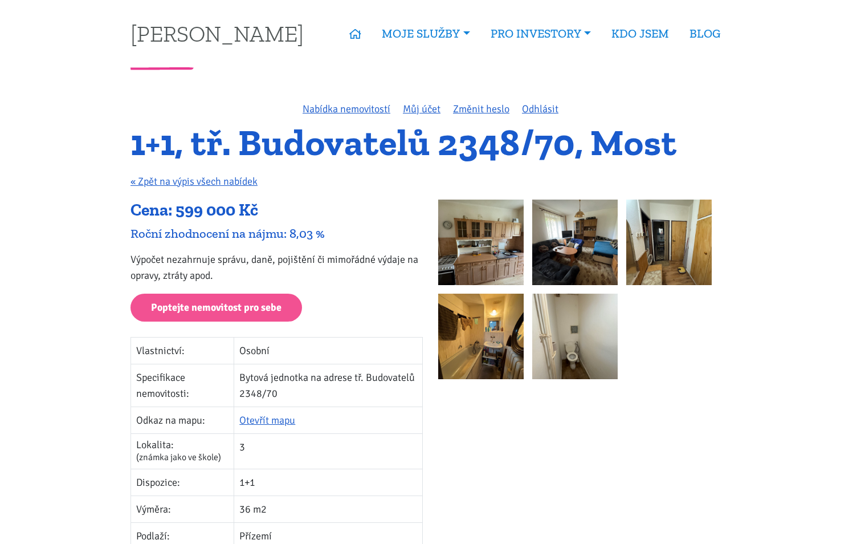
click at [498, 253] on img at bounding box center [480, 241] width 85 height 85
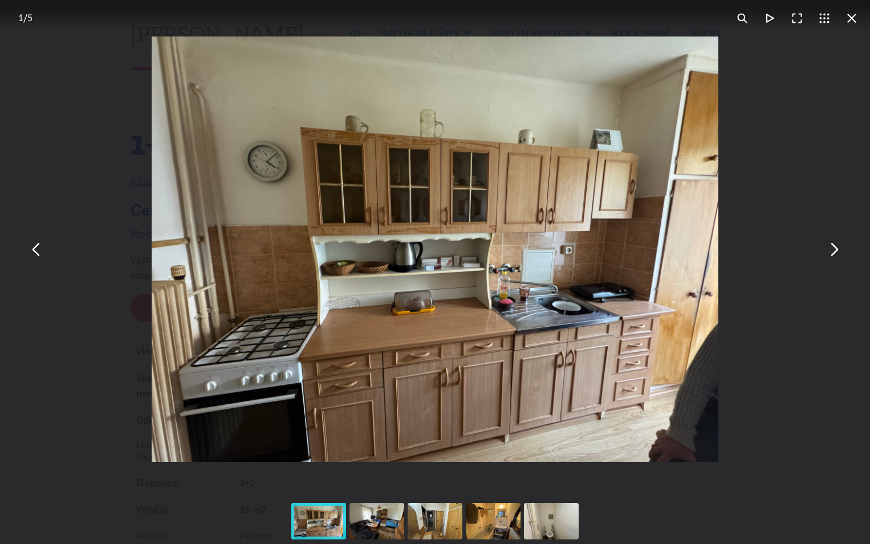
click at [827, 251] on button "You can close this modal content with the ESC key" at bounding box center [833, 248] width 27 height 27
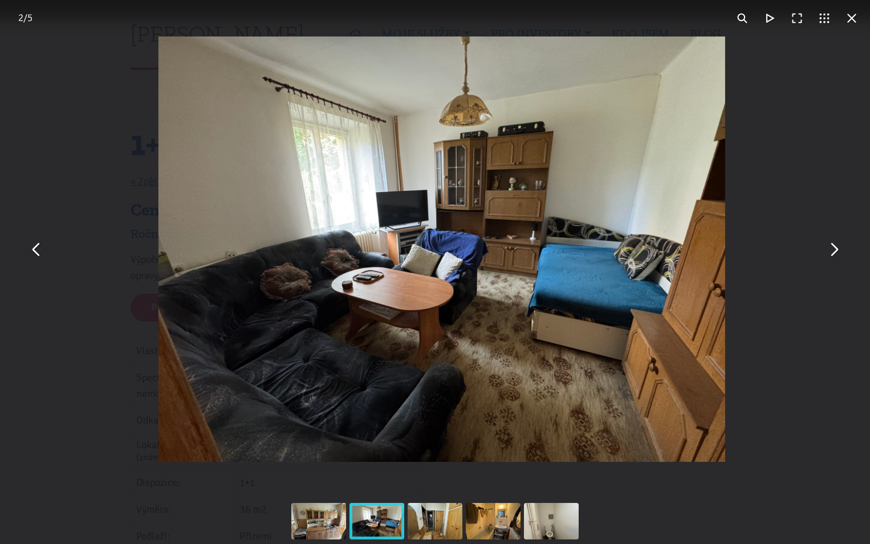
click at [828, 251] on button "You can close this modal content with the ESC key" at bounding box center [833, 248] width 27 height 27
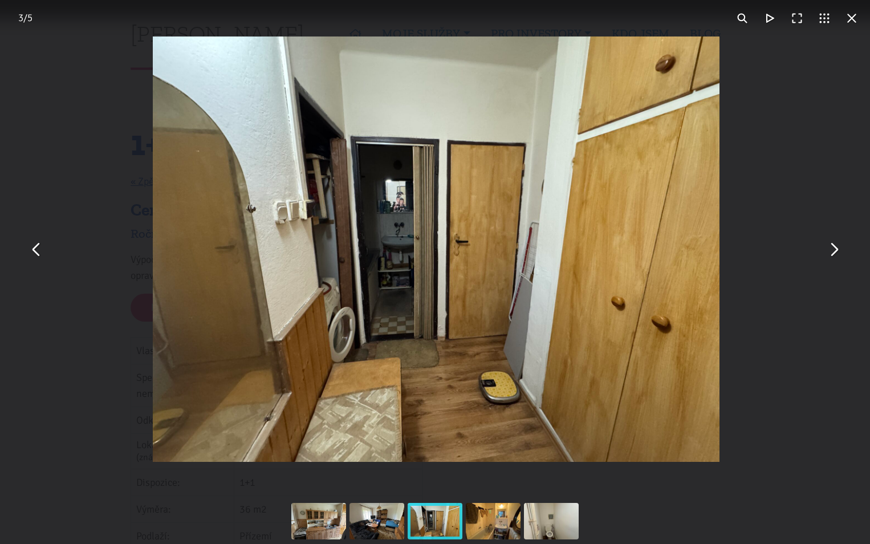
click at [831, 250] on button "You can close this modal content with the ESC key" at bounding box center [833, 248] width 27 height 27
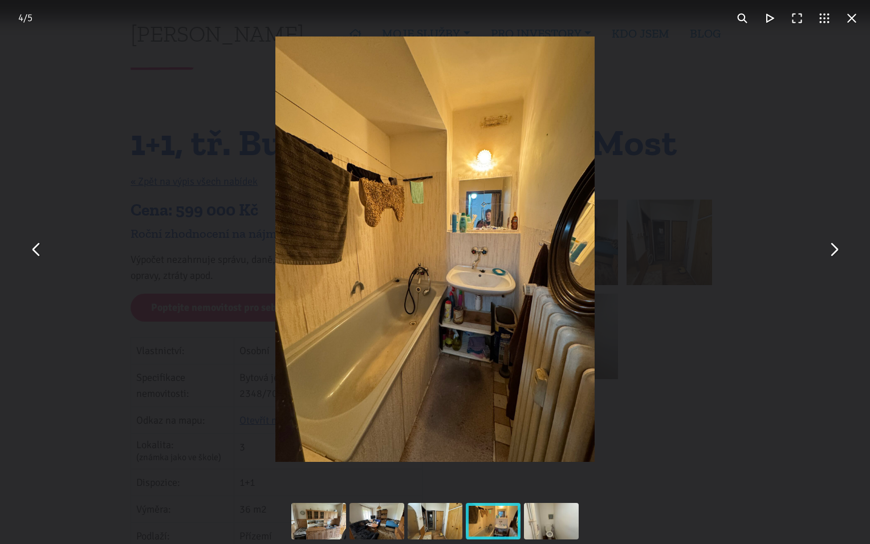
click at [831, 250] on button "You can close this modal content with the ESC key" at bounding box center [833, 248] width 27 height 27
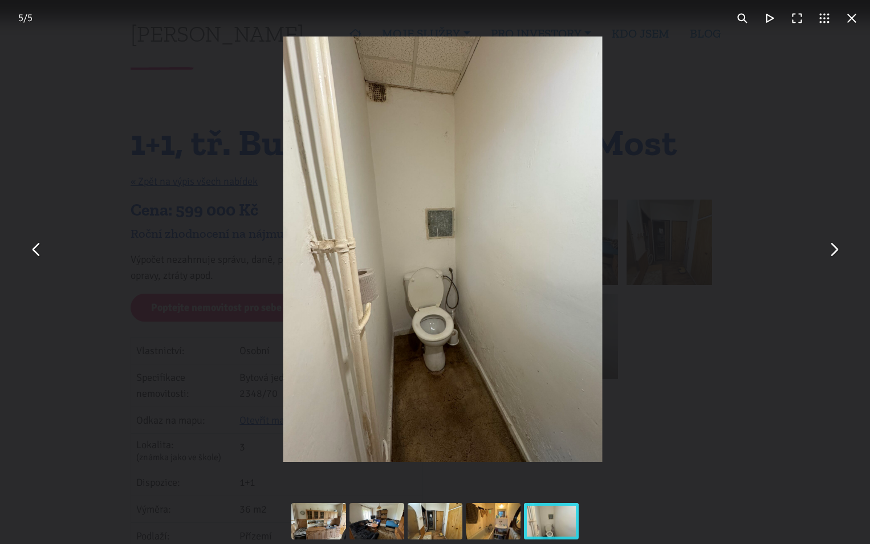
click at [831, 250] on button "You can close this modal content with the ESC key" at bounding box center [833, 248] width 27 height 27
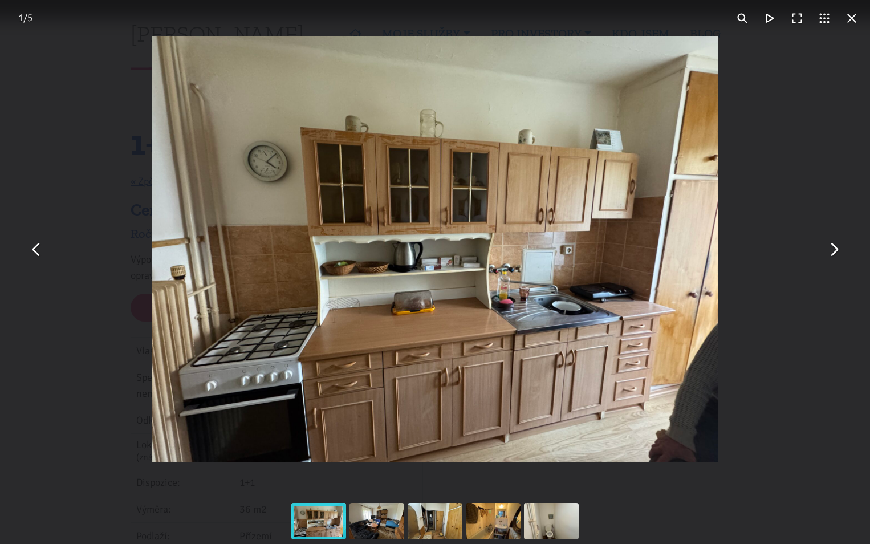
click at [849, 14] on button "You can close this modal content with the ESC key" at bounding box center [851, 18] width 27 height 27
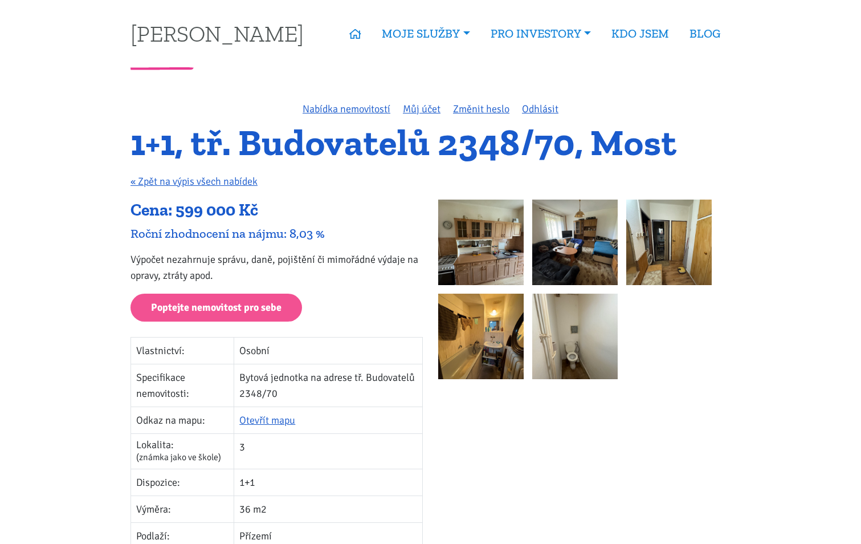
scroll to position [57, 0]
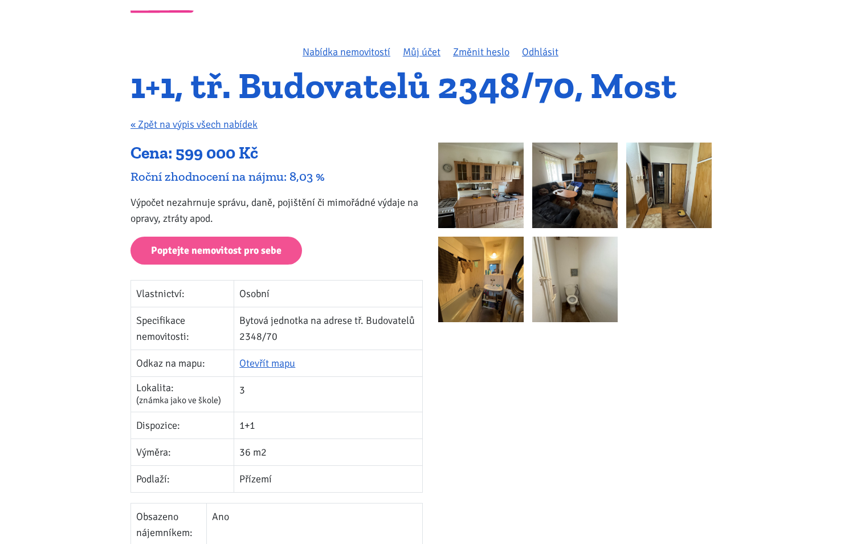
click at [589, 186] on img at bounding box center [574, 184] width 85 height 85
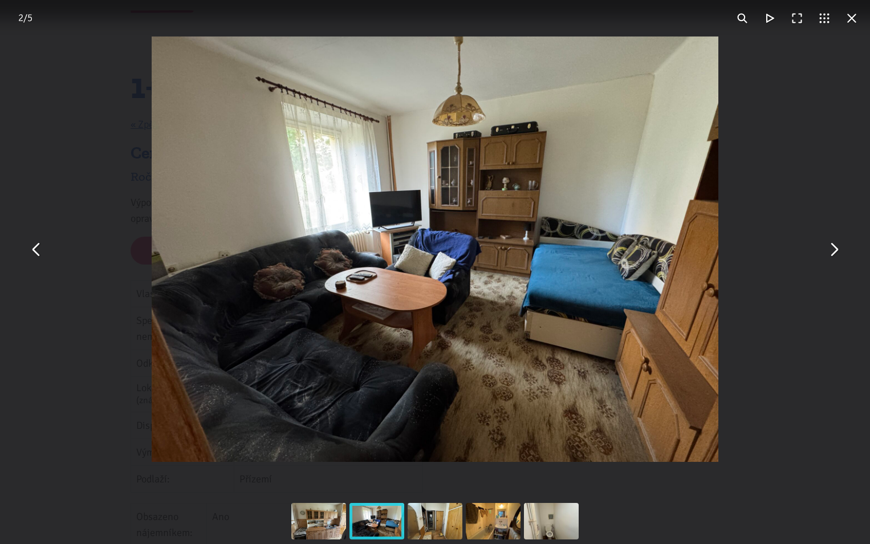
click at [836, 250] on button "You can close this modal content with the ESC key" at bounding box center [833, 248] width 27 height 27
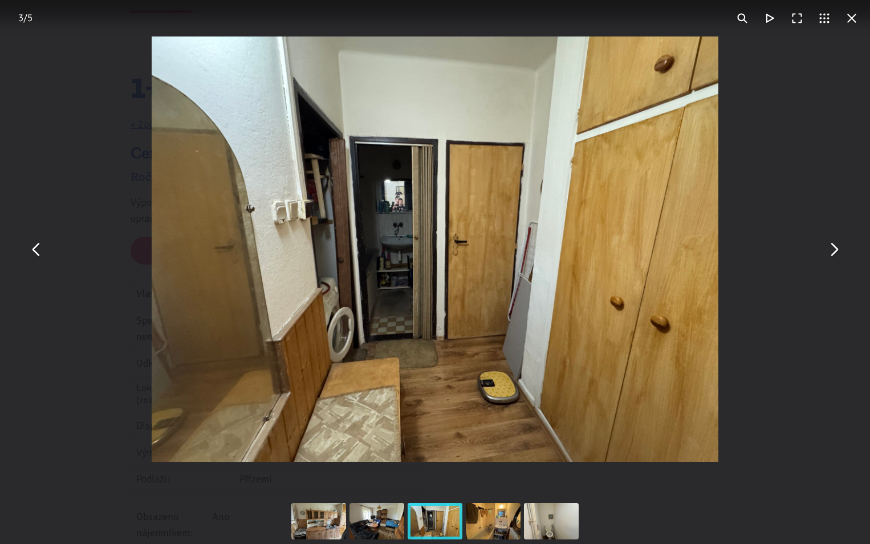
click at [833, 250] on button "You can close this modal content with the ESC key" at bounding box center [833, 248] width 27 height 27
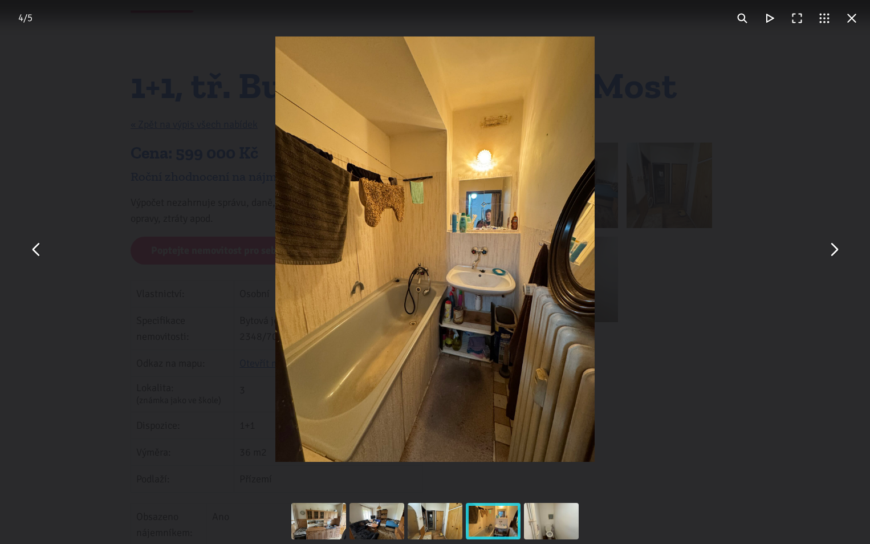
click at [833, 250] on button "You can close this modal content with the ESC key" at bounding box center [833, 248] width 27 height 27
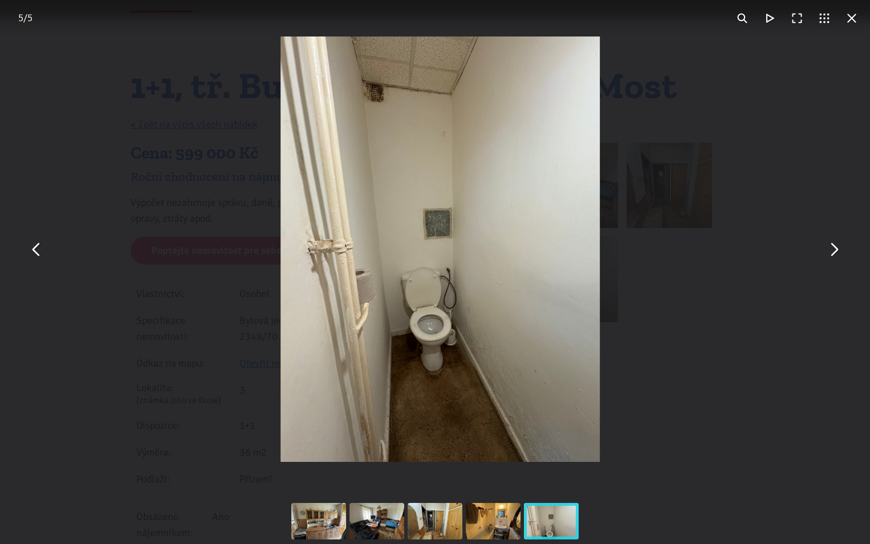
click at [833, 250] on button "You can close this modal content with the ESC key" at bounding box center [833, 248] width 27 height 27
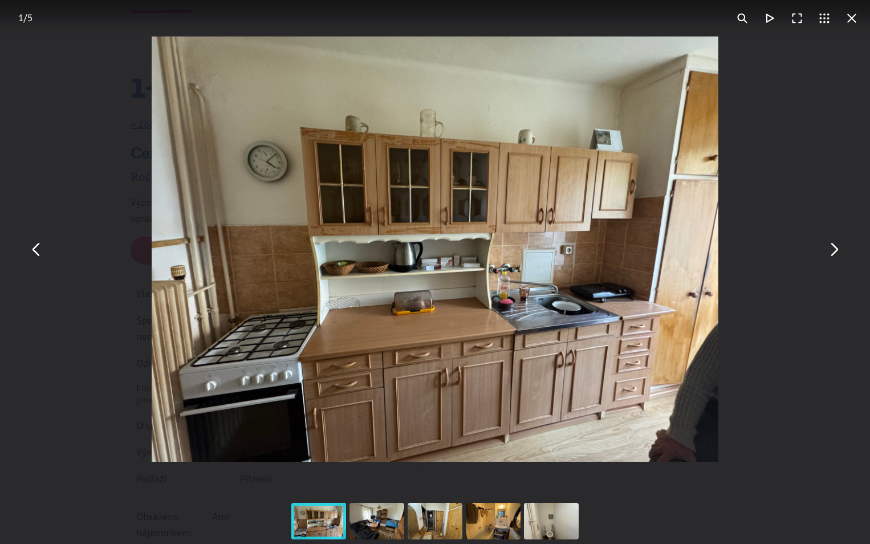
click at [34, 252] on button "You can close this modal content with the ESC key" at bounding box center [36, 248] width 27 height 27
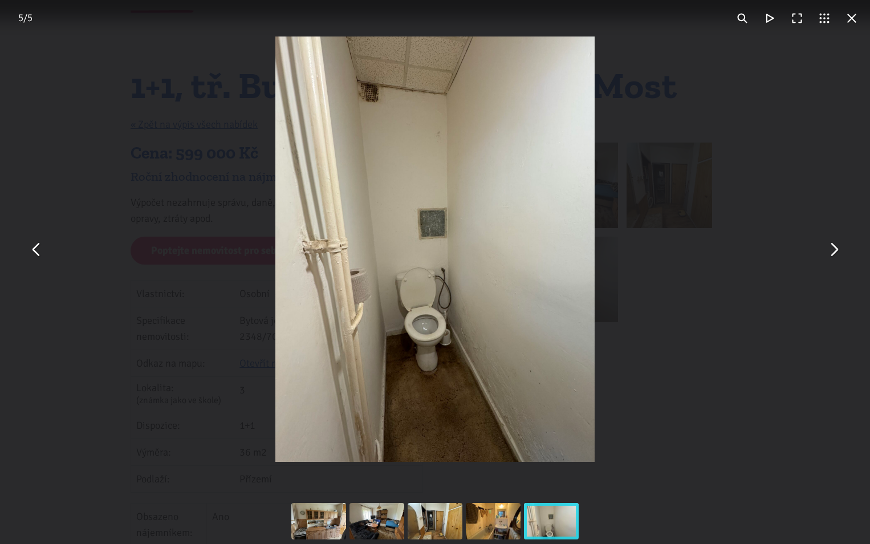
click at [443, 409] on img "You can close this modal content with the ESC key" at bounding box center [434, 248] width 319 height 425
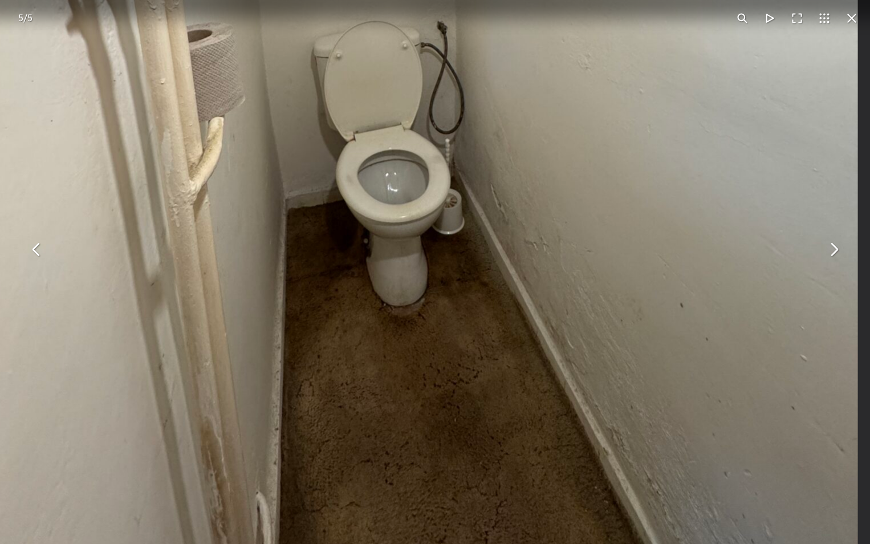
click at [853, 16] on button "You can close this modal content with the ESC key" at bounding box center [851, 18] width 27 height 27
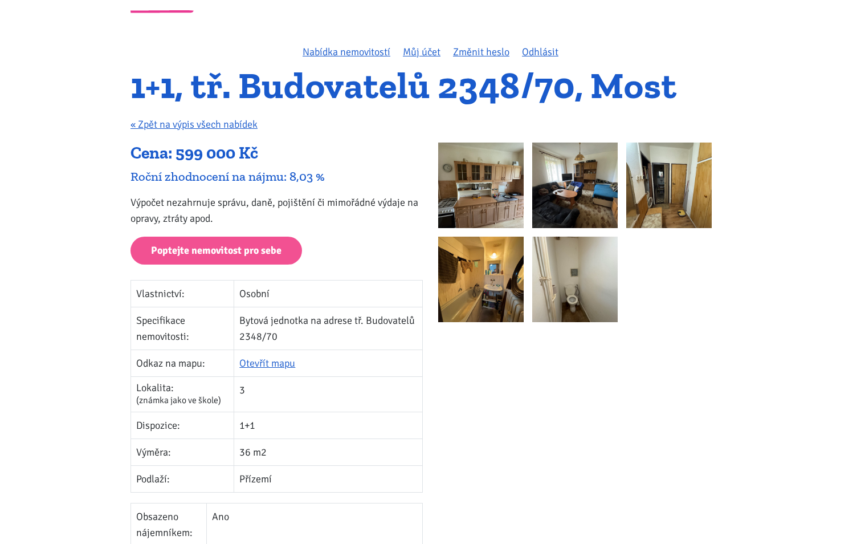
click at [489, 215] on img at bounding box center [480, 184] width 85 height 85
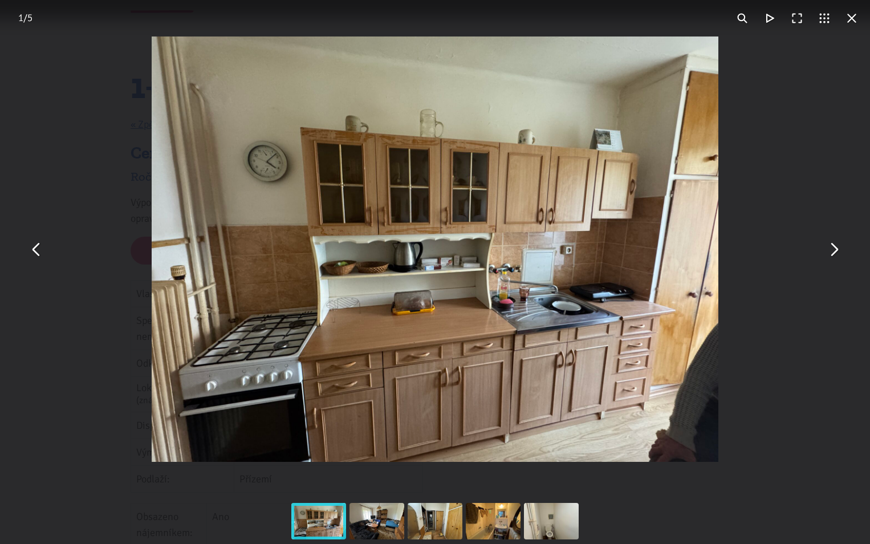
click at [834, 248] on button "You can close this modal content with the ESC key" at bounding box center [833, 248] width 27 height 27
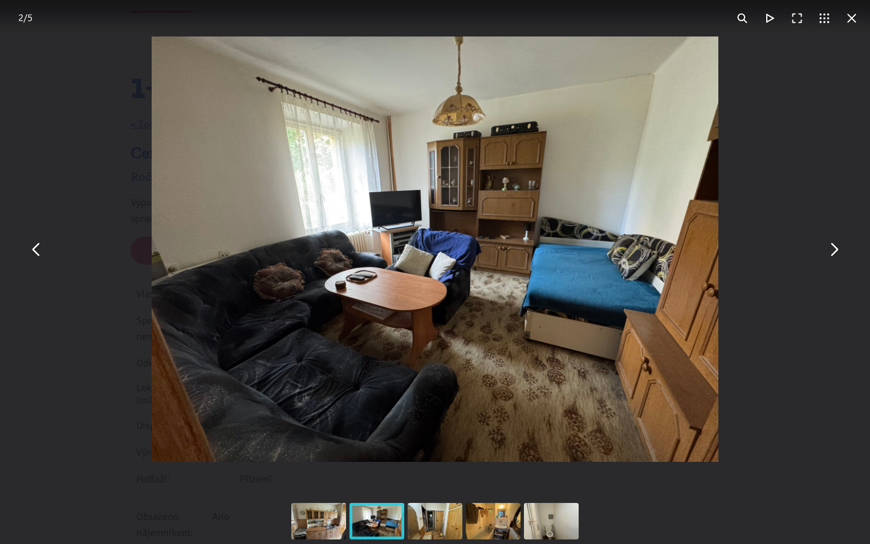
click at [834, 248] on button "You can close this modal content with the ESC key" at bounding box center [833, 248] width 27 height 27
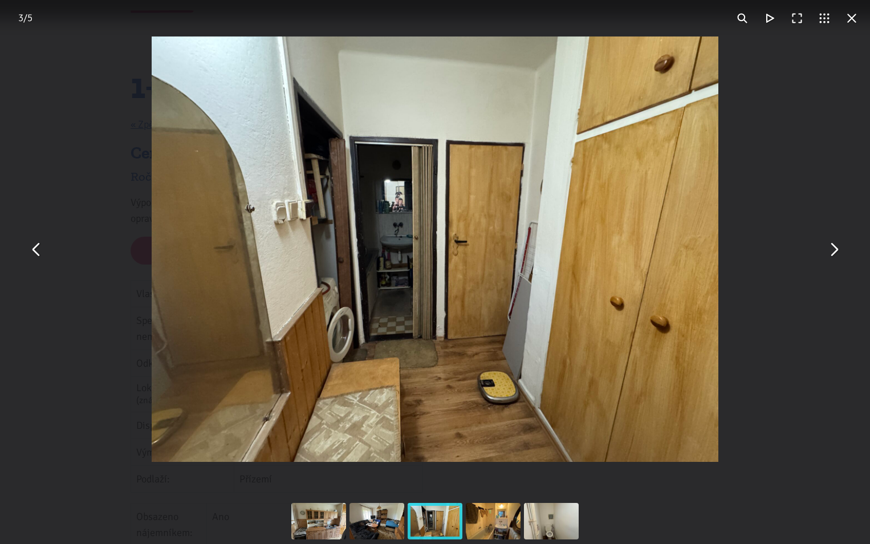
click at [40, 255] on button "You can close this modal content with the ESC key" at bounding box center [36, 248] width 27 height 27
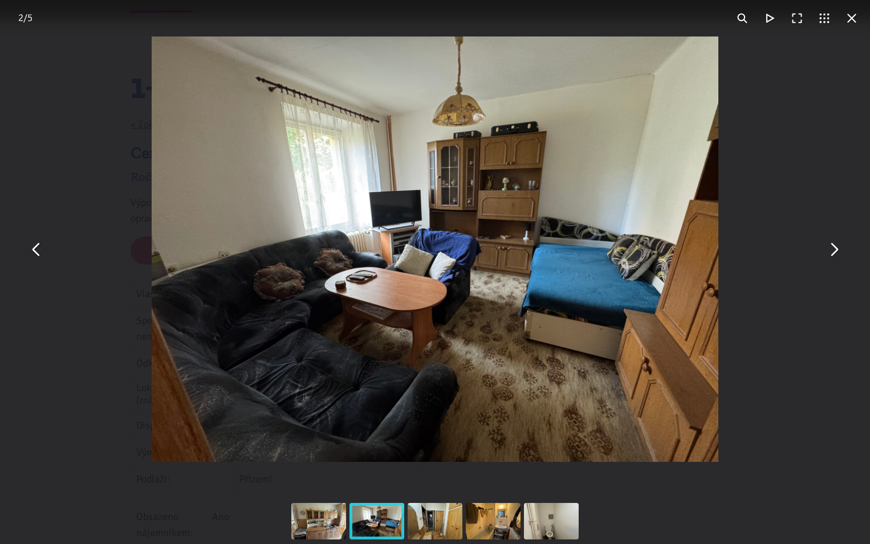
click at [846, 13] on button "You can close this modal content with the ESC key" at bounding box center [851, 18] width 27 height 27
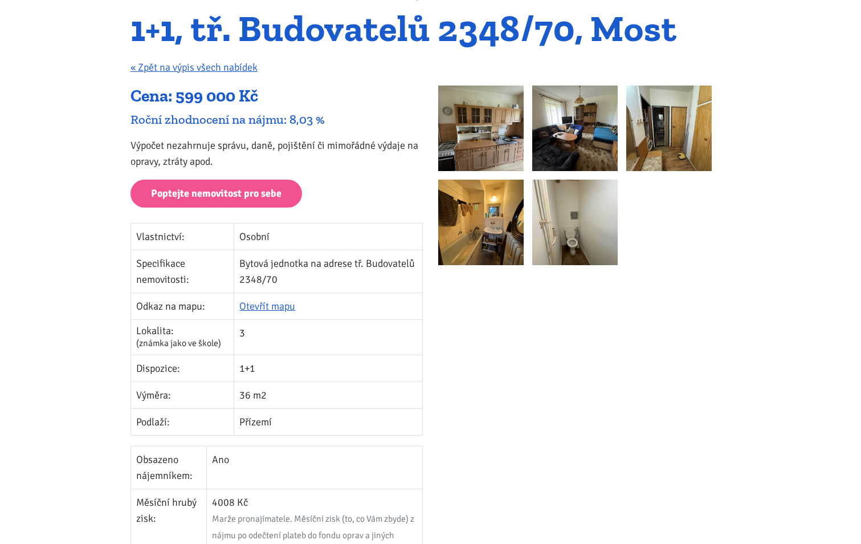
scroll to position [0, 0]
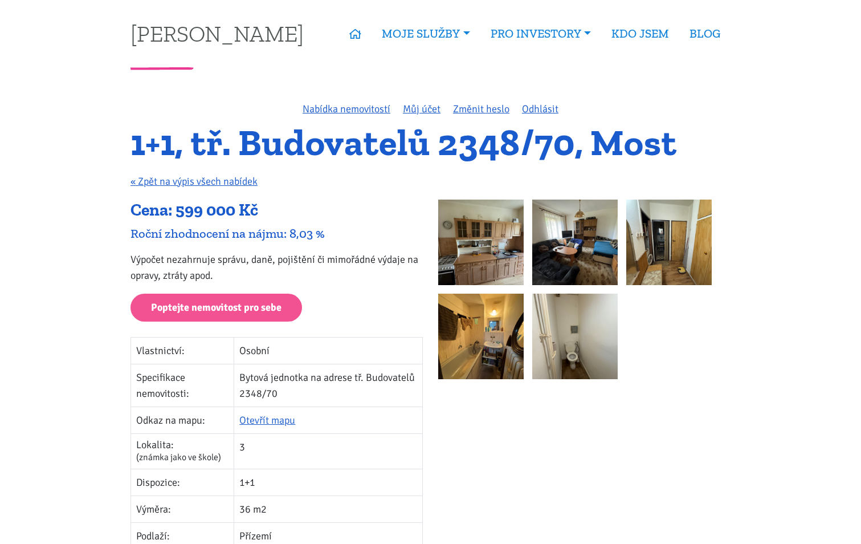
click at [492, 261] on img at bounding box center [480, 241] width 85 height 85
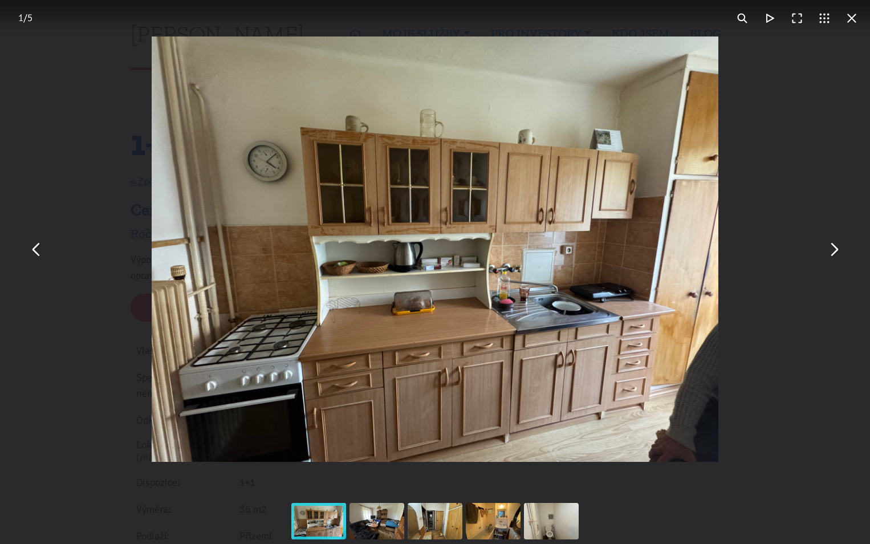
click at [841, 250] on button "You can close this modal content with the ESC key" at bounding box center [833, 248] width 27 height 27
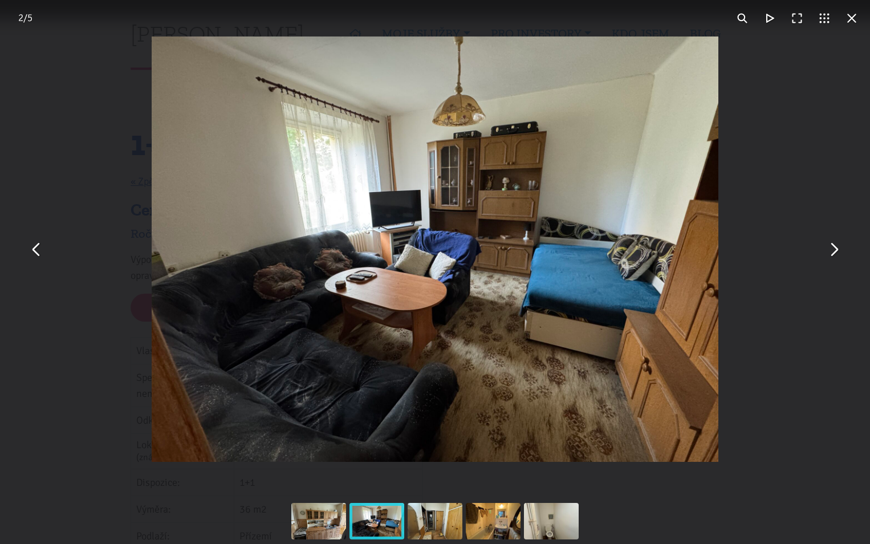
click at [834, 247] on button "You can close this modal content with the ESC key" at bounding box center [833, 248] width 27 height 27
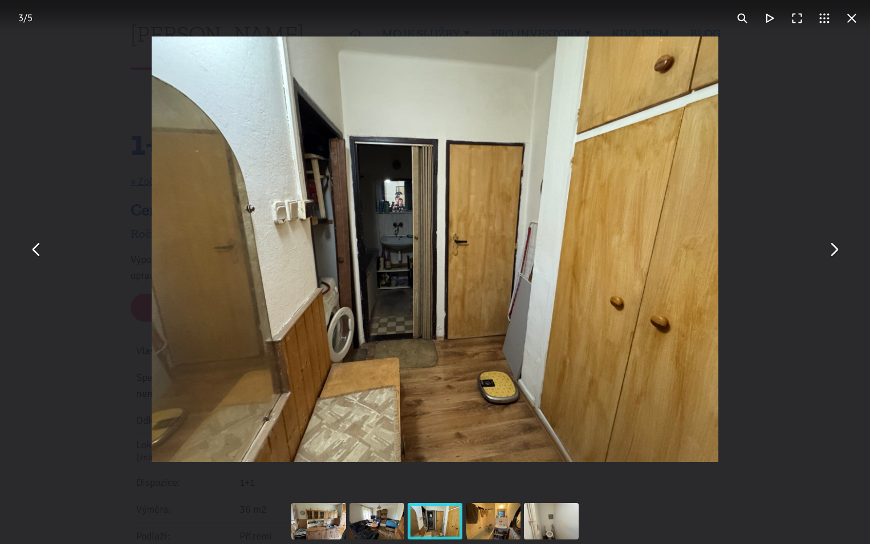
click at [858, 15] on button "You can close this modal content with the ESC key" at bounding box center [851, 18] width 27 height 27
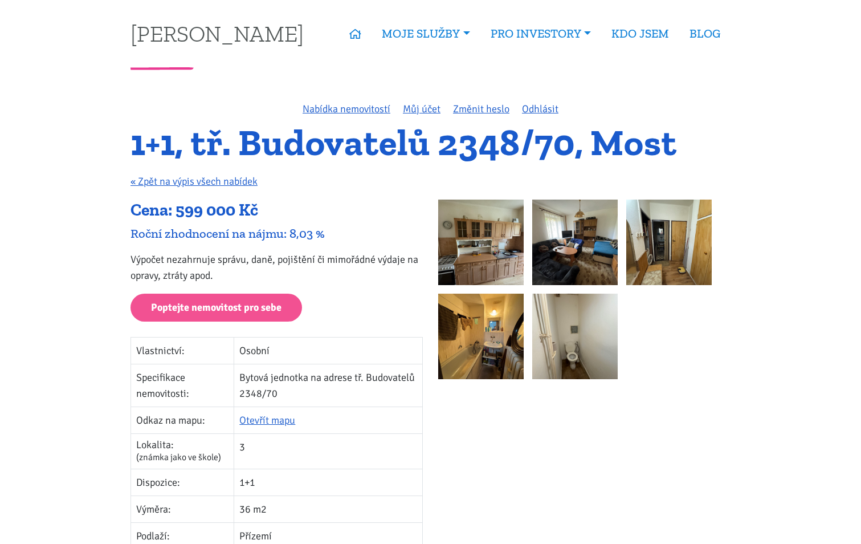
scroll to position [171, 0]
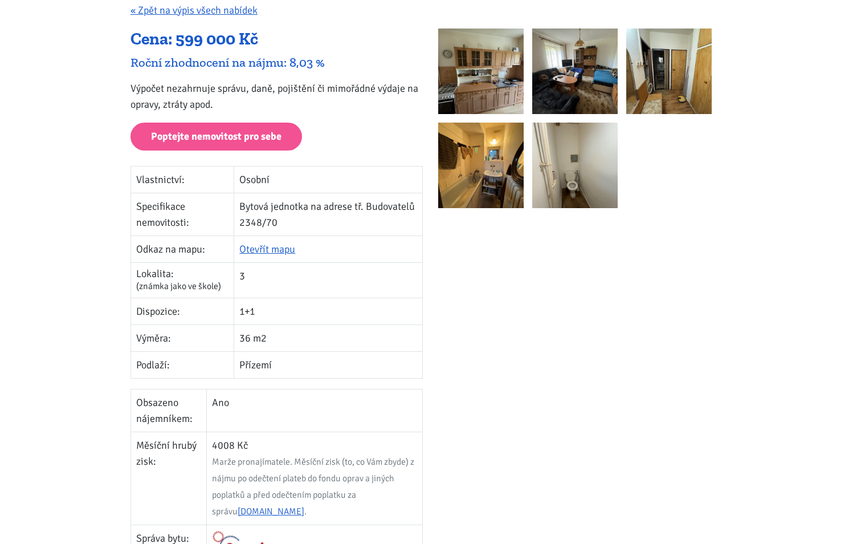
click at [600, 88] on img at bounding box center [574, 70] width 85 height 85
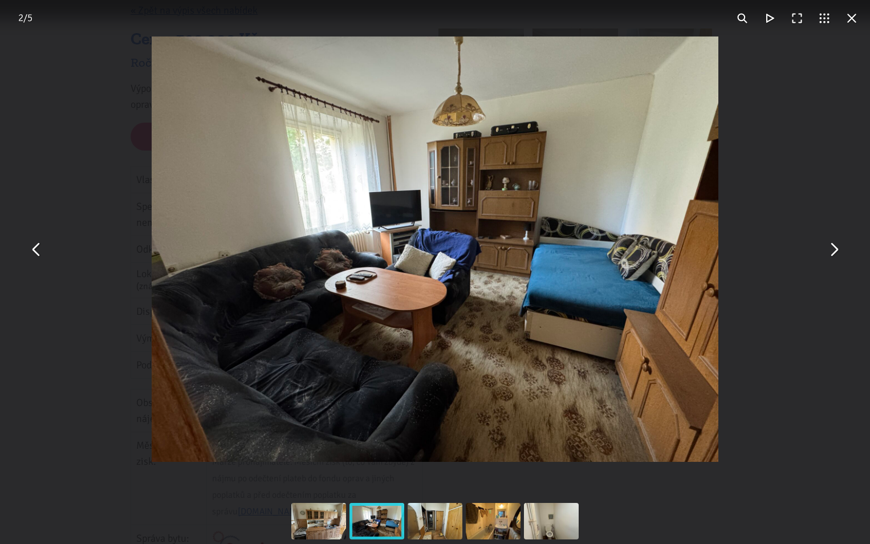
click at [851, 14] on button "You can close this modal content with the ESC key" at bounding box center [851, 18] width 27 height 27
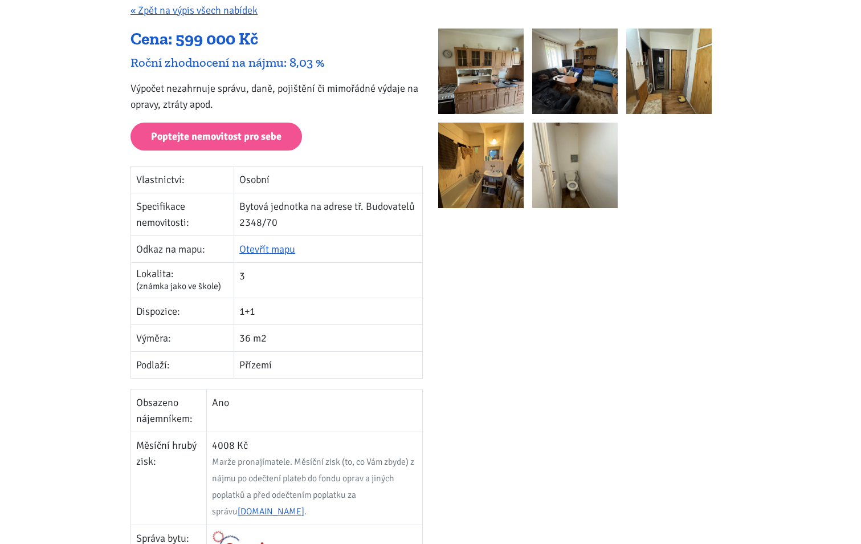
scroll to position [114, 0]
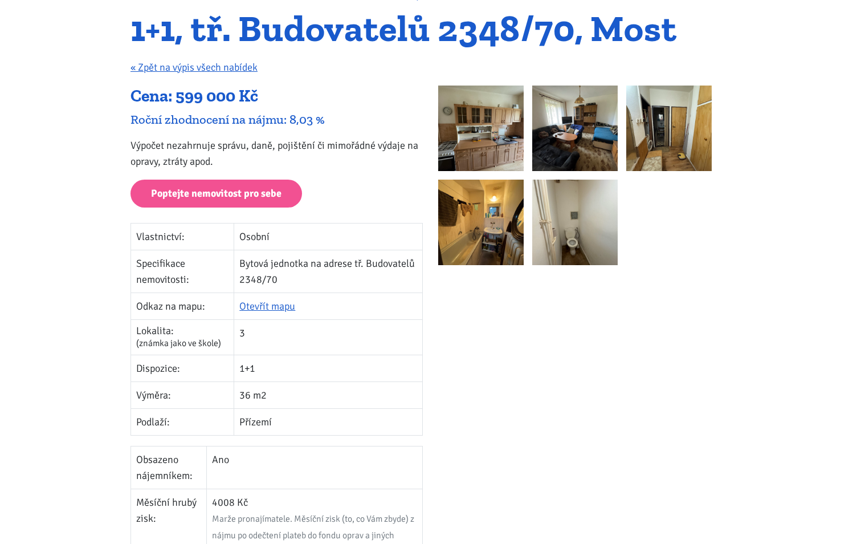
click at [584, 163] on img at bounding box center [574, 127] width 85 height 85
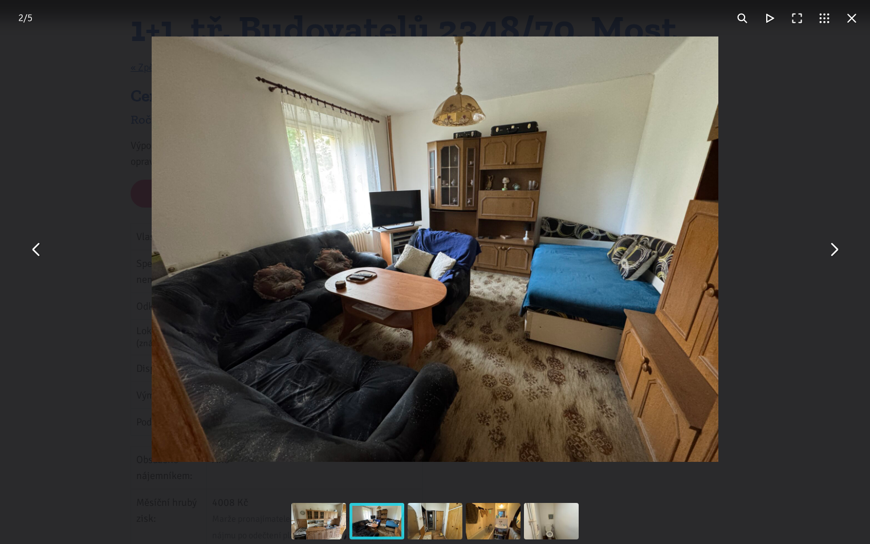
click at [833, 247] on button "You can close this modal content with the ESC key" at bounding box center [833, 248] width 27 height 27
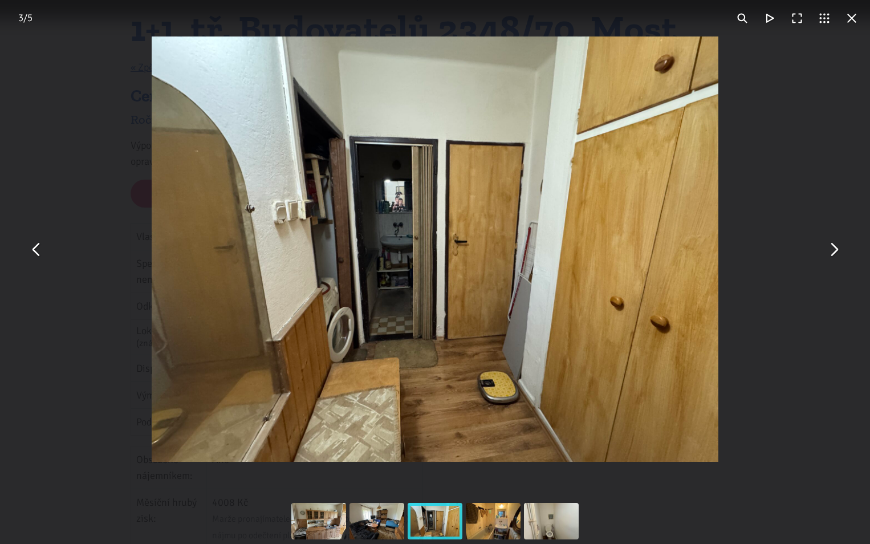
click at [838, 250] on button "You can close this modal content with the ESC key" at bounding box center [833, 248] width 27 height 27
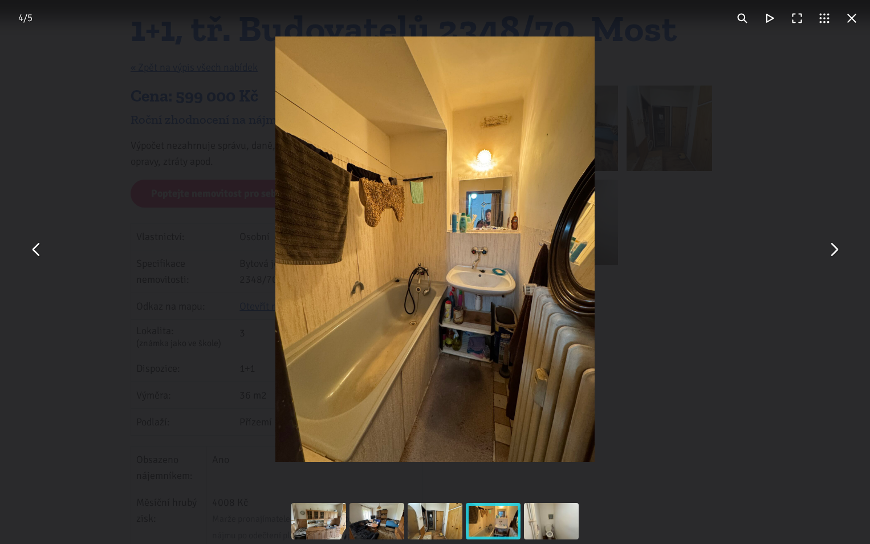
click at [39, 253] on button "You can close this modal content with the ESC key" at bounding box center [36, 248] width 27 height 27
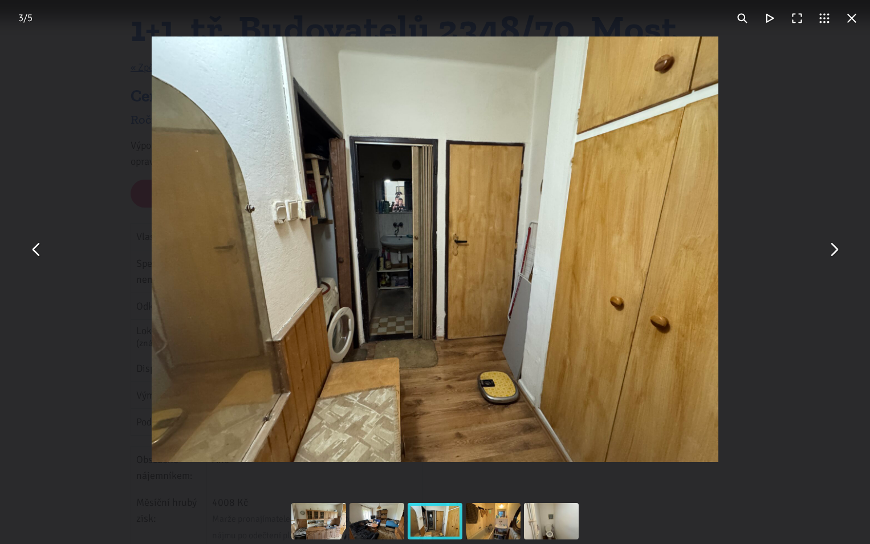
click at [850, 15] on button "You can close this modal content with the ESC key" at bounding box center [851, 18] width 27 height 27
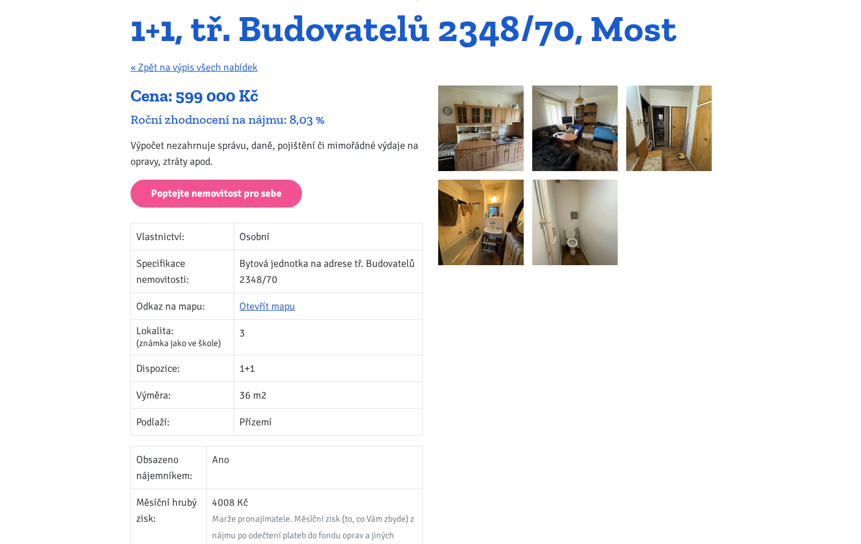
scroll to position [0, 0]
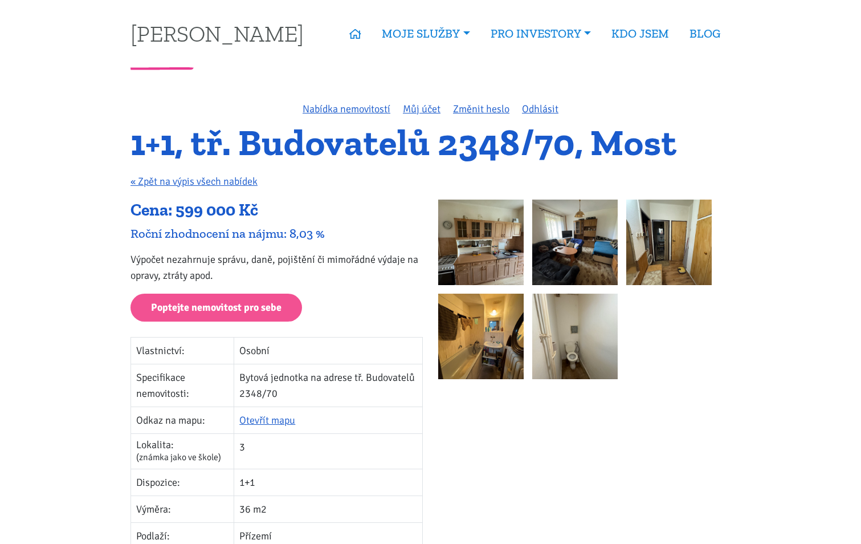
click at [468, 272] on img at bounding box center [480, 241] width 85 height 85
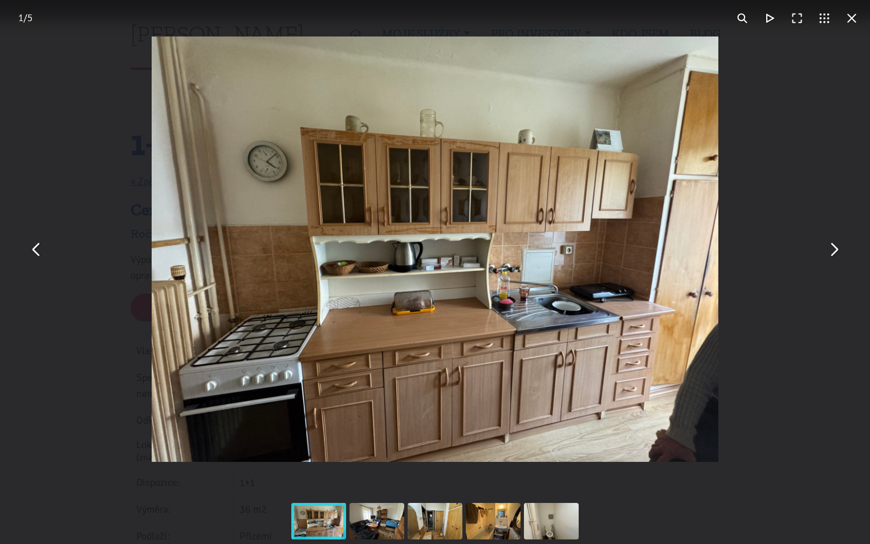
click at [835, 242] on button "You can close this modal content with the ESC key" at bounding box center [833, 248] width 27 height 27
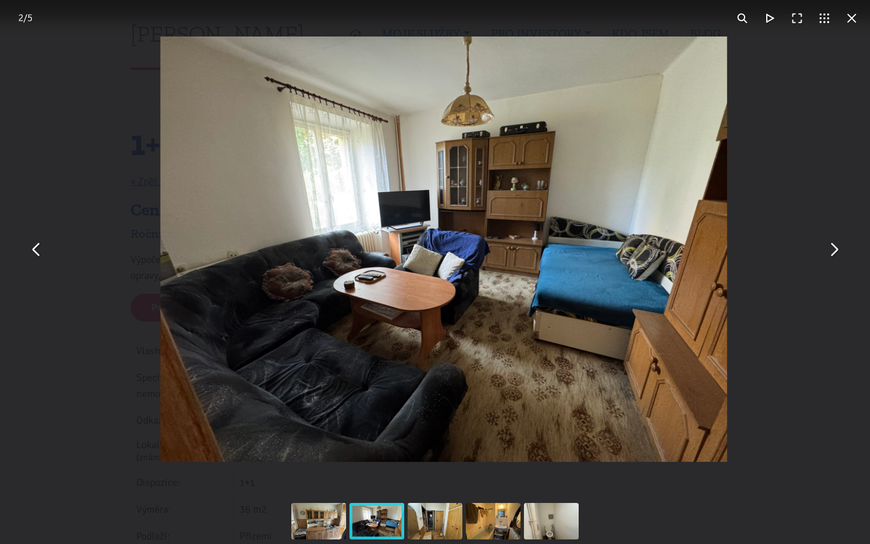
click at [835, 242] on button "You can close this modal content with the ESC key" at bounding box center [833, 248] width 27 height 27
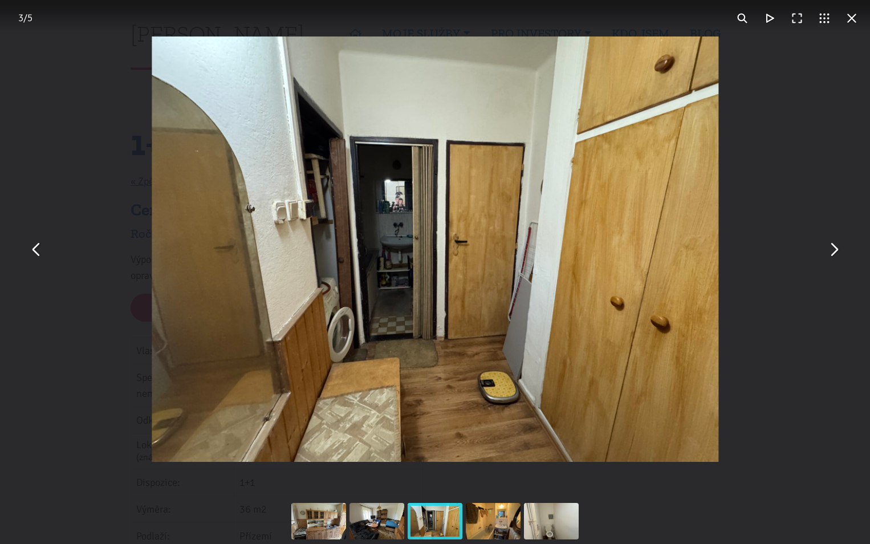
click at [853, 12] on button "You can close this modal content with the ESC key" at bounding box center [851, 18] width 27 height 27
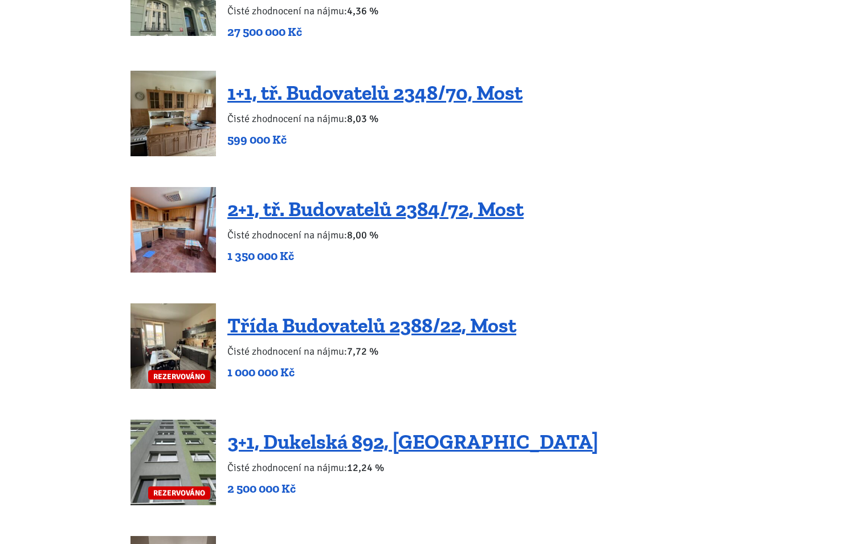
scroll to position [1938, 0]
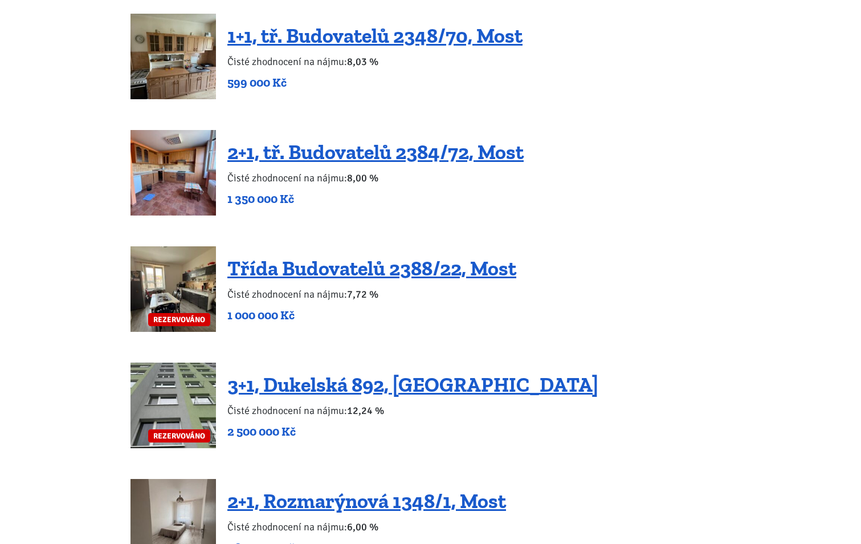
click at [184, 174] on img at bounding box center [173, 172] width 85 height 85
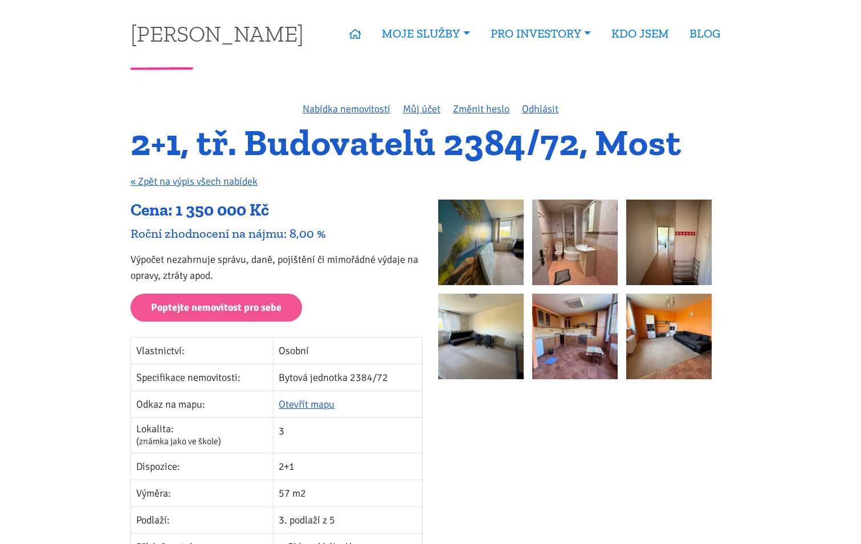
click at [577, 354] on img at bounding box center [574, 336] width 85 height 85
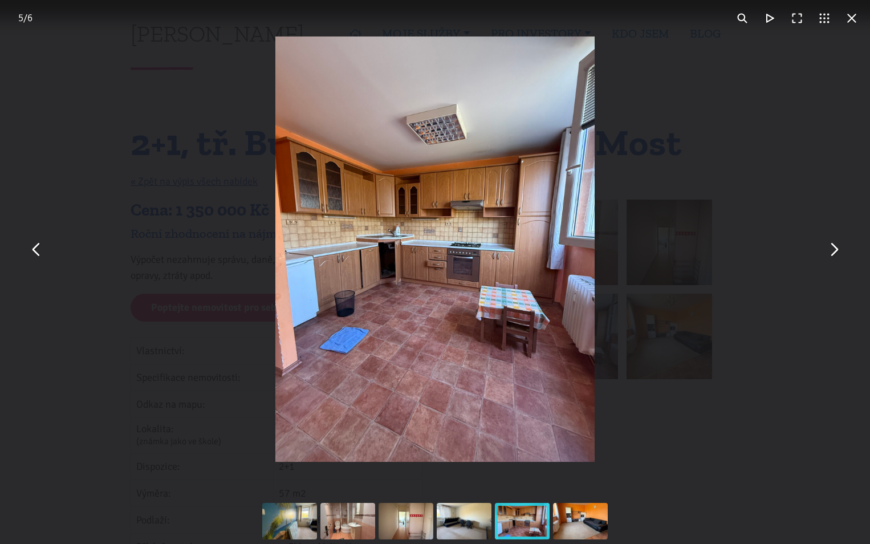
click at [847, 21] on button "You can close this modal content with the ESC key" at bounding box center [851, 18] width 27 height 27
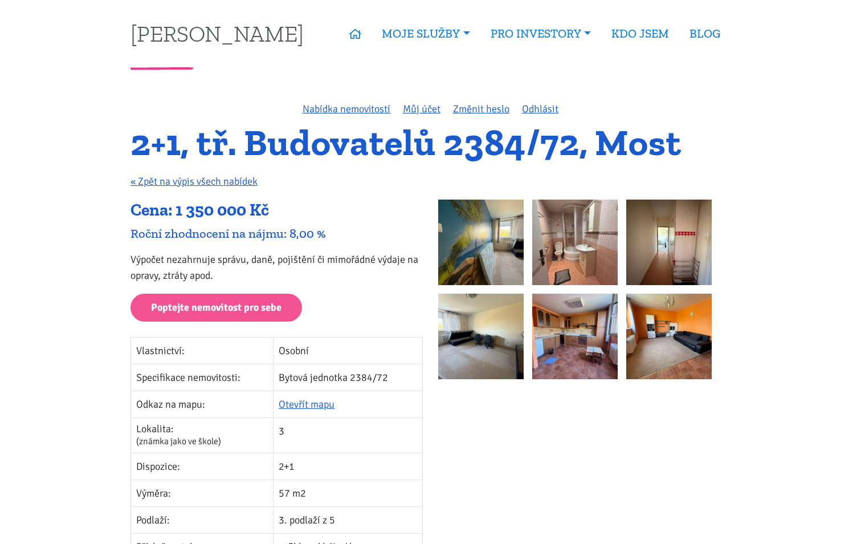
click at [469, 243] on img at bounding box center [480, 241] width 85 height 85
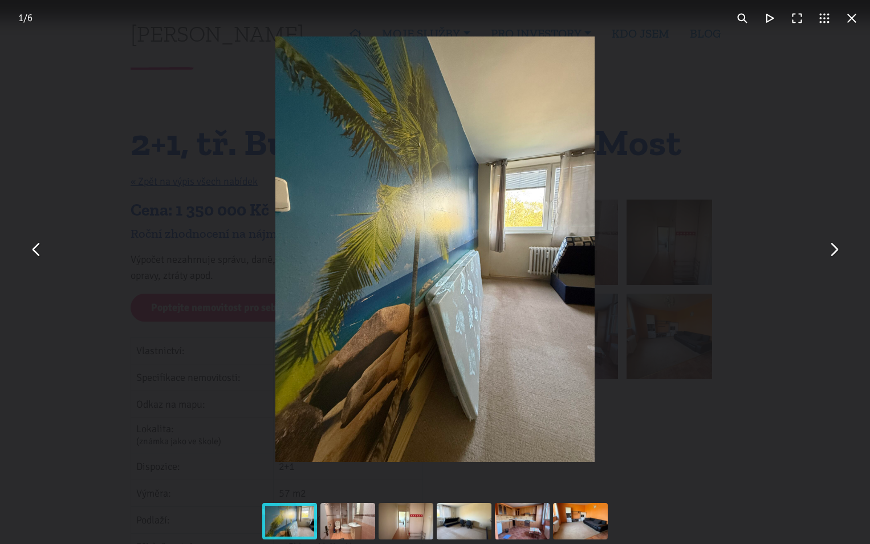
click at [830, 254] on button "You can close this modal content with the ESC key" at bounding box center [833, 248] width 27 height 27
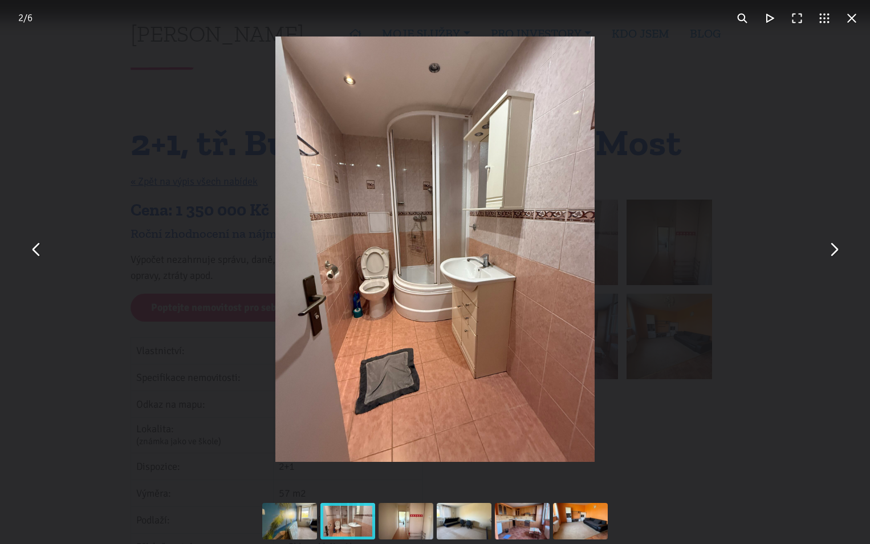
click at [830, 254] on button "You can close this modal content with the ESC key" at bounding box center [833, 248] width 27 height 27
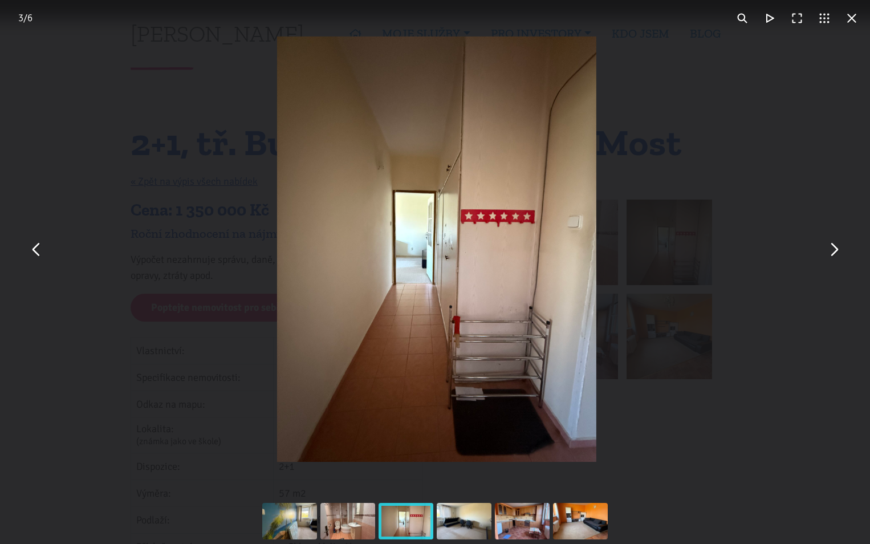
click at [830, 254] on button "You can close this modal content with the ESC key" at bounding box center [833, 248] width 27 height 27
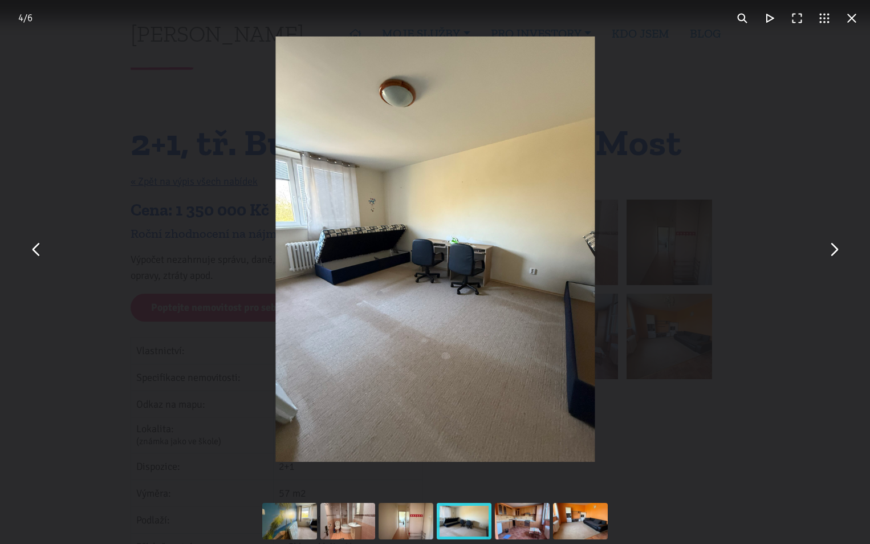
click at [830, 254] on button "You can close this modal content with the ESC key" at bounding box center [833, 248] width 27 height 27
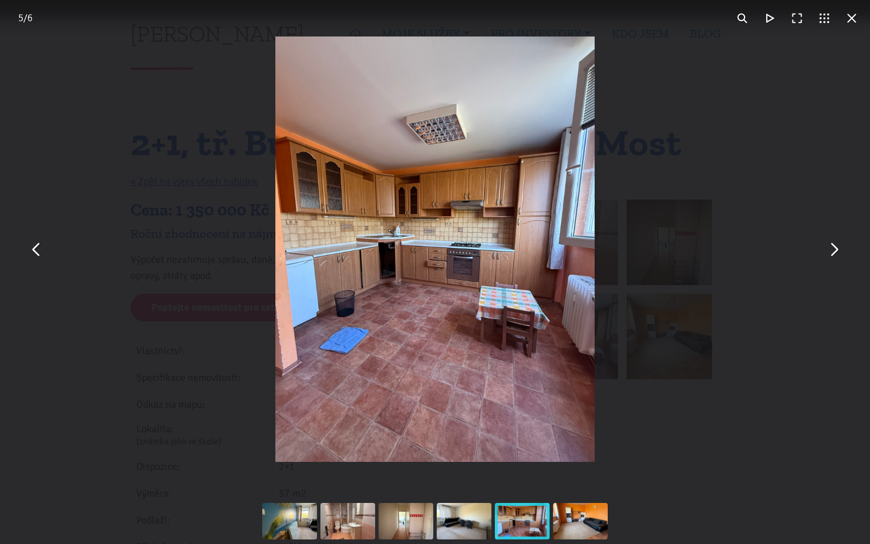
click at [850, 24] on button "You can close this modal content with the ESC key" at bounding box center [851, 18] width 27 height 27
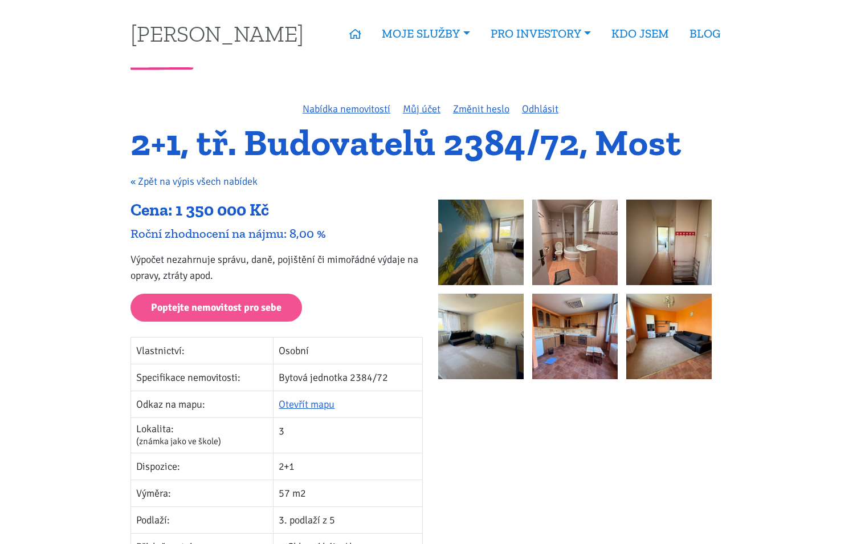
click at [149, 175] on link "« Zpět na výpis všech nabídek" at bounding box center [194, 181] width 127 height 13
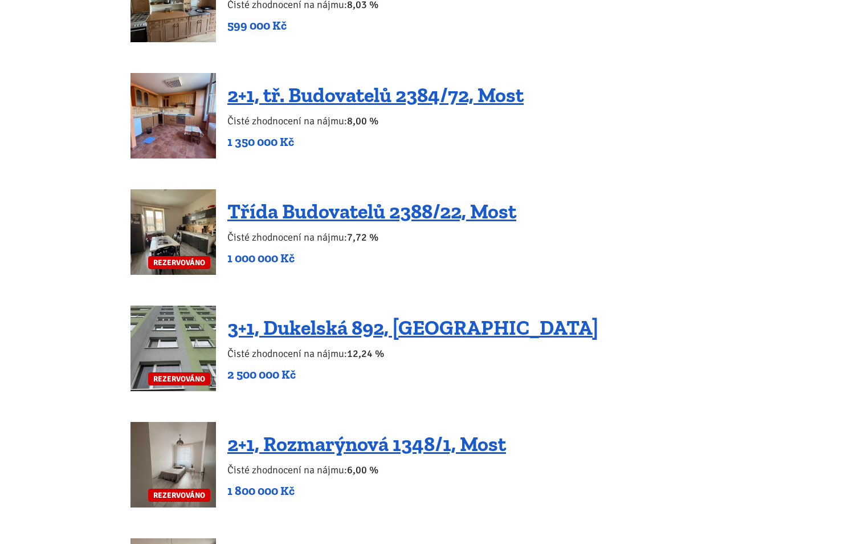
scroll to position [1881, 0]
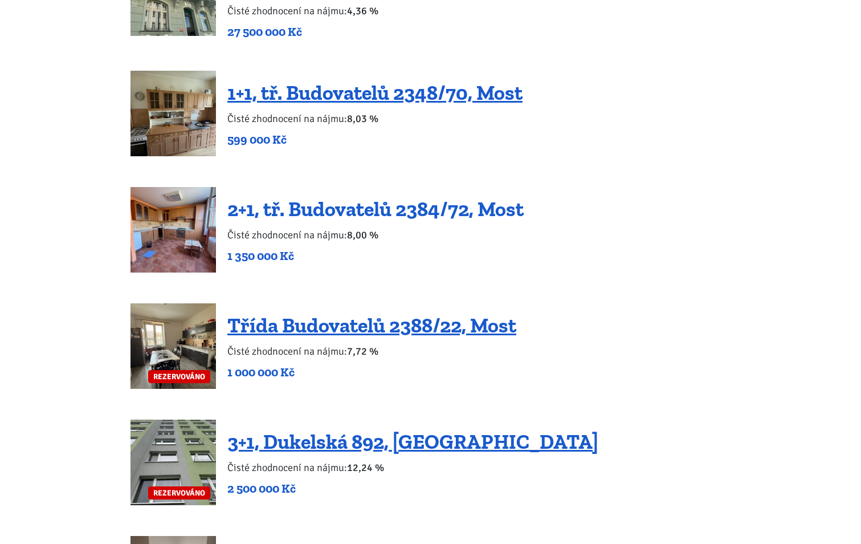
click at [341, 197] on link "2+1, tř. Budovatelů 2384/72, Most" at bounding box center [375, 209] width 296 height 25
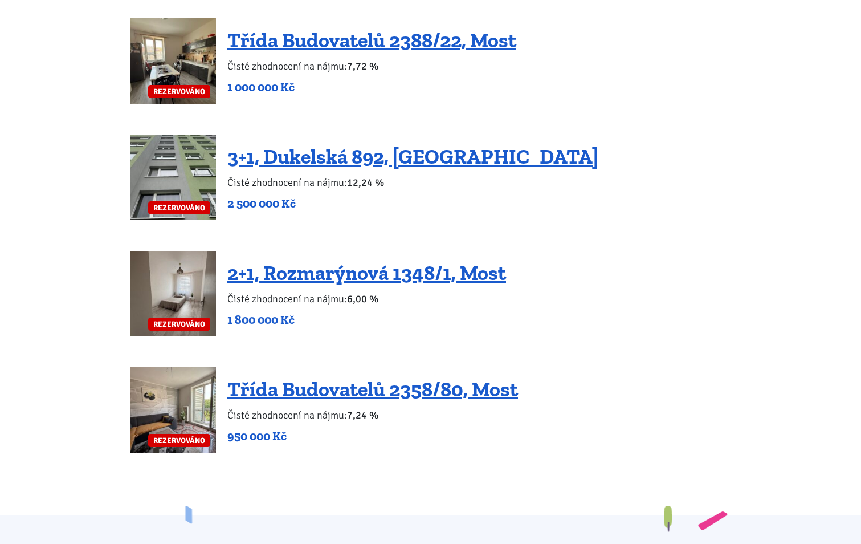
scroll to position [2223, 0]
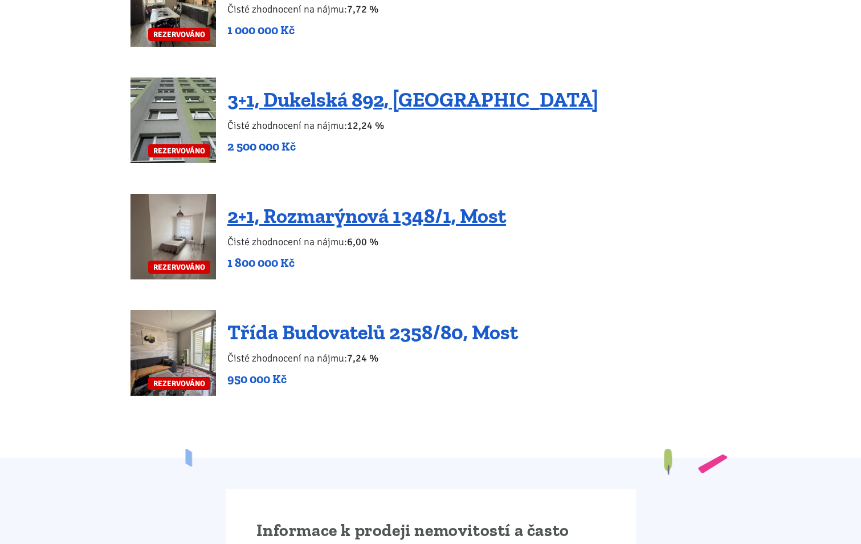
click at [282, 320] on link "Třída Budovatelů 2358/80, Most" at bounding box center [372, 332] width 291 height 25
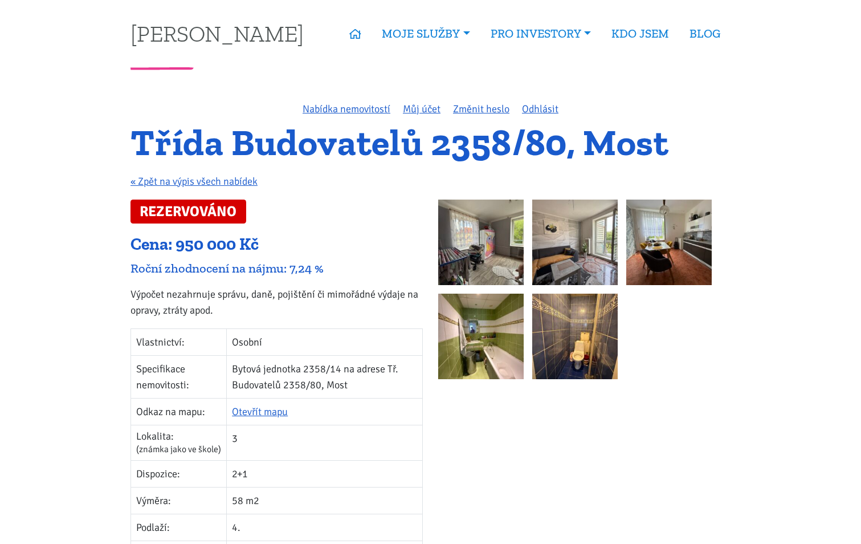
click at [460, 351] on img at bounding box center [480, 336] width 85 height 85
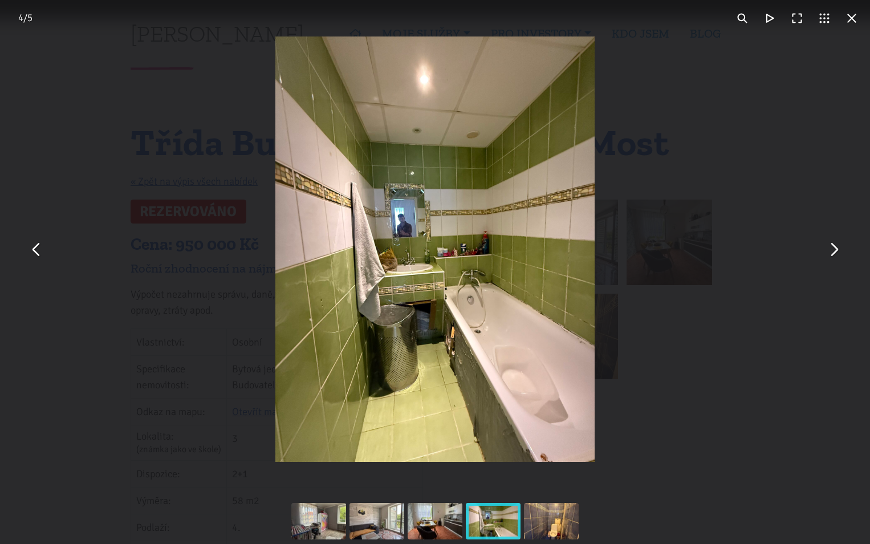
click at [834, 250] on button "You can close this modal content with the ESC key" at bounding box center [833, 248] width 27 height 27
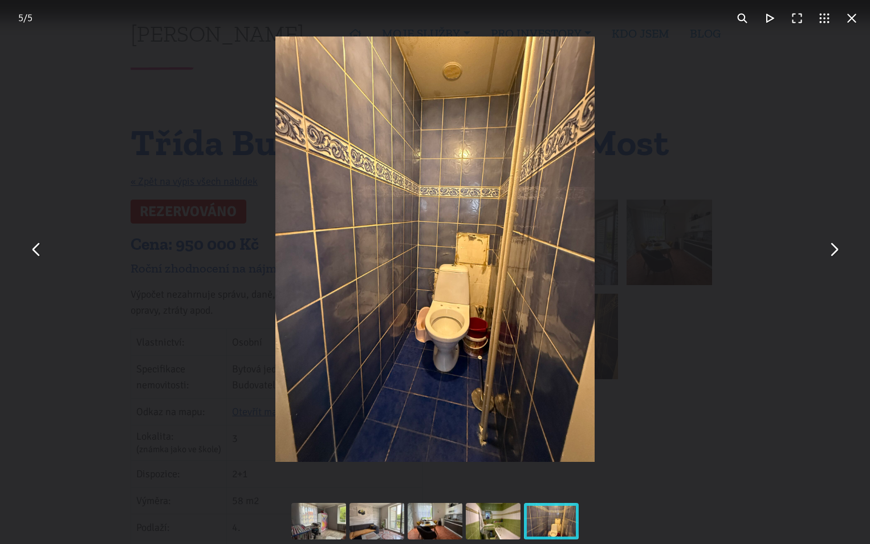
click at [834, 250] on button "You can close this modal content with the ESC key" at bounding box center [833, 248] width 27 height 27
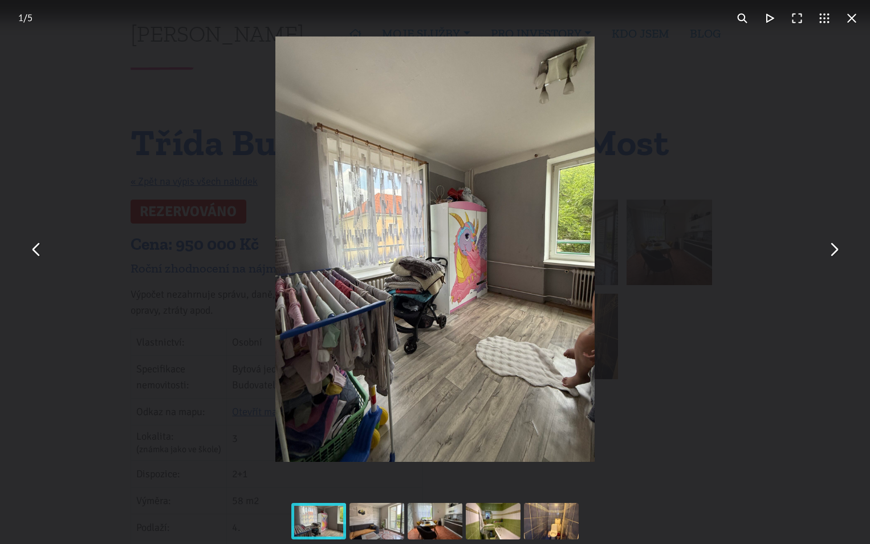
click at [834, 250] on button "You can close this modal content with the ESC key" at bounding box center [833, 248] width 27 height 27
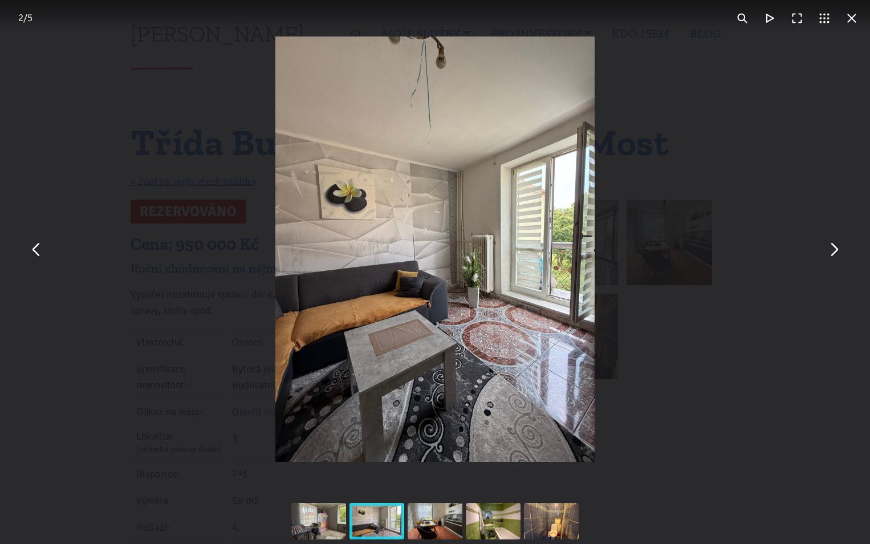
click at [834, 250] on button "You can close this modal content with the ESC key" at bounding box center [833, 248] width 27 height 27
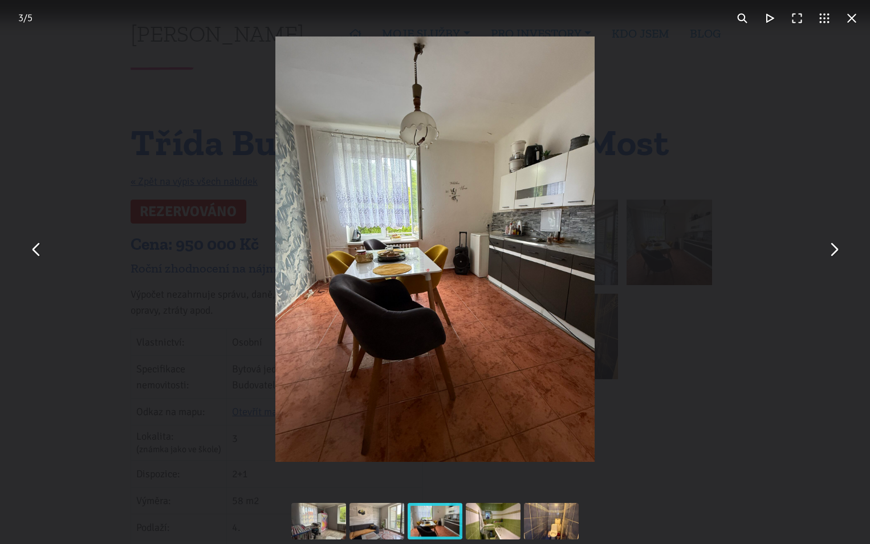
click at [838, 247] on button "You can close this modal content with the ESC key" at bounding box center [833, 248] width 27 height 27
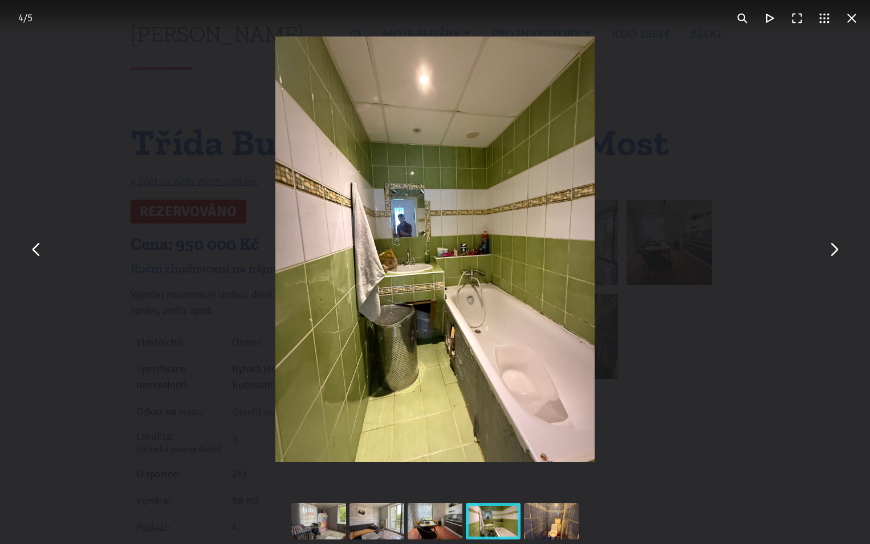
click at [833, 247] on button "You can close this modal content with the ESC key" at bounding box center [833, 248] width 27 height 27
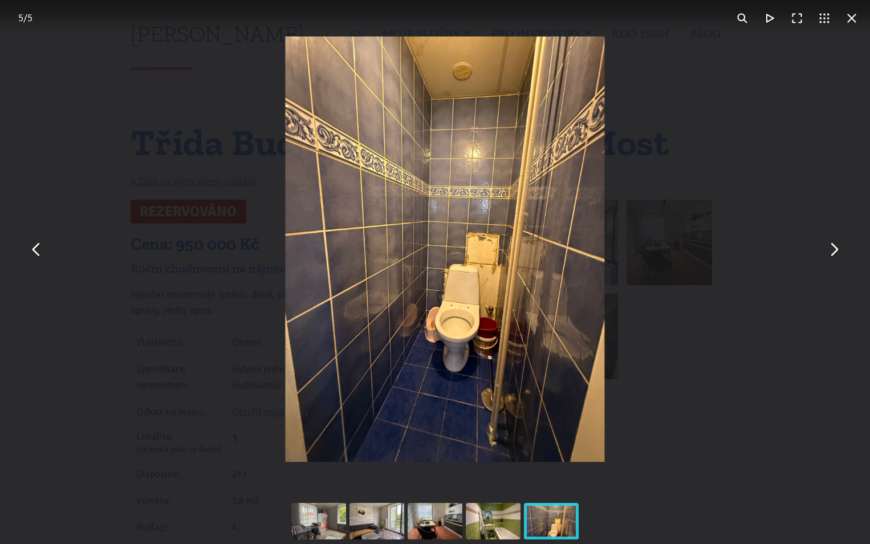
click at [833, 247] on button "You can close this modal content with the ESC key" at bounding box center [833, 248] width 27 height 27
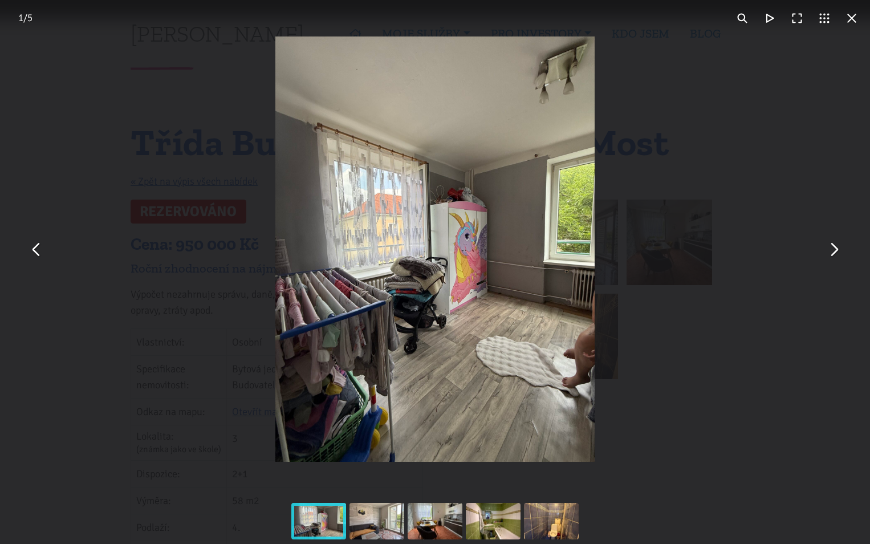
click at [849, 19] on button "You can close this modal content with the ESC key" at bounding box center [851, 18] width 27 height 27
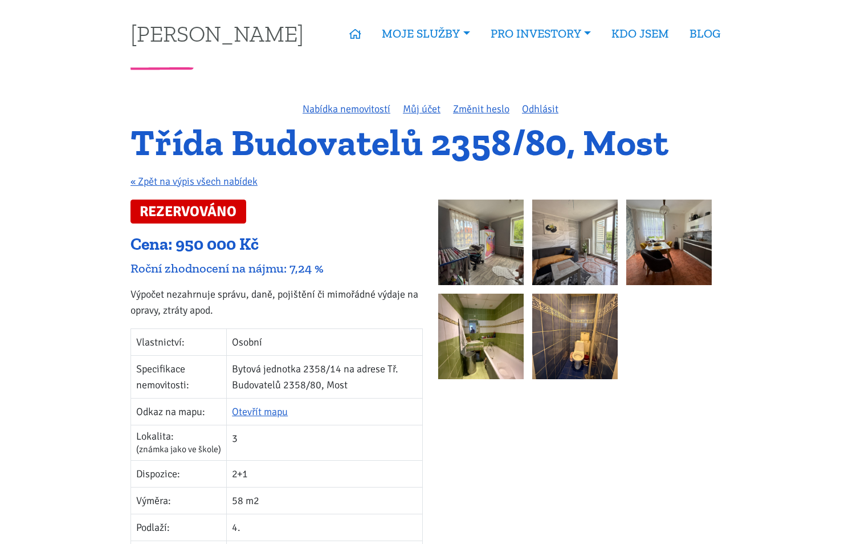
click at [576, 243] on img at bounding box center [574, 241] width 85 height 85
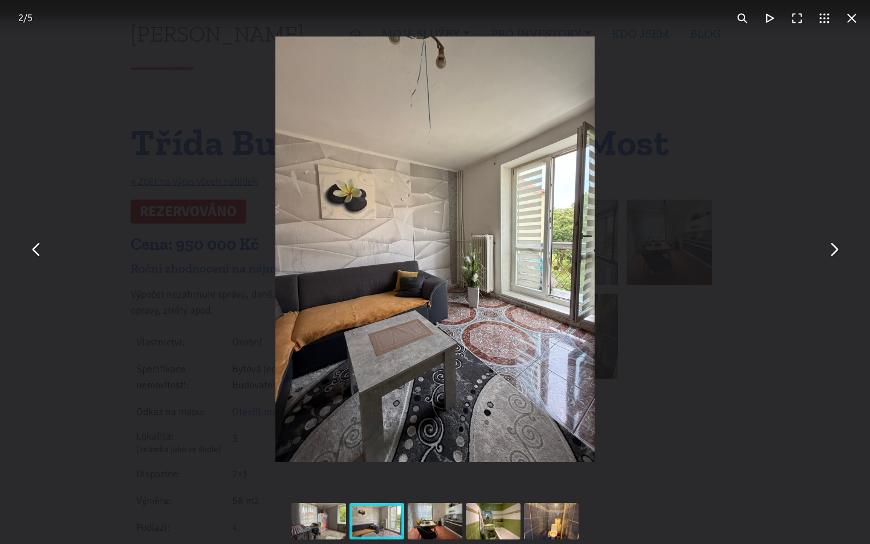
click at [853, 12] on button "You can close this modal content with the ESC key" at bounding box center [851, 18] width 27 height 27
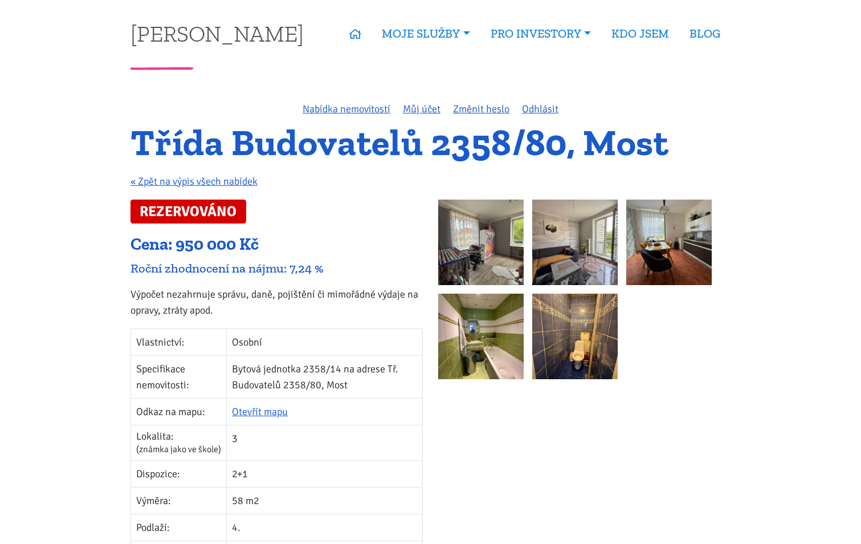
click at [652, 254] on img at bounding box center [668, 241] width 85 height 85
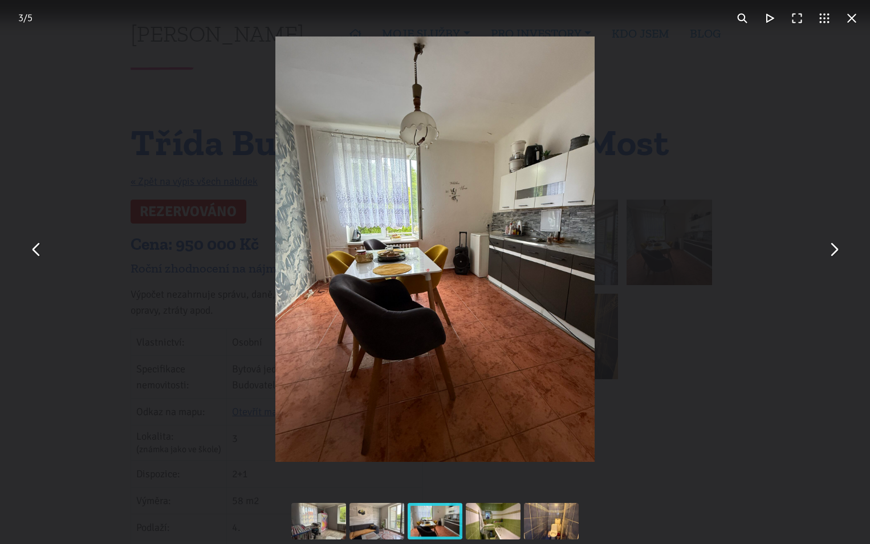
click at [325, 360] on img "You can close this modal content with the ESC key" at bounding box center [434, 248] width 319 height 425
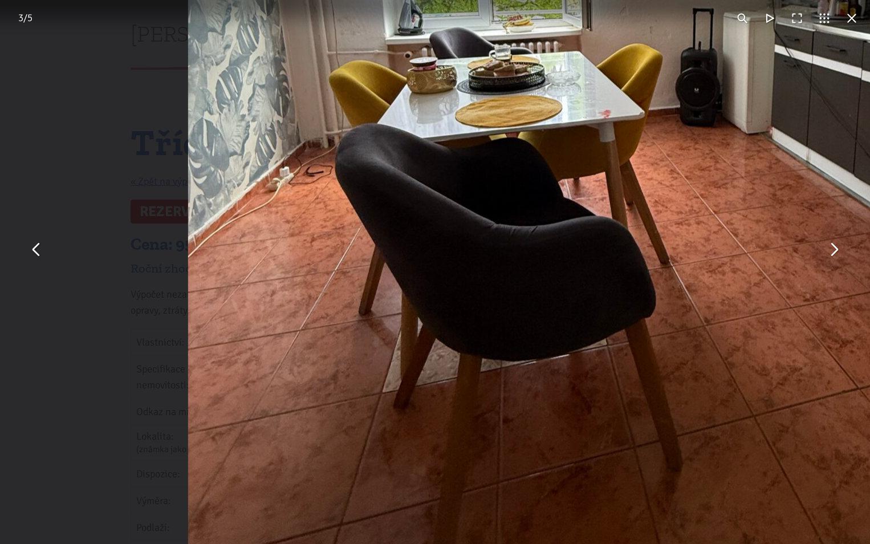
click at [287, 243] on img "You can close this modal content with the ESC key" at bounding box center [625, 55] width 875 height 1167
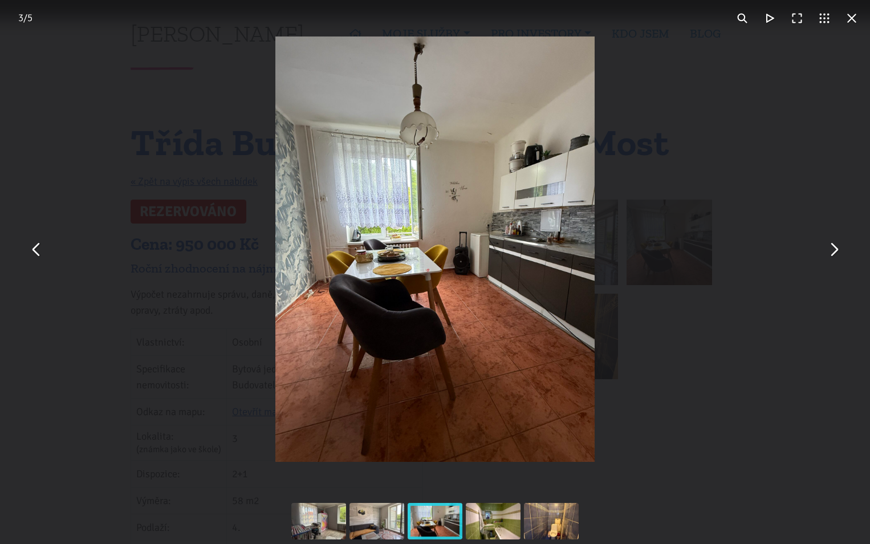
click at [852, 17] on button "You can close this modal content with the ESC key" at bounding box center [851, 18] width 27 height 27
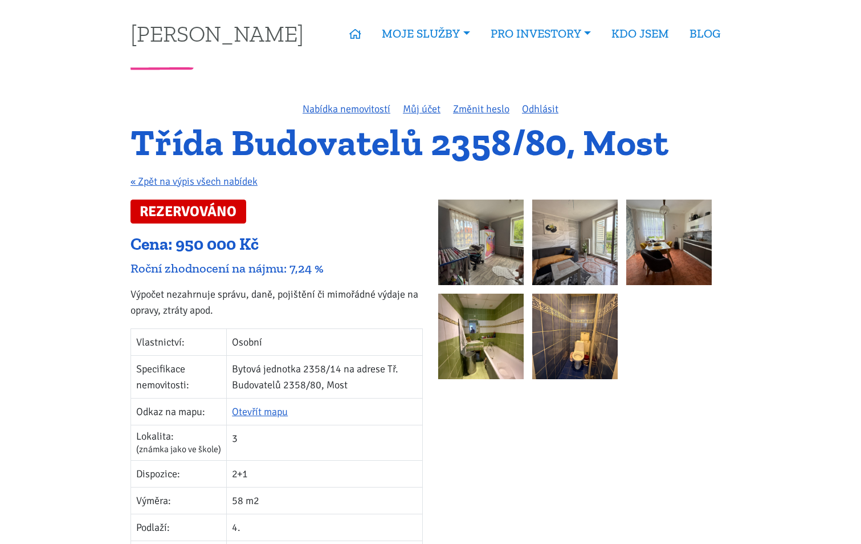
click at [557, 327] on img at bounding box center [574, 336] width 85 height 85
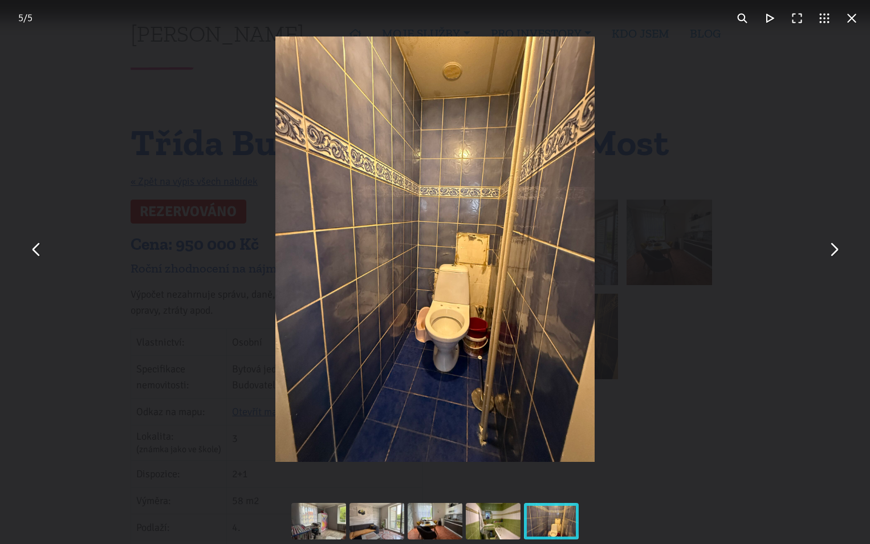
click at [32, 249] on button "You can close this modal content with the ESC key" at bounding box center [36, 248] width 27 height 27
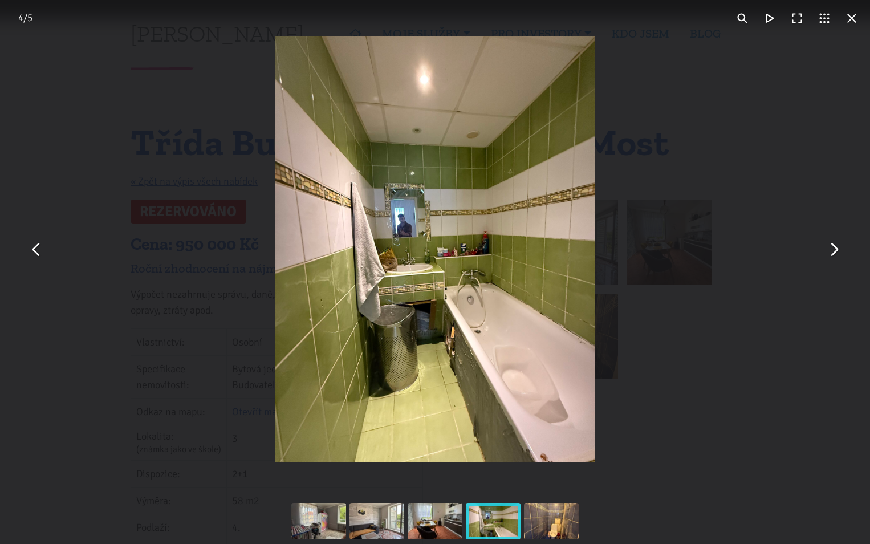
click at [846, 19] on button "You can close this modal content with the ESC key" at bounding box center [851, 18] width 27 height 27
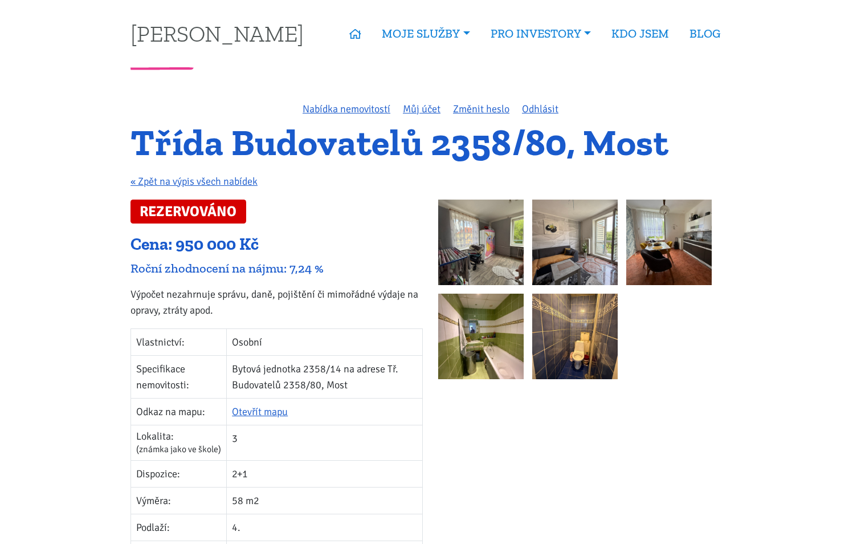
click at [563, 256] on img at bounding box center [574, 241] width 85 height 85
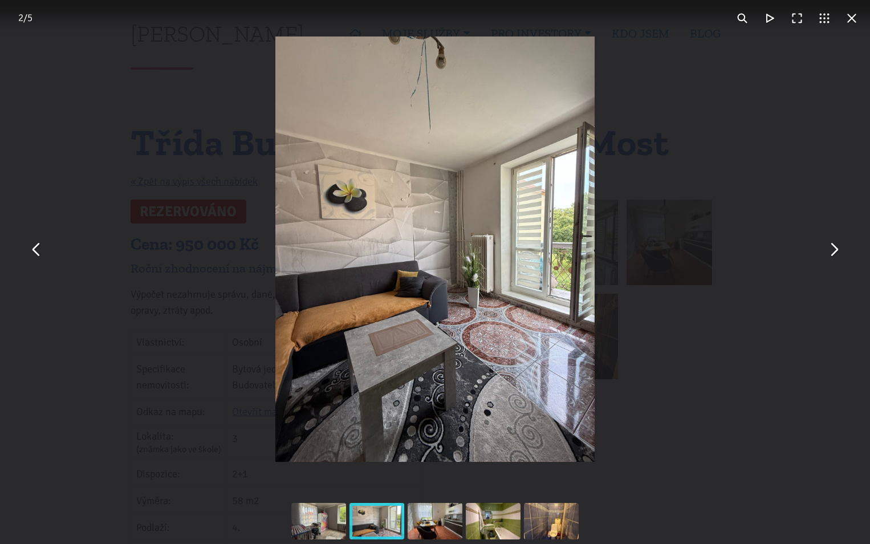
click at [835, 251] on button "You can close this modal content with the ESC key" at bounding box center [833, 248] width 27 height 27
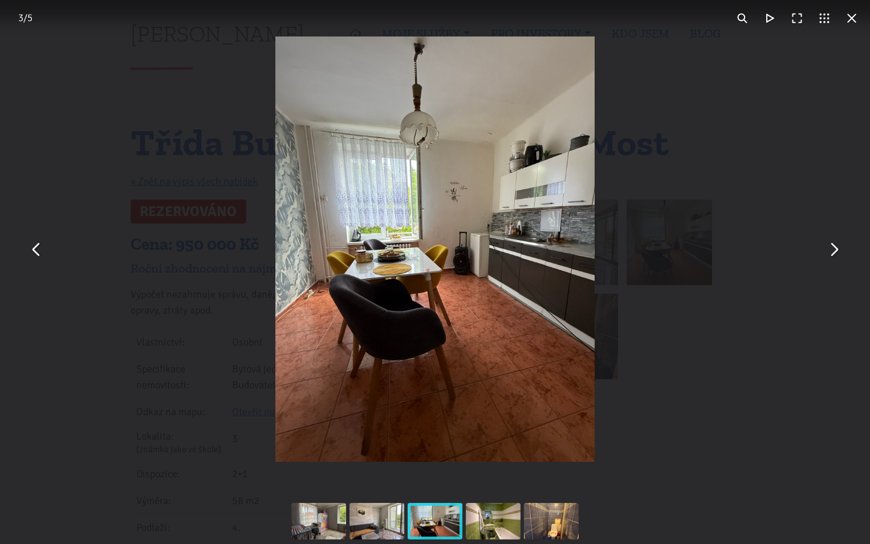
click at [851, 20] on button "You can close this modal content with the ESC key" at bounding box center [851, 18] width 27 height 27
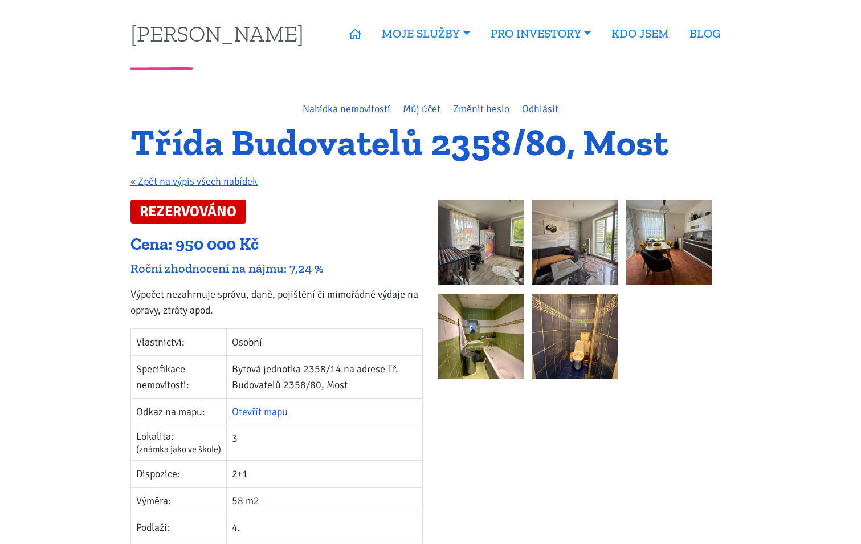
click at [453, 250] on img at bounding box center [480, 241] width 85 height 85
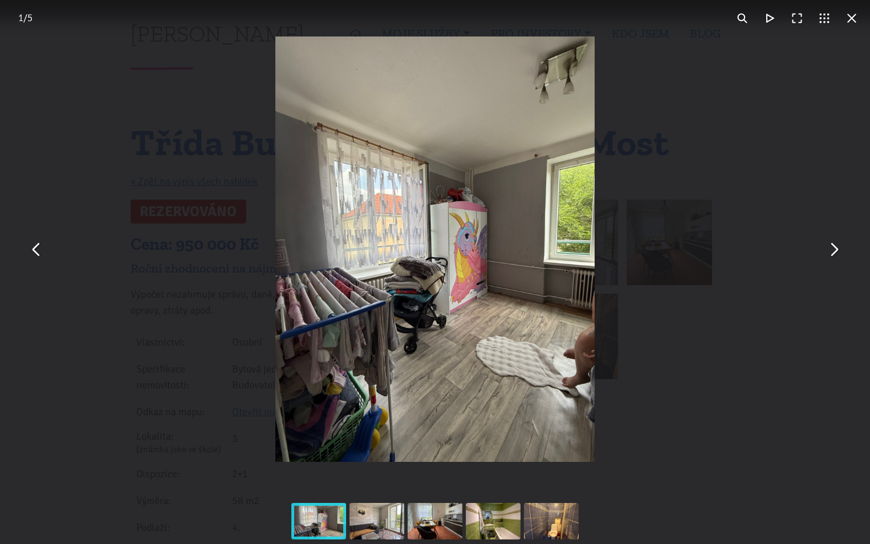
click at [849, 19] on button "You can close this modal content with the ESC key" at bounding box center [851, 18] width 27 height 27
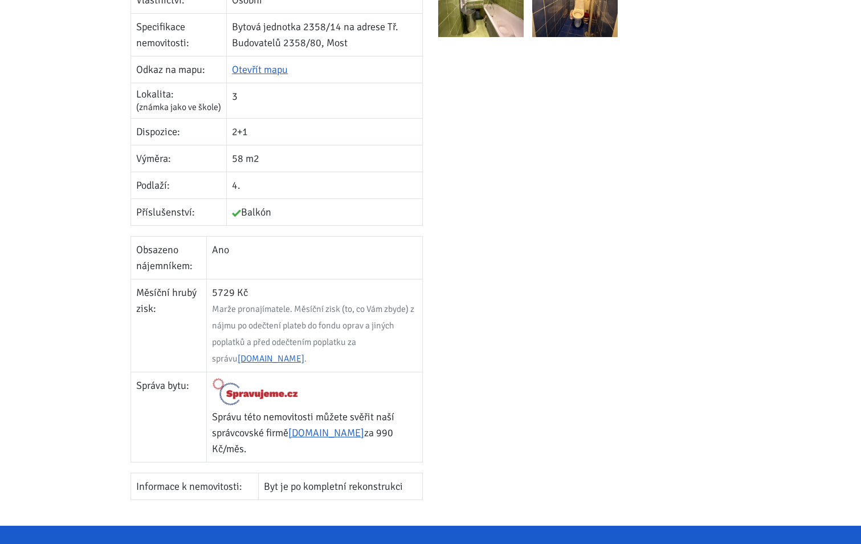
scroll to position [456, 0]
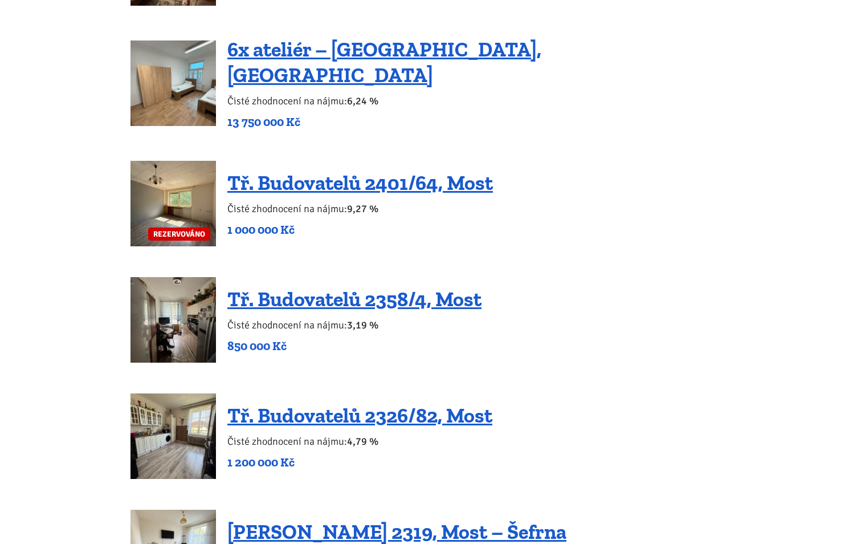
scroll to position [1140, 0]
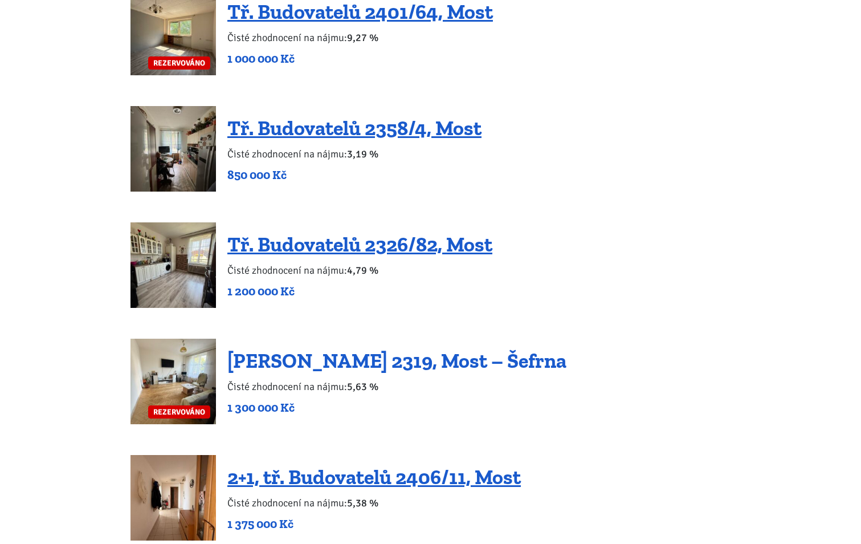
click at [479, 355] on link "[PERSON_NAME] 2319, Most – Šefrna" at bounding box center [396, 360] width 339 height 25
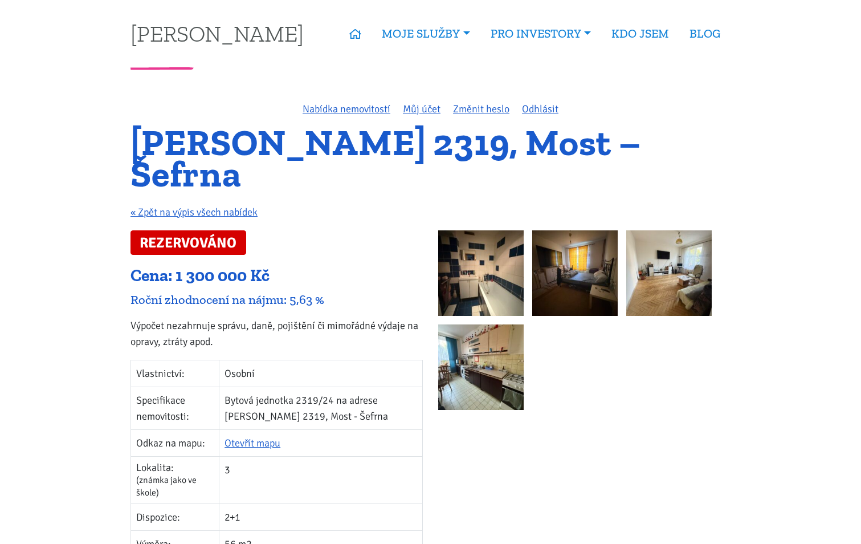
click at [468, 375] on img at bounding box center [480, 366] width 85 height 85
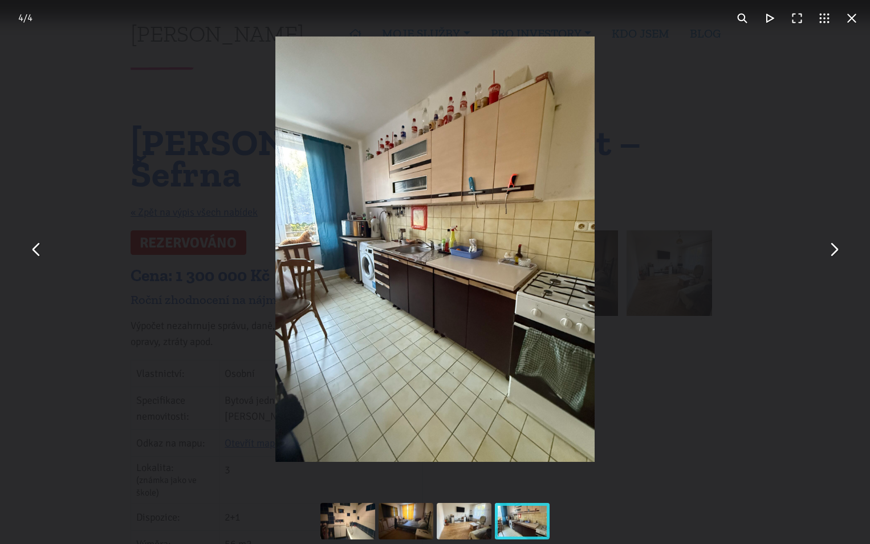
click at [629, 400] on div "You can close this modal content with the ESC key" at bounding box center [435, 249] width 870 height 498
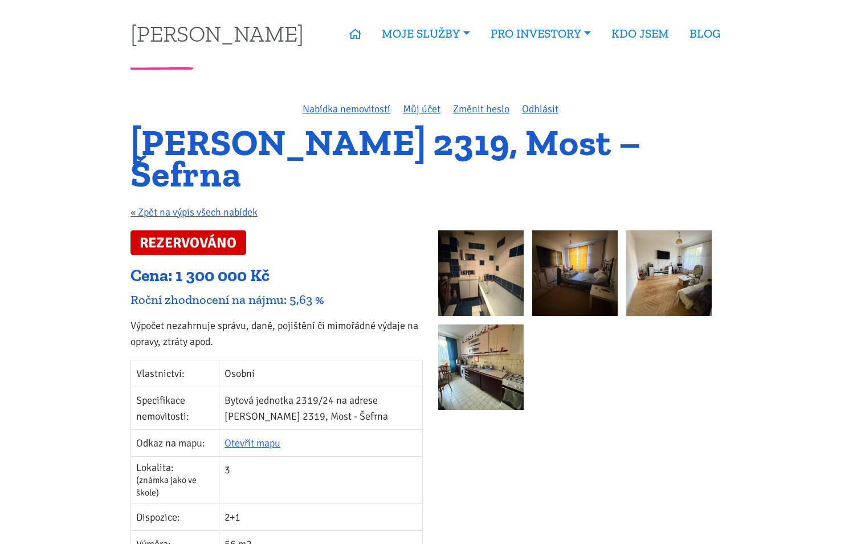
click at [469, 278] on img at bounding box center [480, 272] width 85 height 85
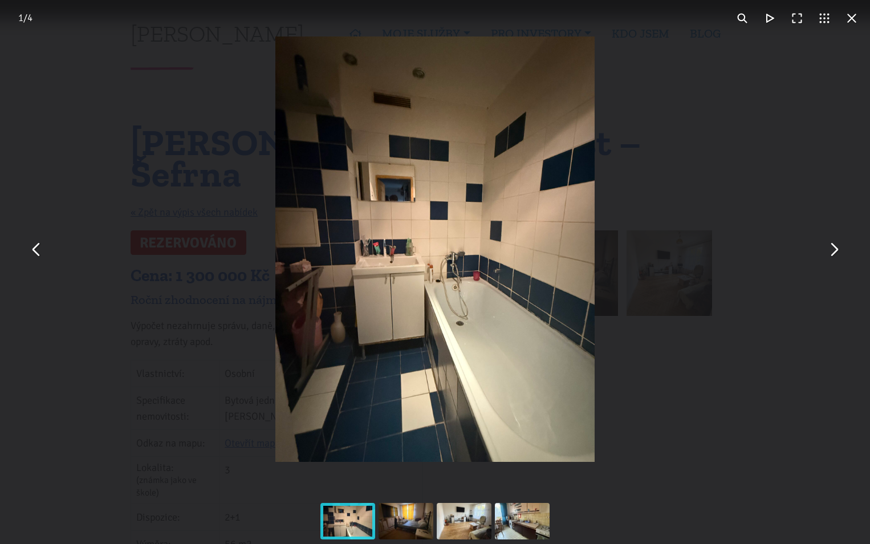
click at [837, 253] on button "You can close this modal content with the ESC key" at bounding box center [833, 248] width 27 height 27
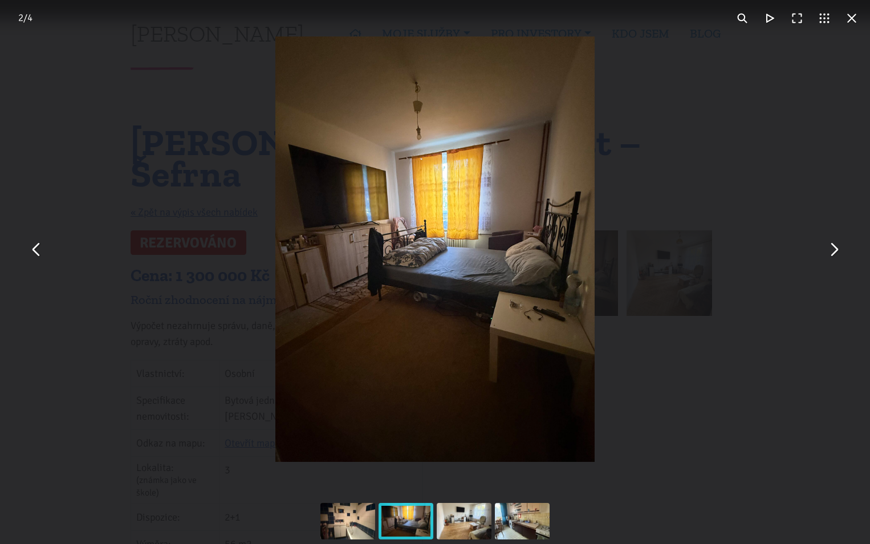
click at [837, 253] on button "You can close this modal content with the ESC key" at bounding box center [833, 248] width 27 height 27
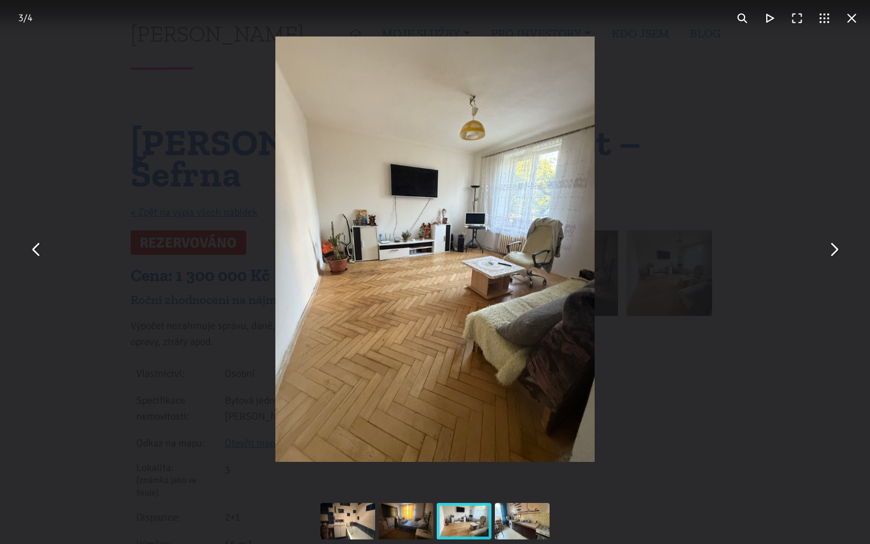
click at [32, 255] on button "You can close this modal content with the ESC key" at bounding box center [36, 248] width 27 height 27
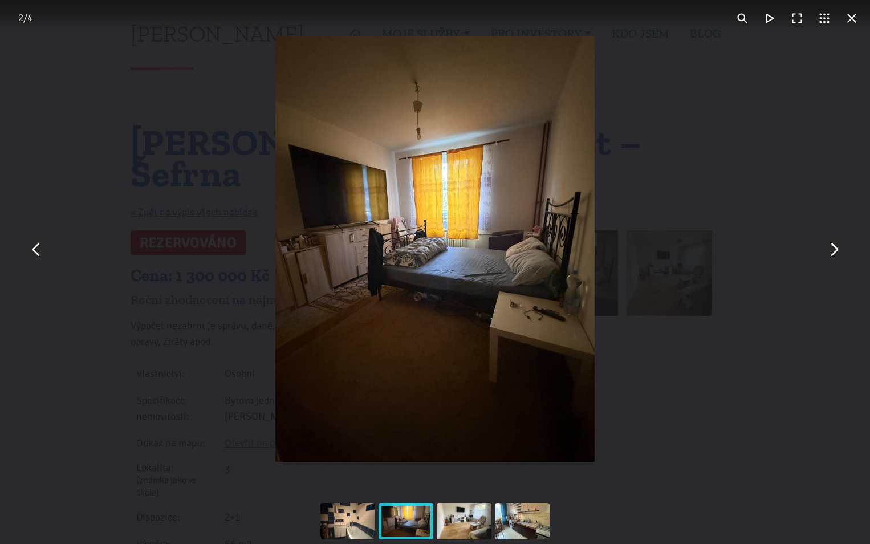
click at [838, 247] on button "You can close this modal content with the ESC key" at bounding box center [833, 248] width 27 height 27
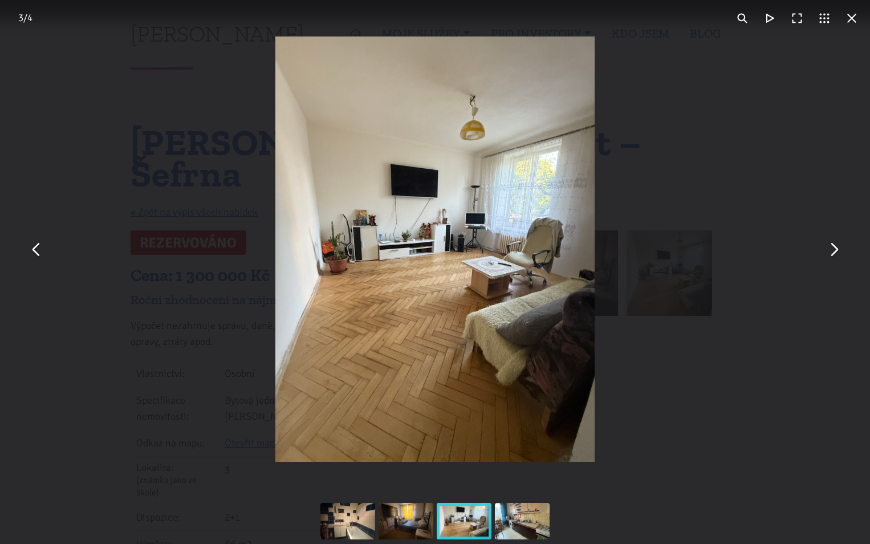
click at [829, 249] on button "You can close this modal content with the ESC key" at bounding box center [833, 248] width 27 height 27
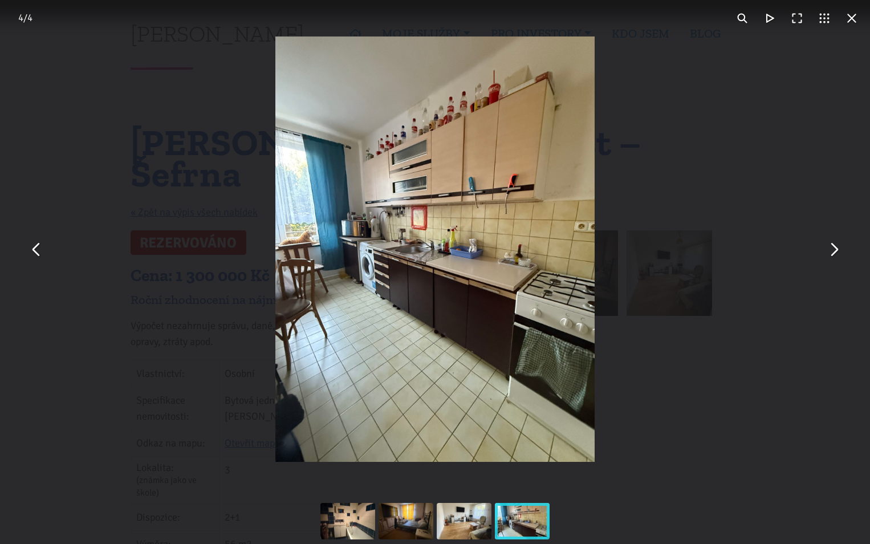
click at [829, 249] on button "You can close this modal content with the ESC key" at bounding box center [833, 248] width 27 height 27
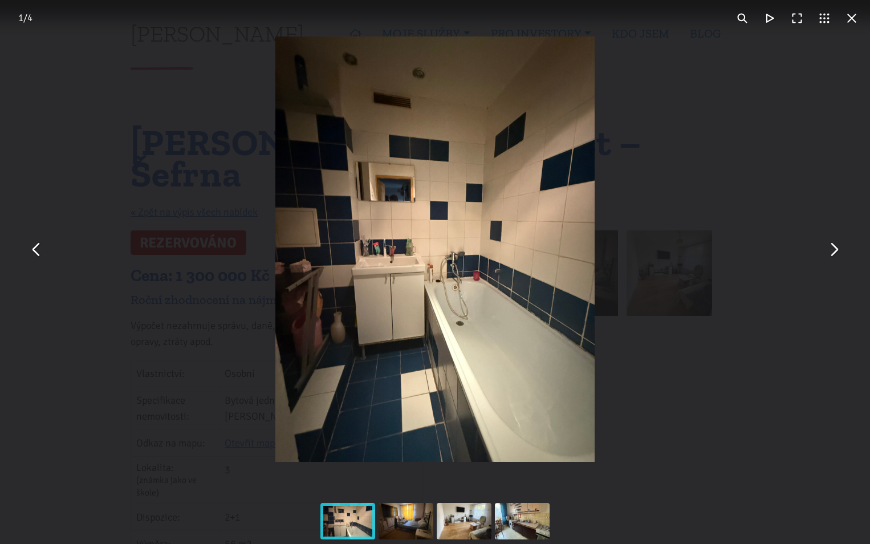
click at [849, 18] on button "You can close this modal content with the ESC key" at bounding box center [851, 18] width 27 height 27
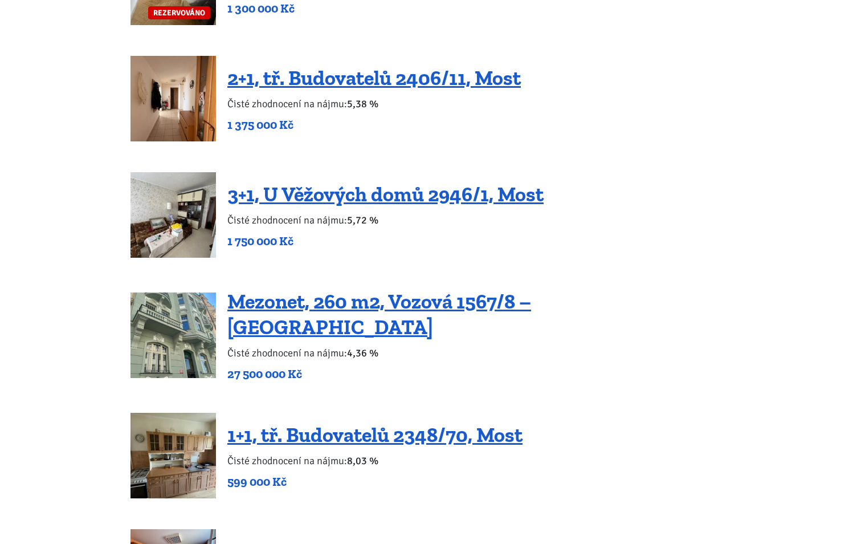
scroll to position [1710, 0]
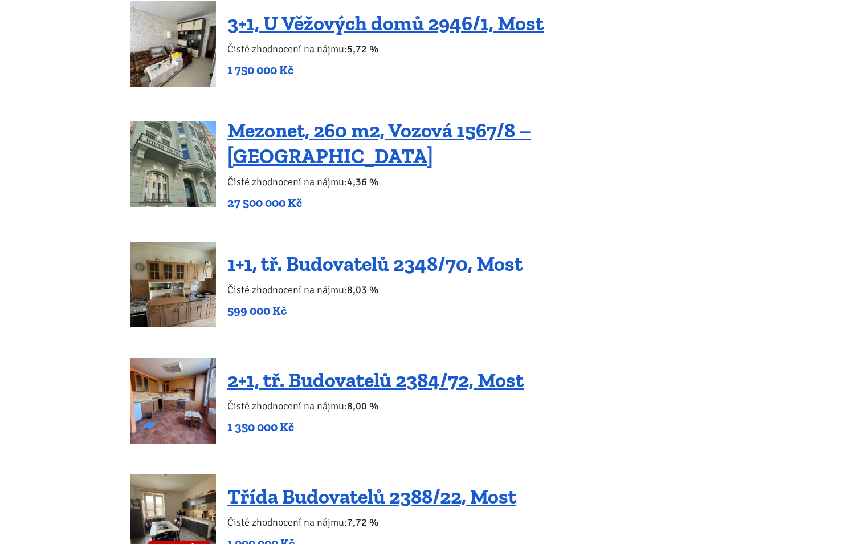
click at [322, 251] on link "1+1, tř. Budovatelů 2348/70, Most" at bounding box center [374, 263] width 295 height 25
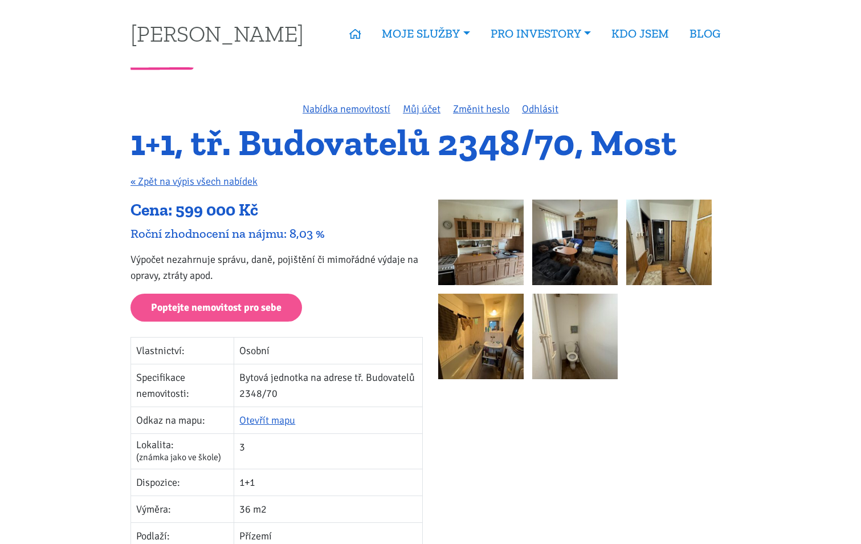
click at [574, 238] on img at bounding box center [574, 241] width 85 height 85
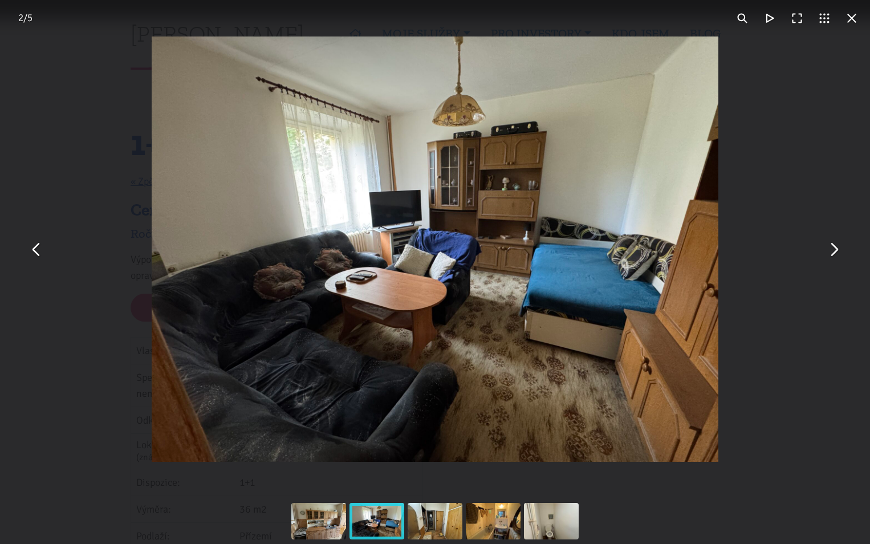
click at [831, 255] on button "You can close this modal content with the ESC key" at bounding box center [833, 248] width 27 height 27
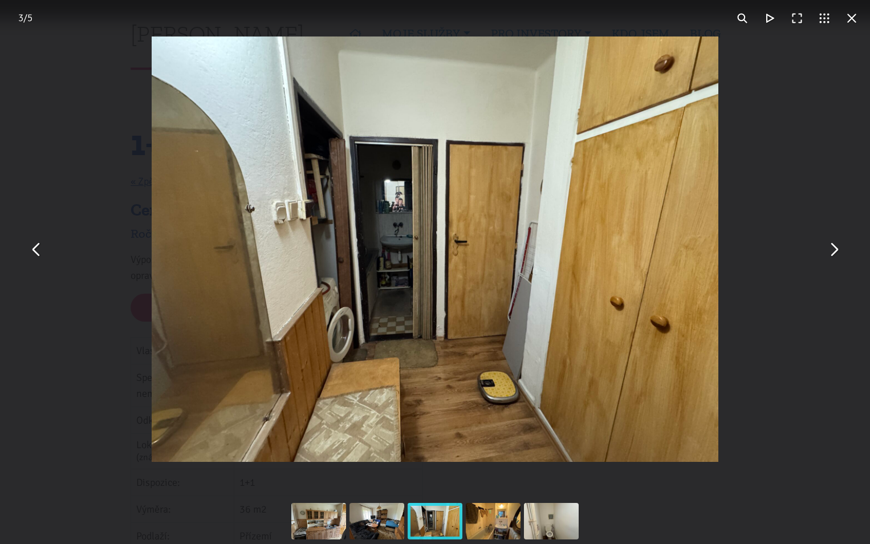
click at [398, 231] on img "You can close this modal content with the ESC key" at bounding box center [435, 248] width 567 height 425
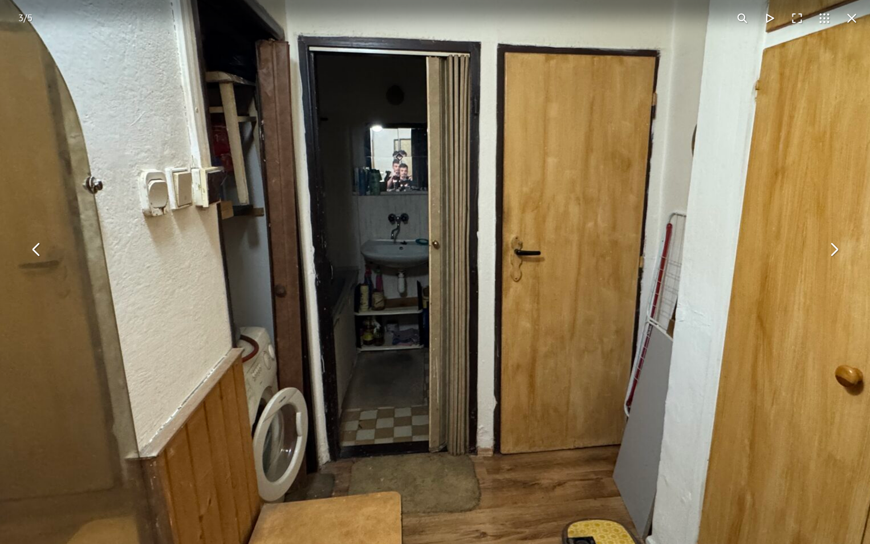
click at [406, 194] on img "You can close this modal content with the ESC key" at bounding box center [474, 268] width 1167 height 875
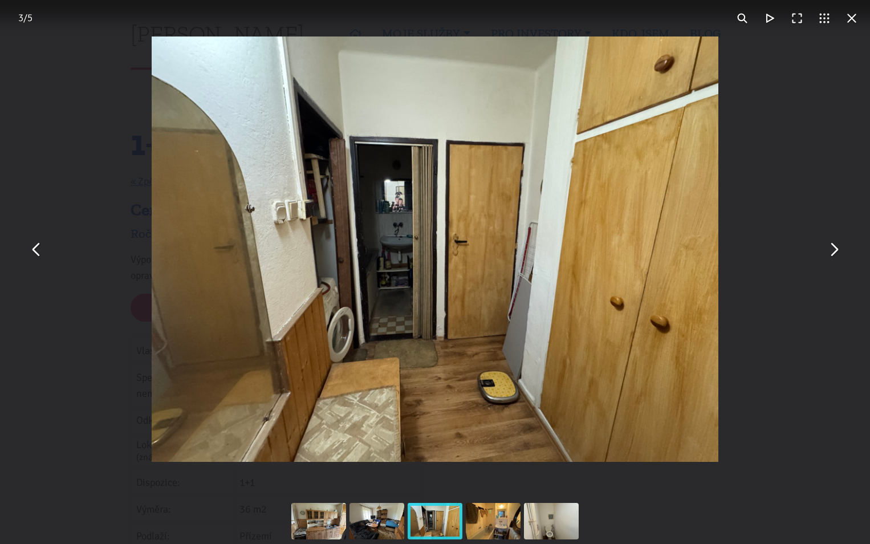
click at [389, 217] on img "You can close this modal content with the ESC key" at bounding box center [435, 248] width 567 height 425
click at [840, 255] on button "You can close this modal content with the ESC key" at bounding box center [833, 248] width 27 height 27
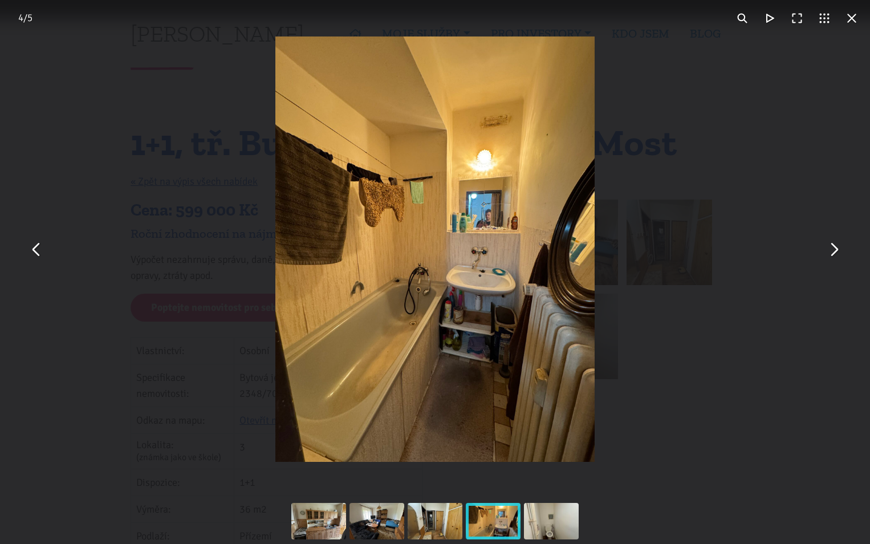
click at [840, 255] on button "You can close this modal content with the ESC key" at bounding box center [833, 248] width 27 height 27
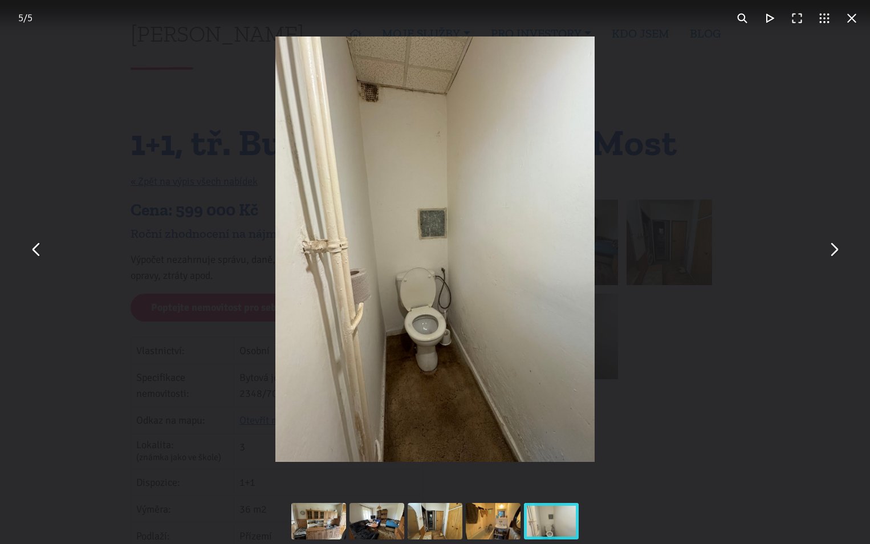
click at [37, 256] on button "You can close this modal content with the ESC key" at bounding box center [36, 248] width 27 height 27
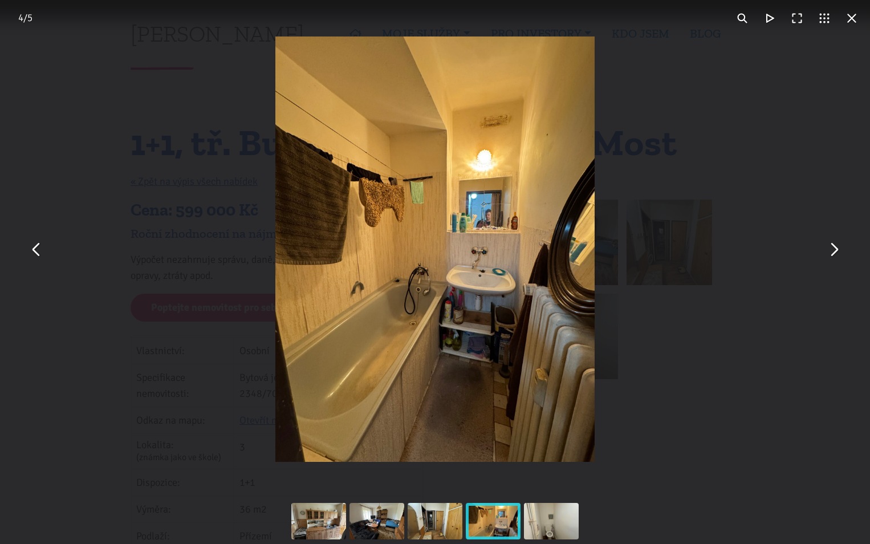
click at [37, 256] on button "You can close this modal content with the ESC key" at bounding box center [36, 248] width 27 height 27
